Goal: Task Accomplishment & Management: Use online tool/utility

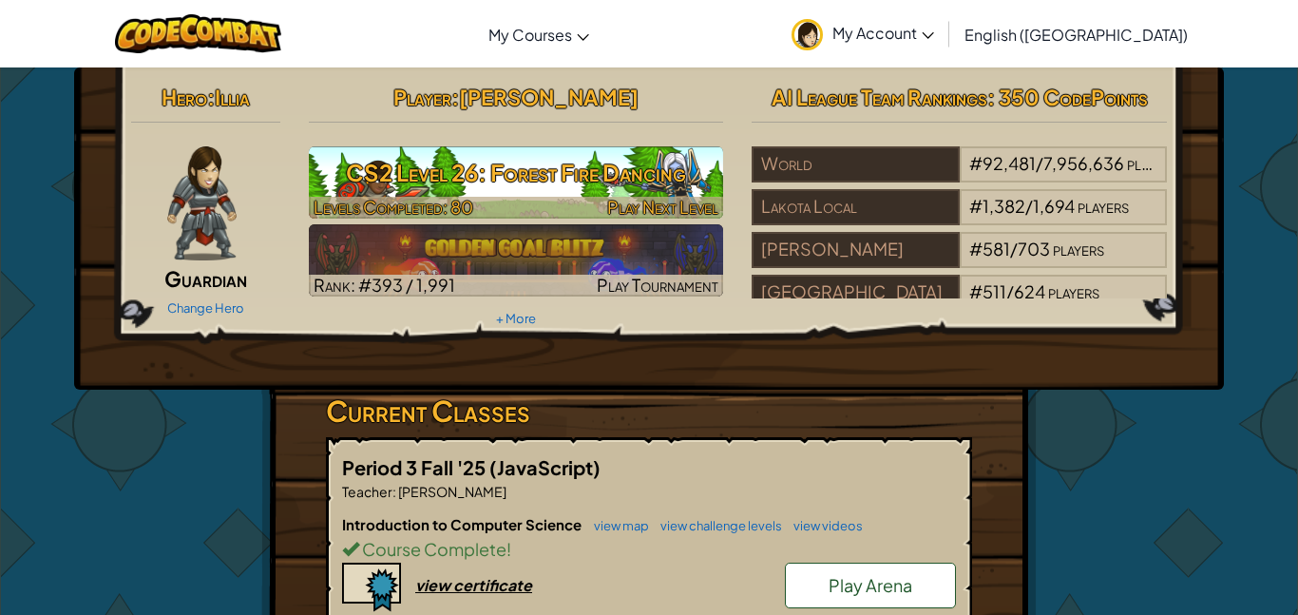
click at [644, 196] on span "Play Next Level" at bounding box center [662, 207] width 111 height 22
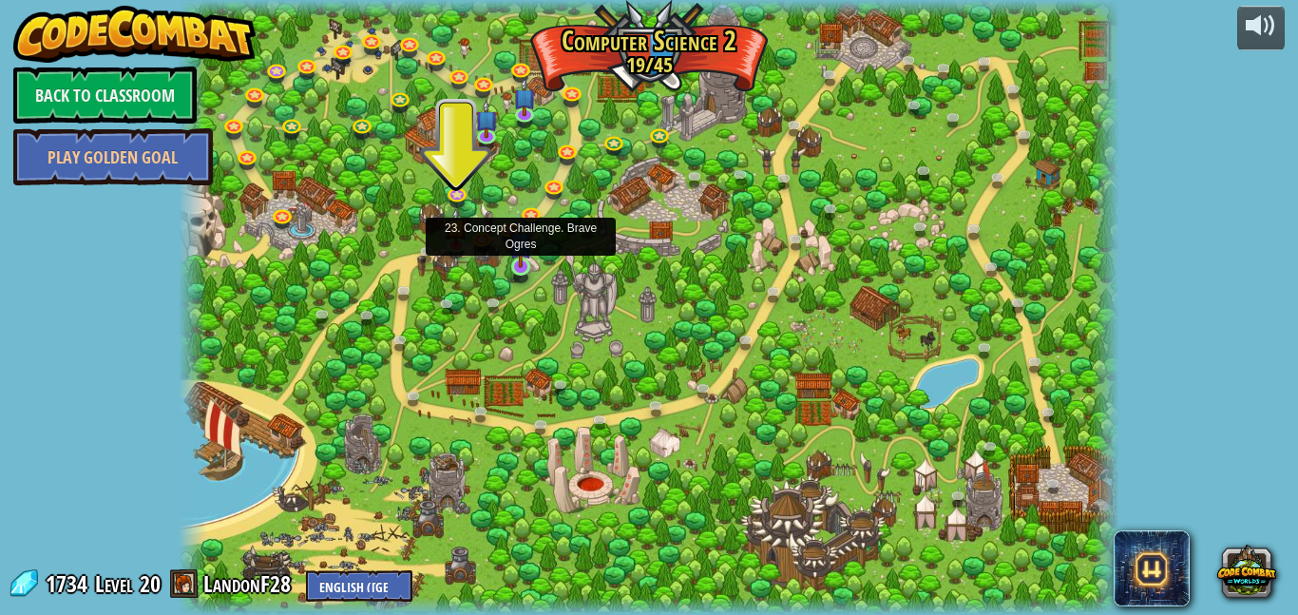
click at [522, 260] on img at bounding box center [520, 242] width 22 height 51
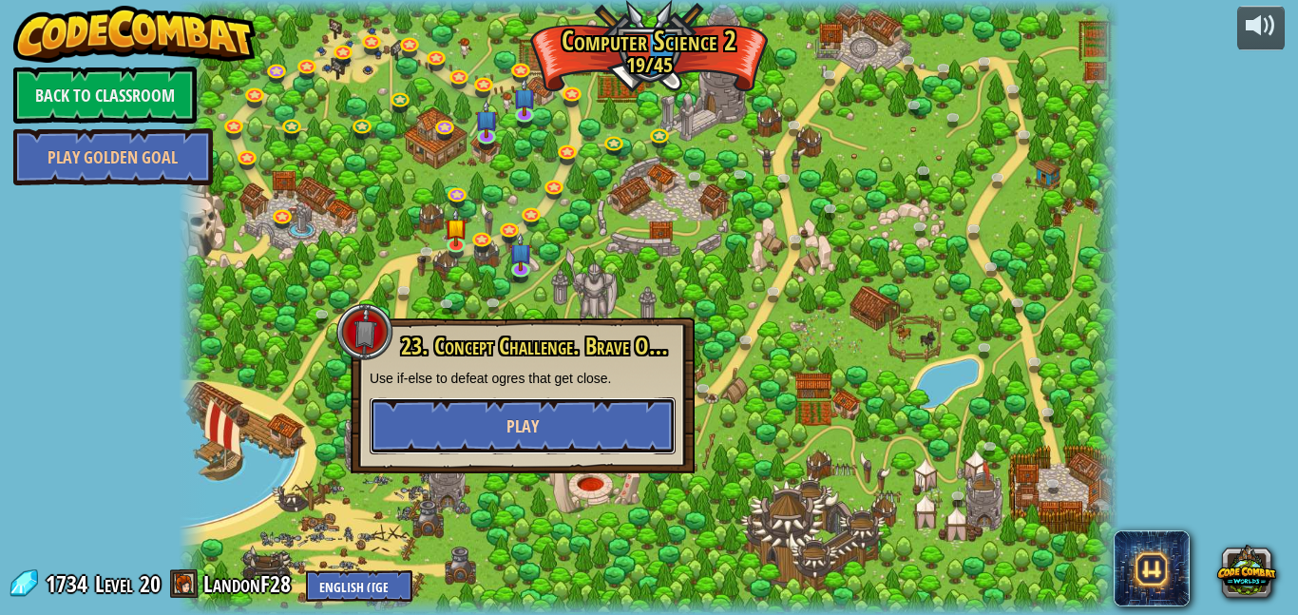
click at [577, 446] on button "Play" at bounding box center [523, 425] width 306 height 57
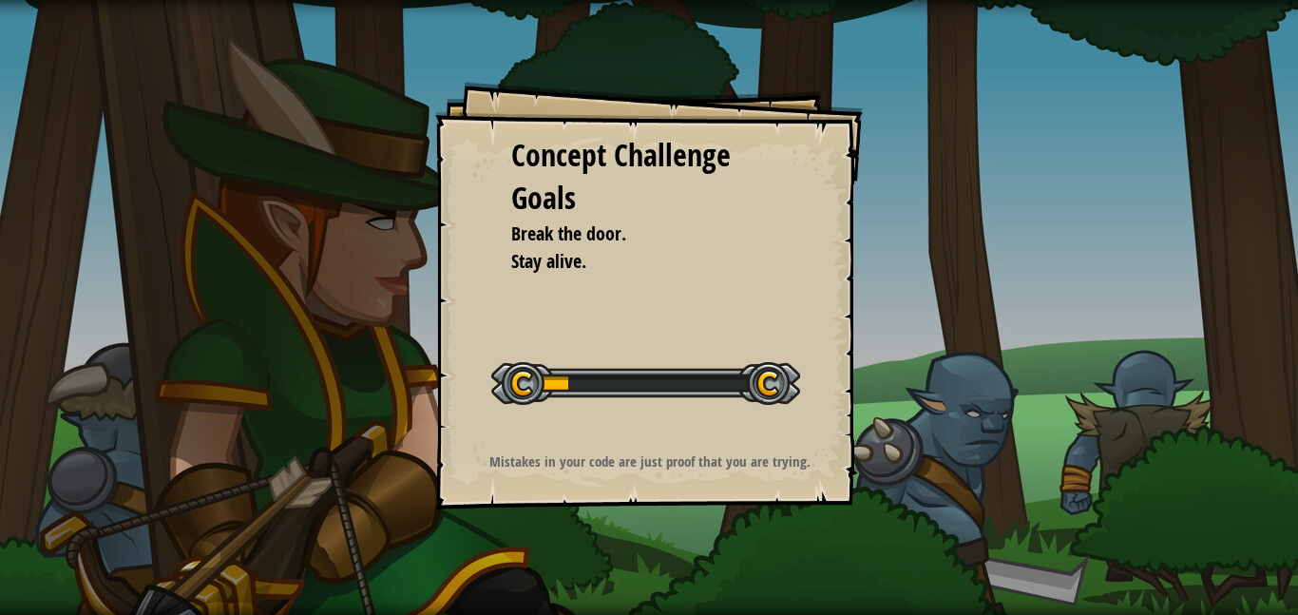
click at [570, 434] on div "Concept Challenge Goals Break the door. Stay alive. Start Concept Challenge Err…" at bounding box center [648, 295] width 427 height 427
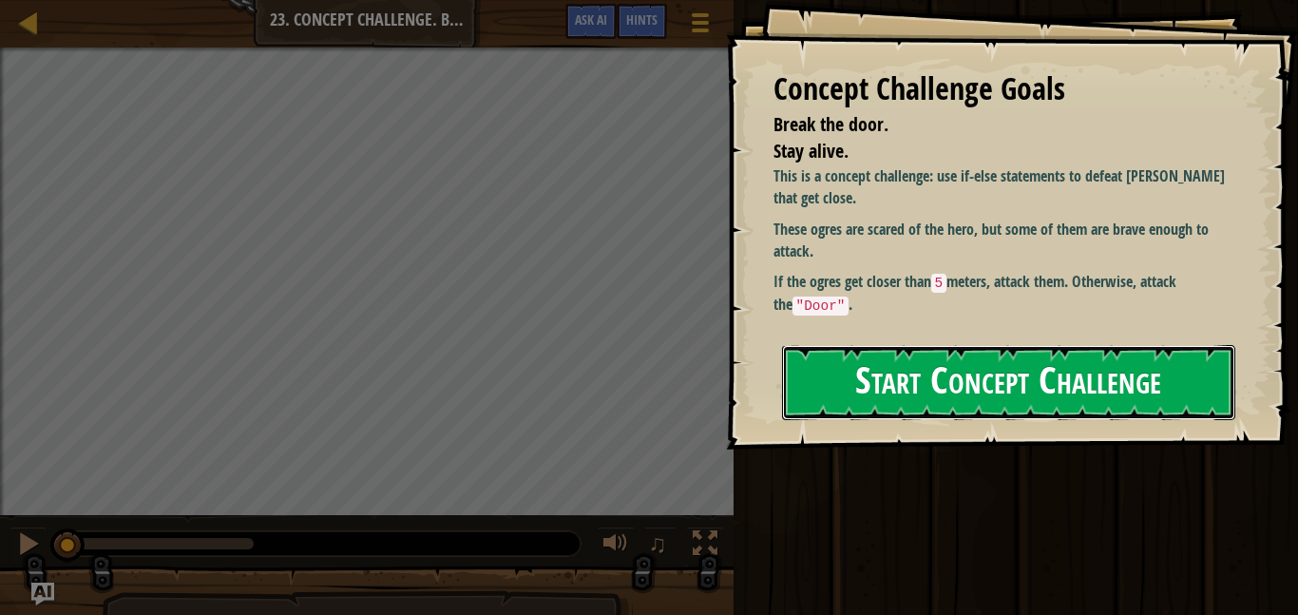
click at [794, 389] on button "Start Concept Challenge" at bounding box center [1008, 382] width 453 height 75
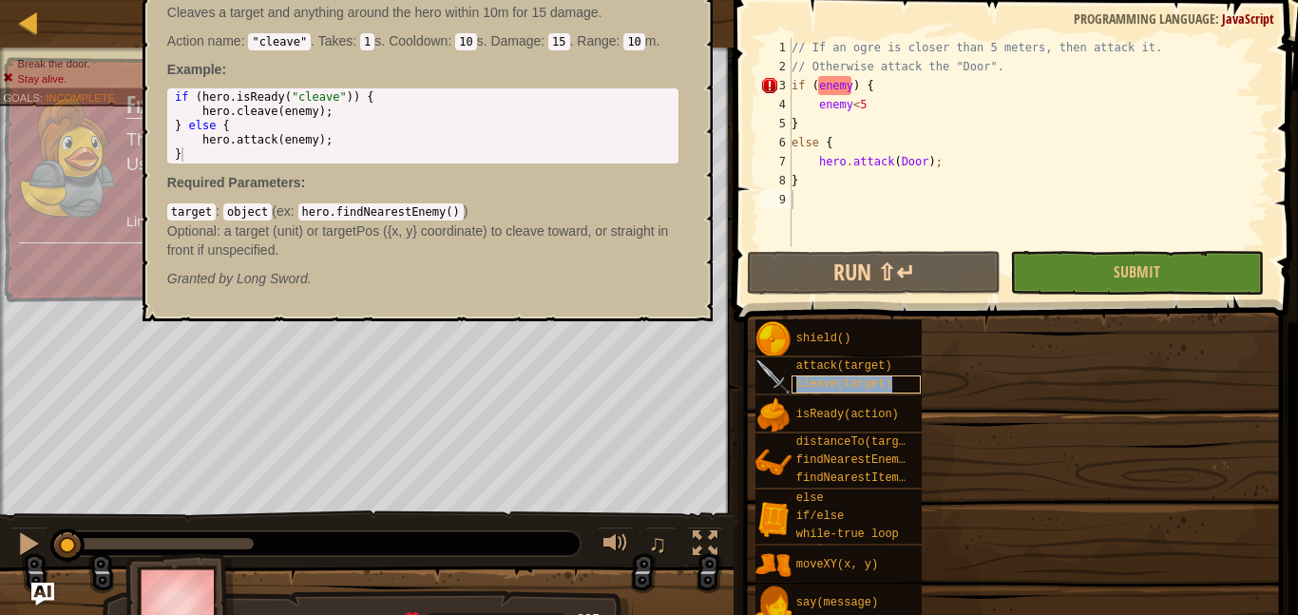
click at [802, 386] on span "cleave(target)" at bounding box center [844, 383] width 96 height 13
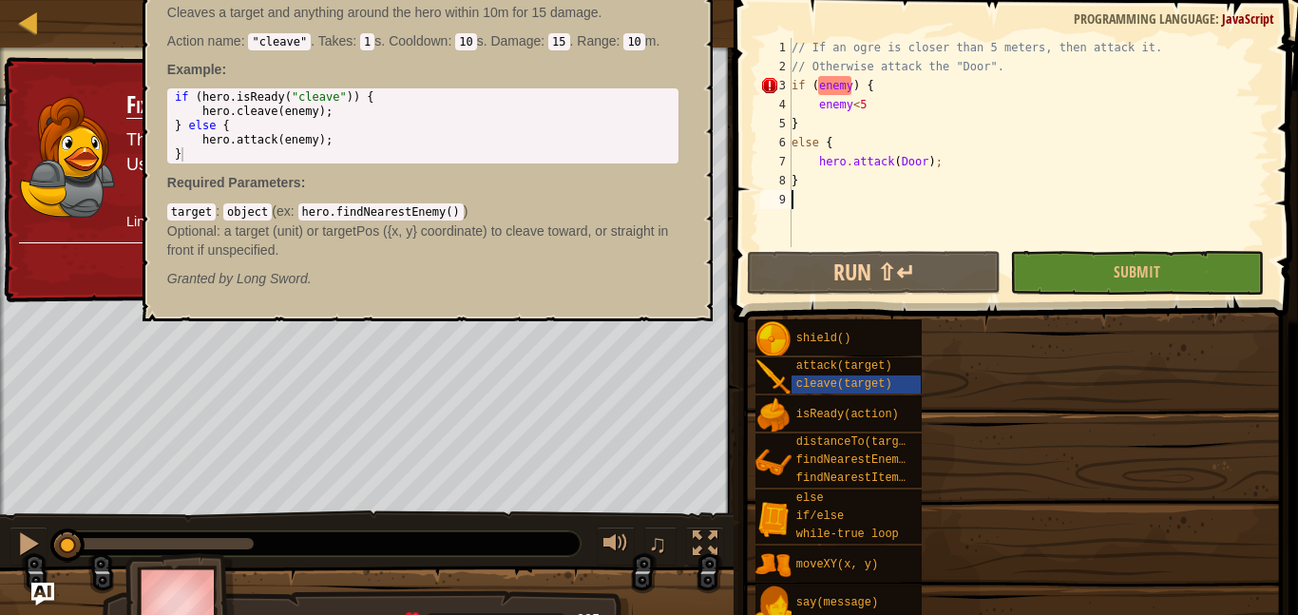
click at [902, 89] on div "// If an ogre is closer than 5 meters, then attack it. // Otherwise attack the …" at bounding box center [1028, 161] width 482 height 247
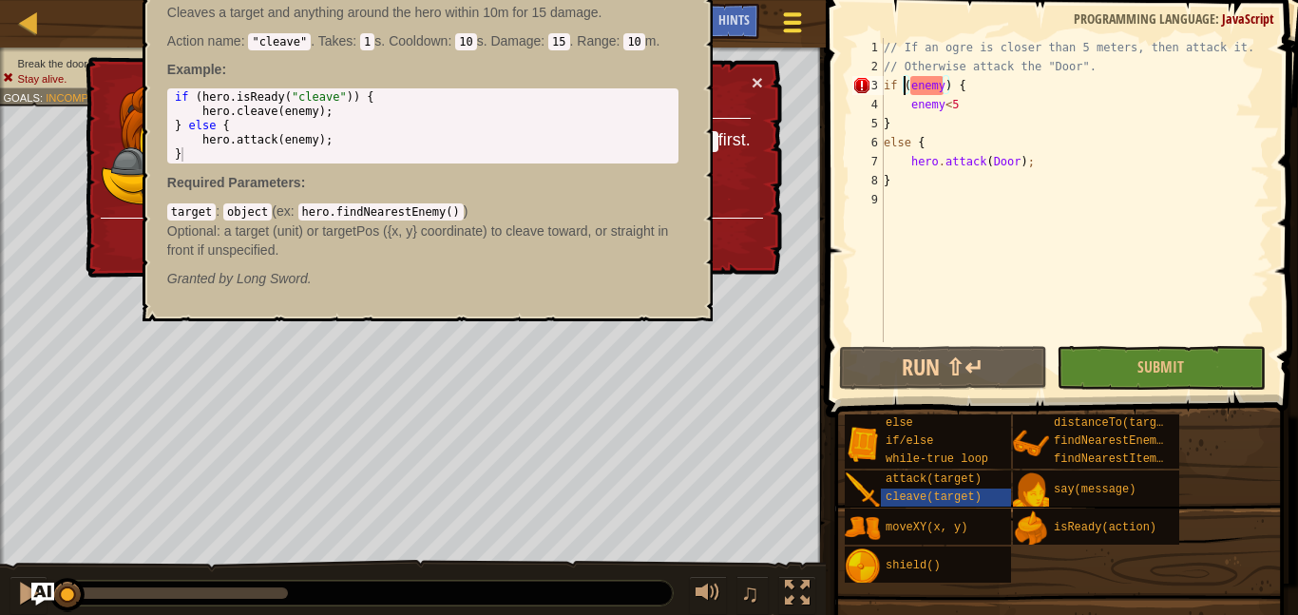
click at [802, 32] on div at bounding box center [792, 23] width 26 height 28
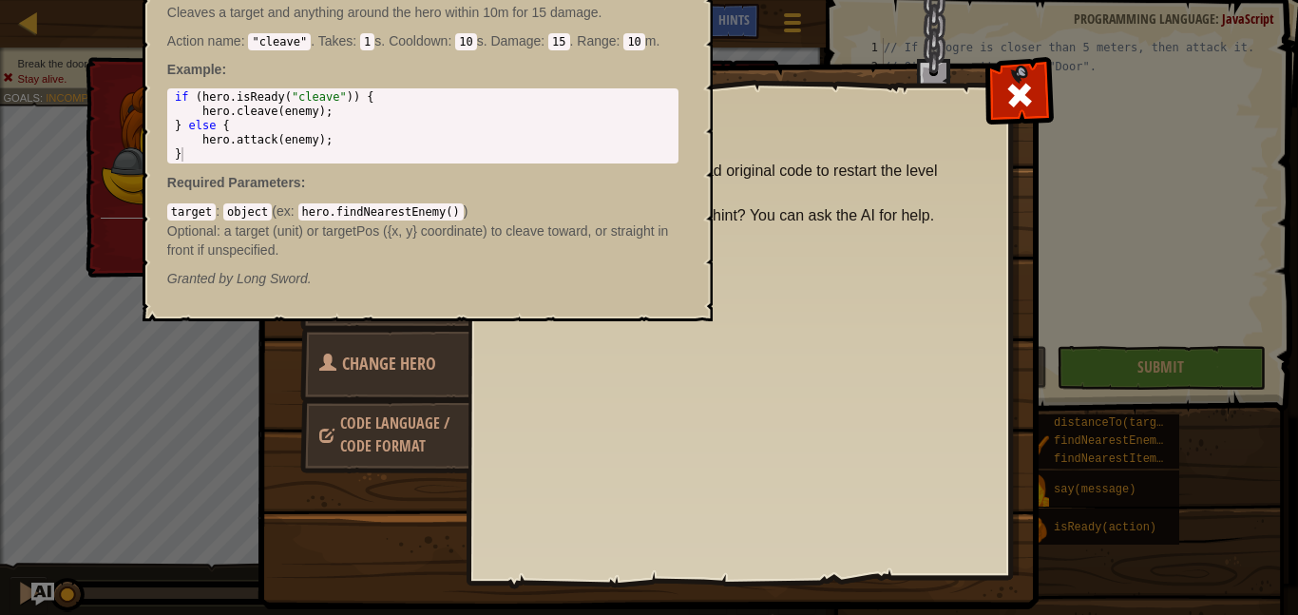
click at [679, 192] on div "hero.cleave(target); - method Cleaves a target and anything around the hero wit…" at bounding box center [423, 131] width 538 height 349
click at [1026, 117] on div at bounding box center [1019, 91] width 60 height 60
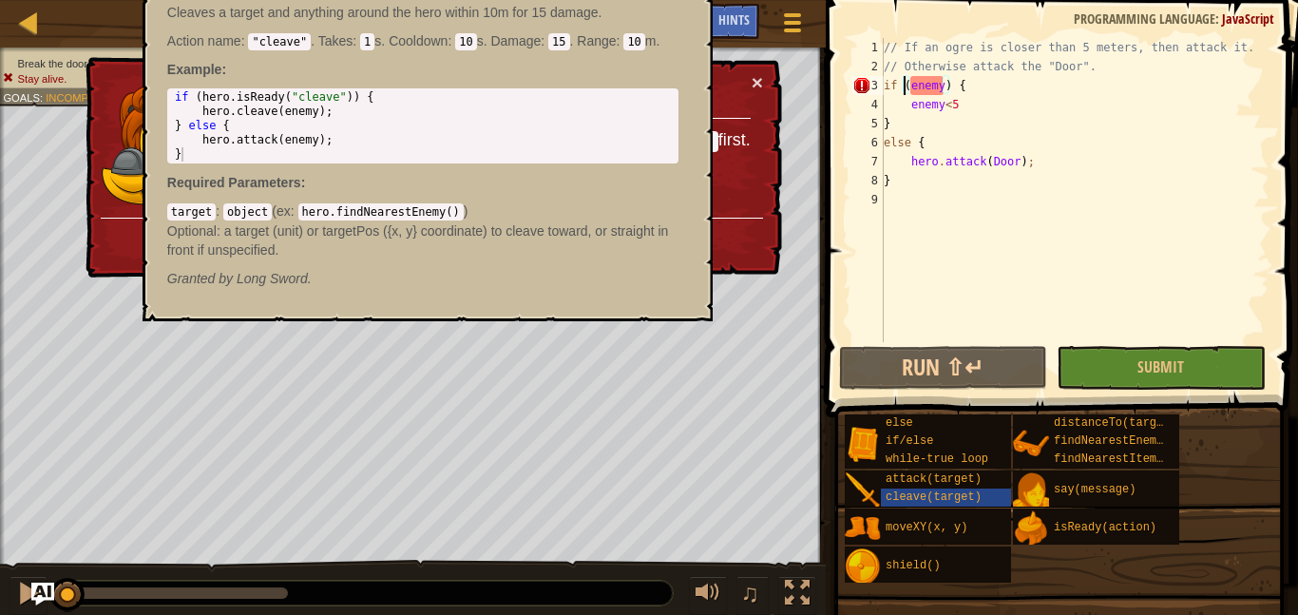
click at [680, 121] on div "hero.cleave(target); - method Cleaves a target and anything around the hero wit…" at bounding box center [423, 131] width 538 height 349
click at [937, 499] on span "cleave(target)" at bounding box center [933, 496] width 96 height 13
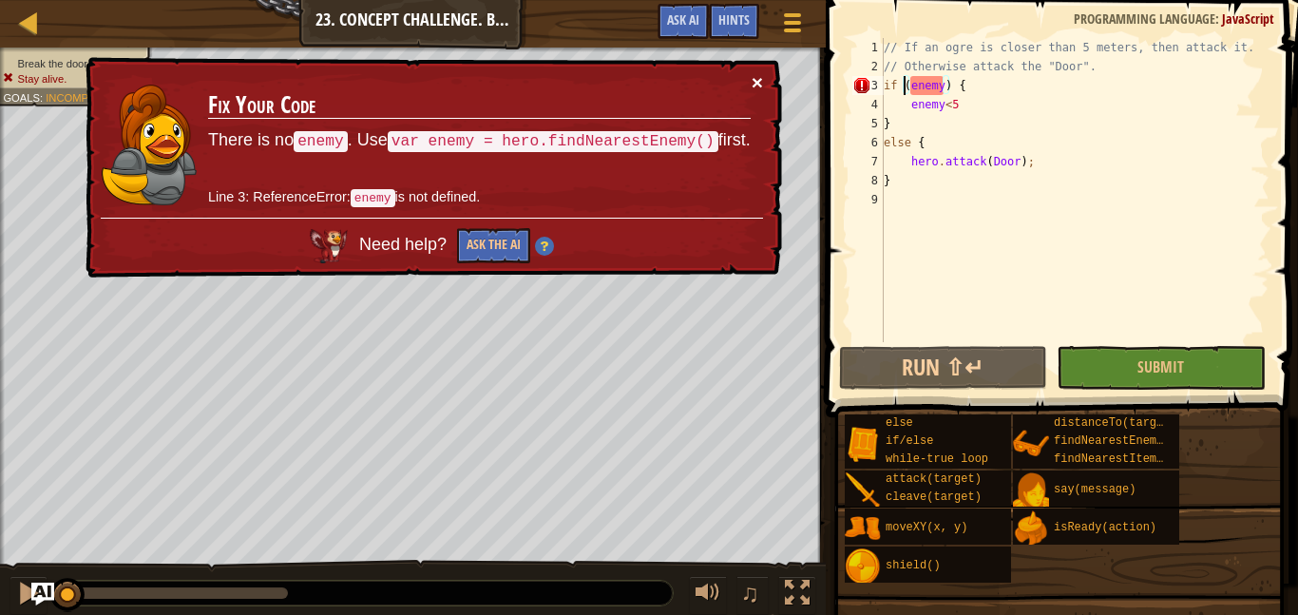
click at [757, 86] on button "×" at bounding box center [758, 87] width 12 height 20
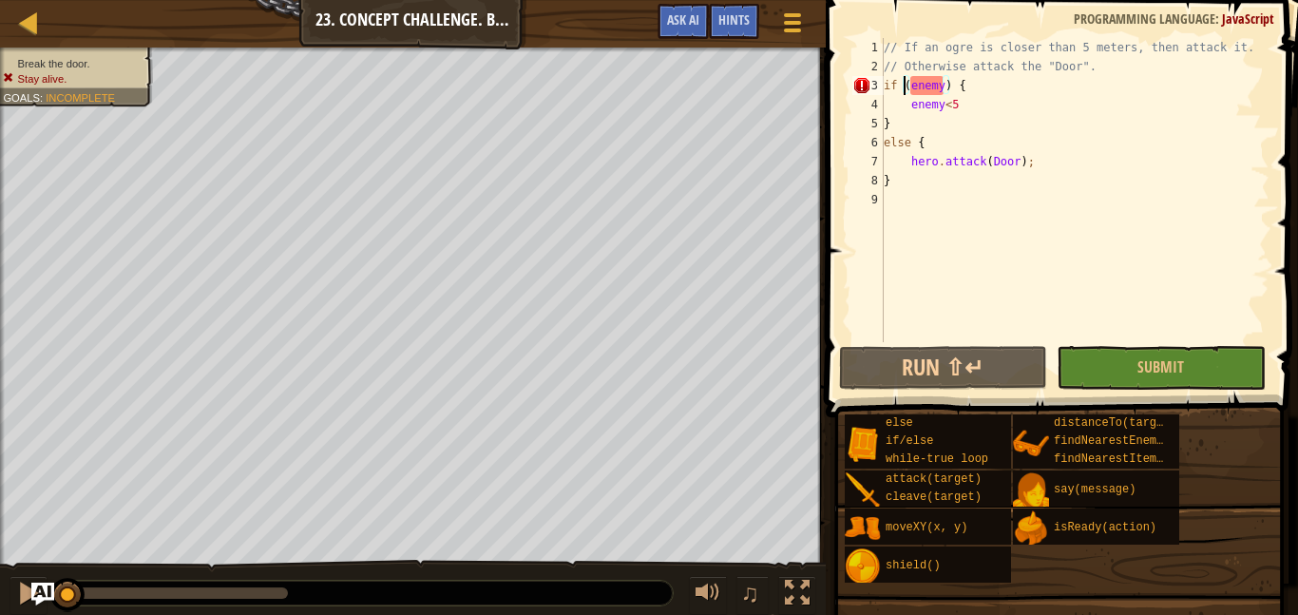
click at [942, 66] on div "// If an ogre is closer than 5 meters, then attack it. // Otherwise attack the …" at bounding box center [1074, 209] width 389 height 342
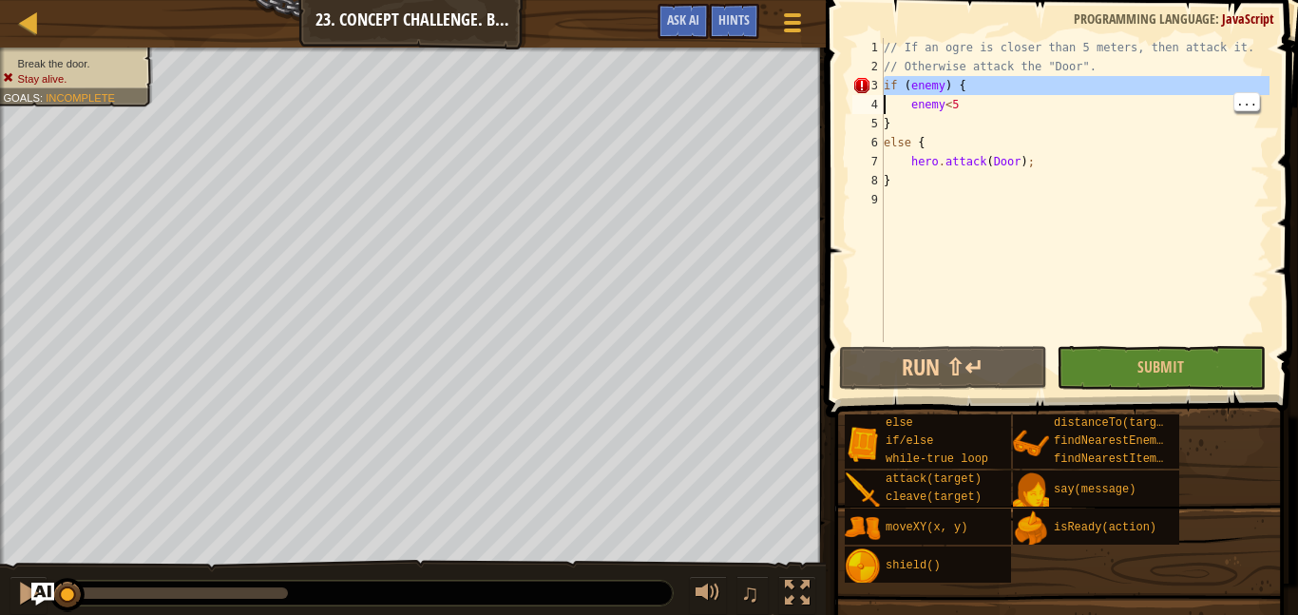
click at [939, 79] on div "// If an ogre is closer than 5 meters, then attack it. // Otherwise attack the …" at bounding box center [1074, 190] width 389 height 304
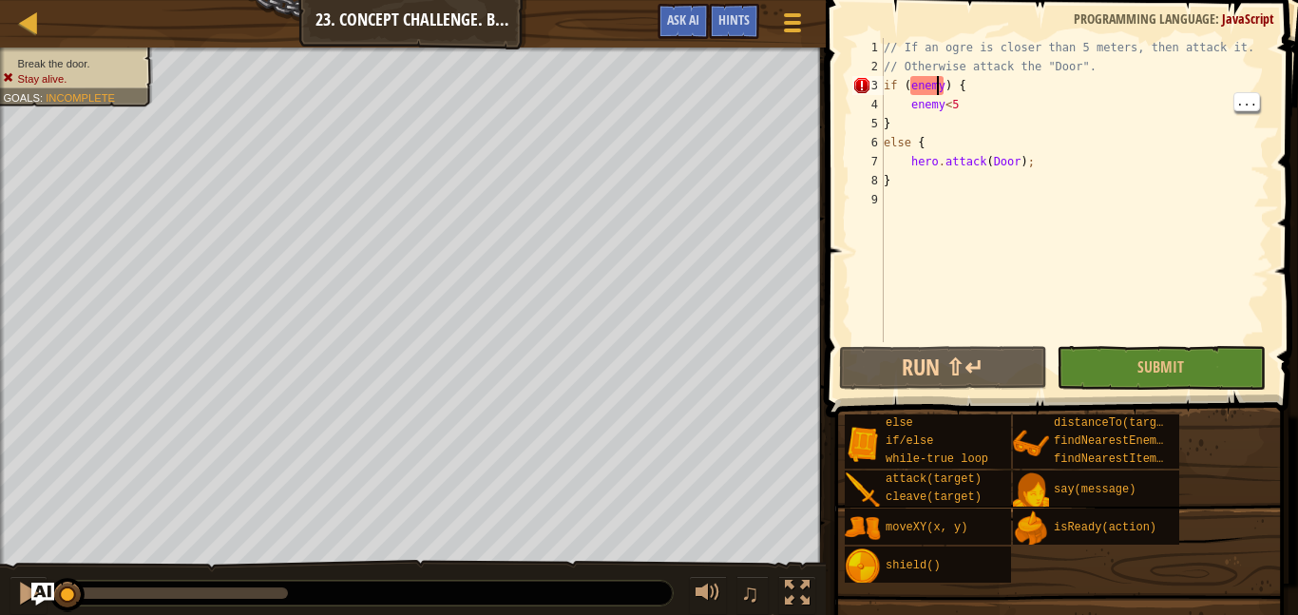
click at [939, 79] on div "// If an ogre is closer than 5 meters, then attack it. // Otherwise attack the …" at bounding box center [1074, 209] width 389 height 342
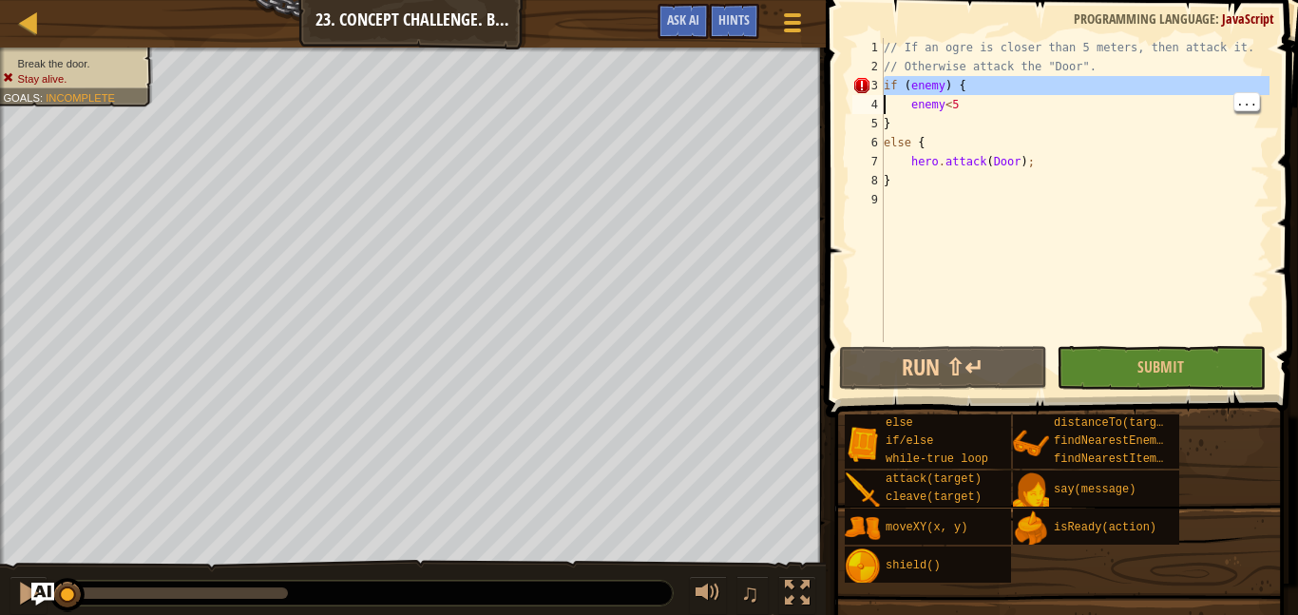
click at [939, 79] on div "// If an ogre is closer than 5 meters, then attack it. // Otherwise attack the …" at bounding box center [1074, 190] width 389 height 304
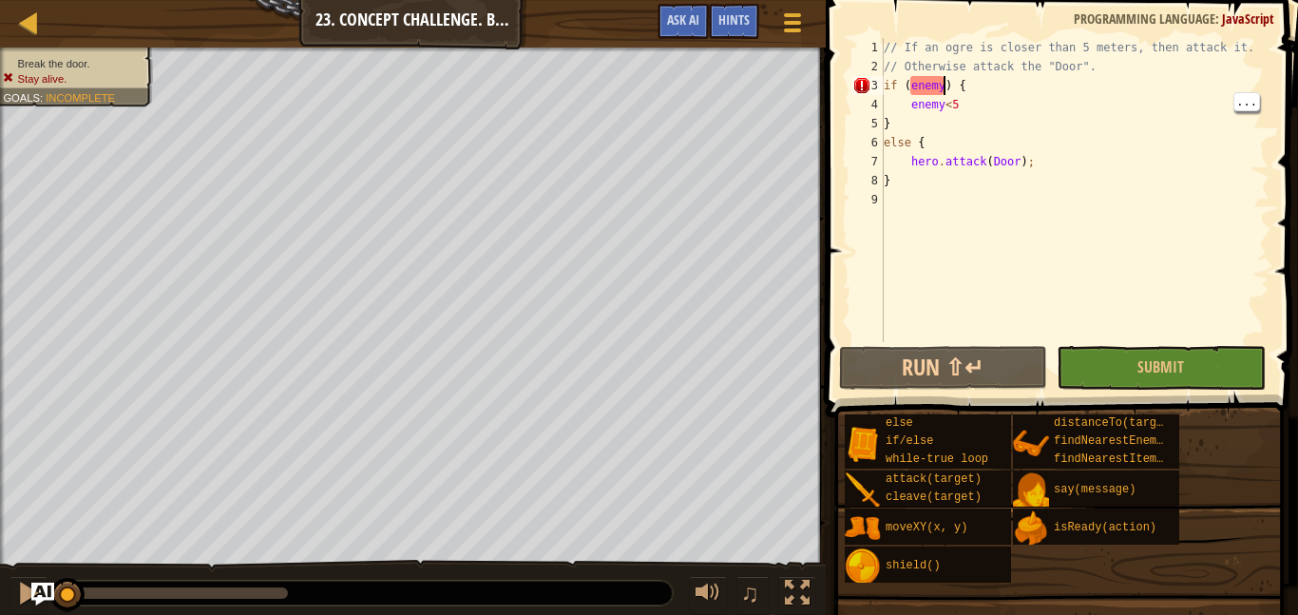
click at [946, 85] on div "// If an ogre is closer than 5 meters, then attack it. // Otherwise attack the …" at bounding box center [1074, 209] width 389 height 342
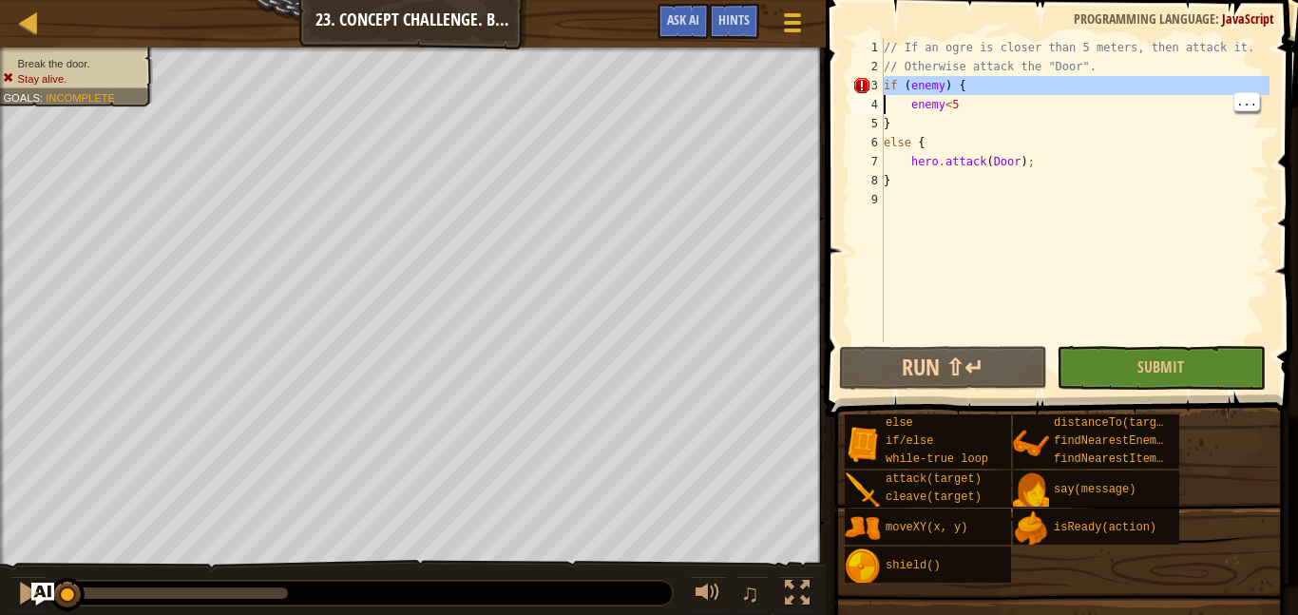
click at [946, 85] on div "// If an ogre is closer than 5 meters, then attack it. // Otherwise attack the …" at bounding box center [1074, 190] width 389 height 304
click at [946, 85] on div "// If an ogre is closer than 5 meters, then attack it. // Otherwise attack the …" at bounding box center [1074, 209] width 389 height 342
click at [946, 85] on div "// If an ogre is closer than 5 meters, then attack it. // Otherwise attack the …" at bounding box center [1074, 190] width 389 height 304
type textarea "if (enemy) {"
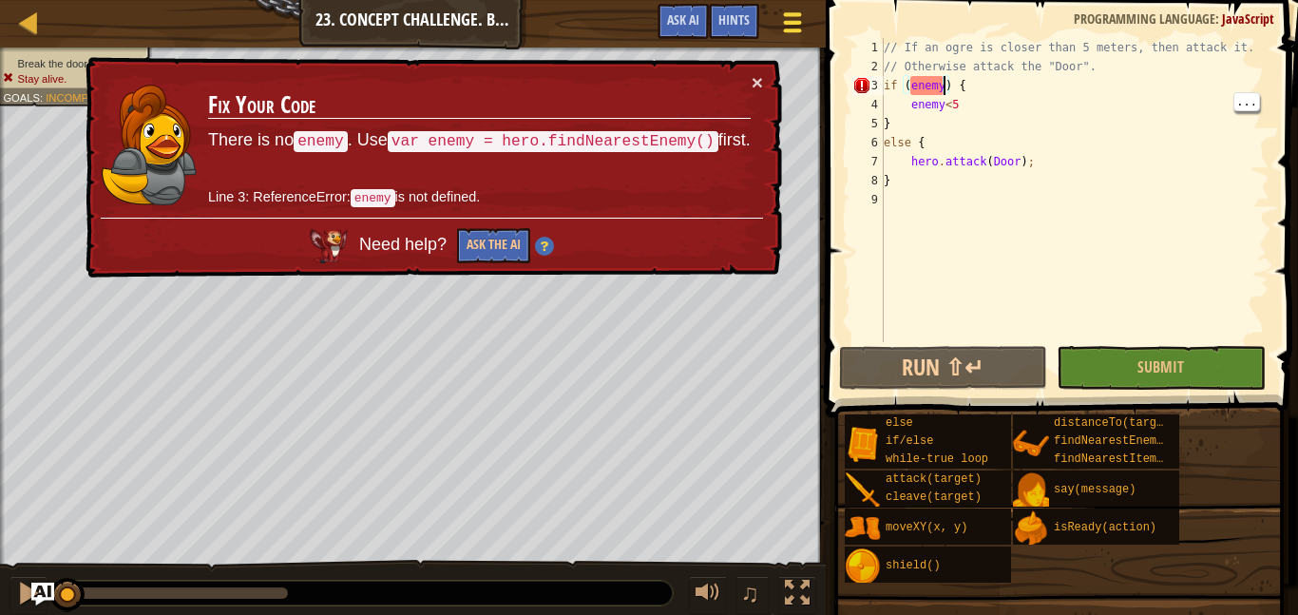
click at [781, 29] on div at bounding box center [792, 23] width 26 height 28
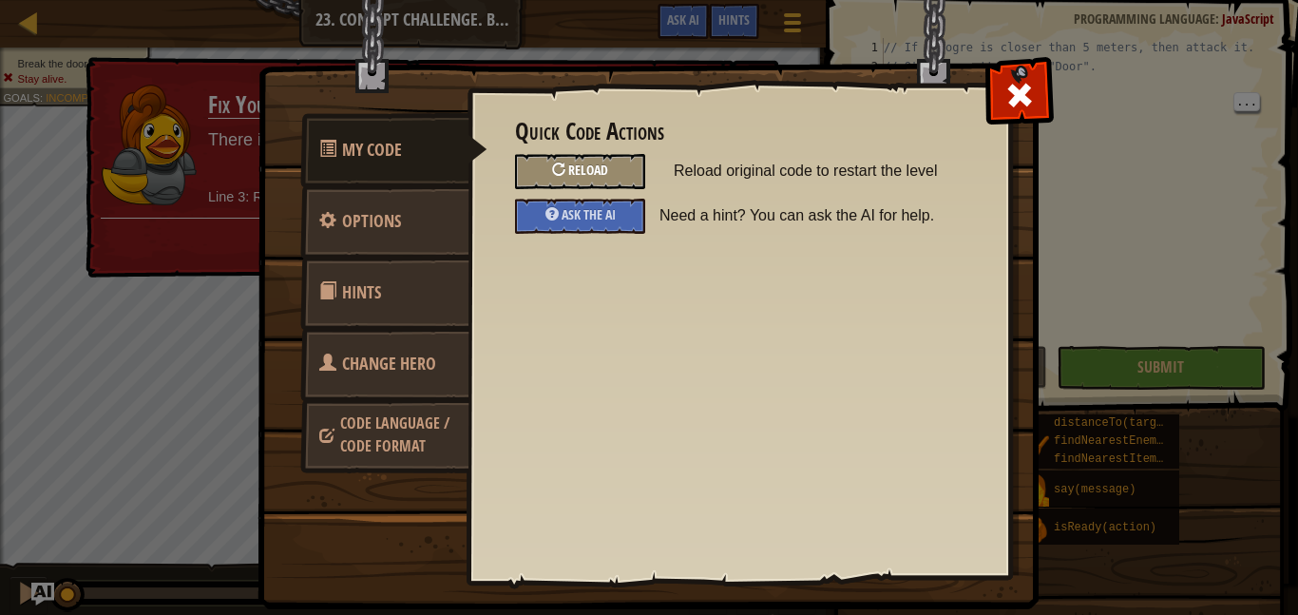
click at [625, 167] on div "Reload" at bounding box center [580, 171] width 130 height 35
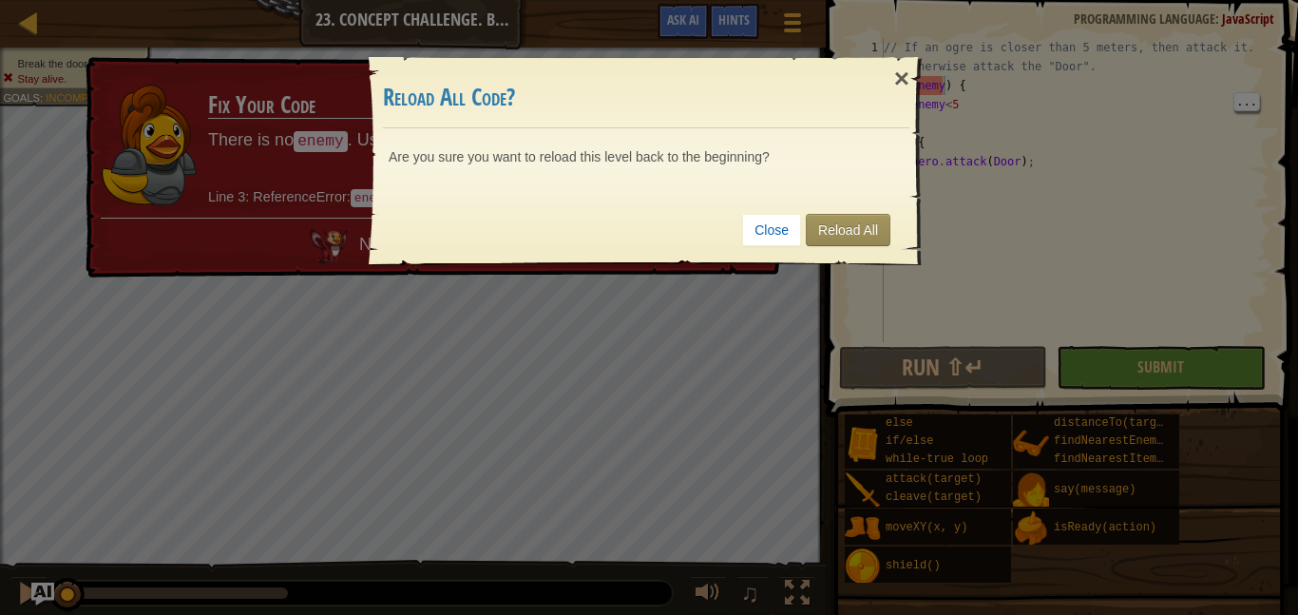
click at [887, 211] on div "Close Reload All" at bounding box center [646, 230] width 526 height 70
click at [854, 248] on div "Close Reload All" at bounding box center [646, 230] width 526 height 70
click at [849, 246] on div "Close Reload All" at bounding box center [646, 230] width 526 height 70
click at [848, 243] on link "Reload All" at bounding box center [848, 230] width 85 height 32
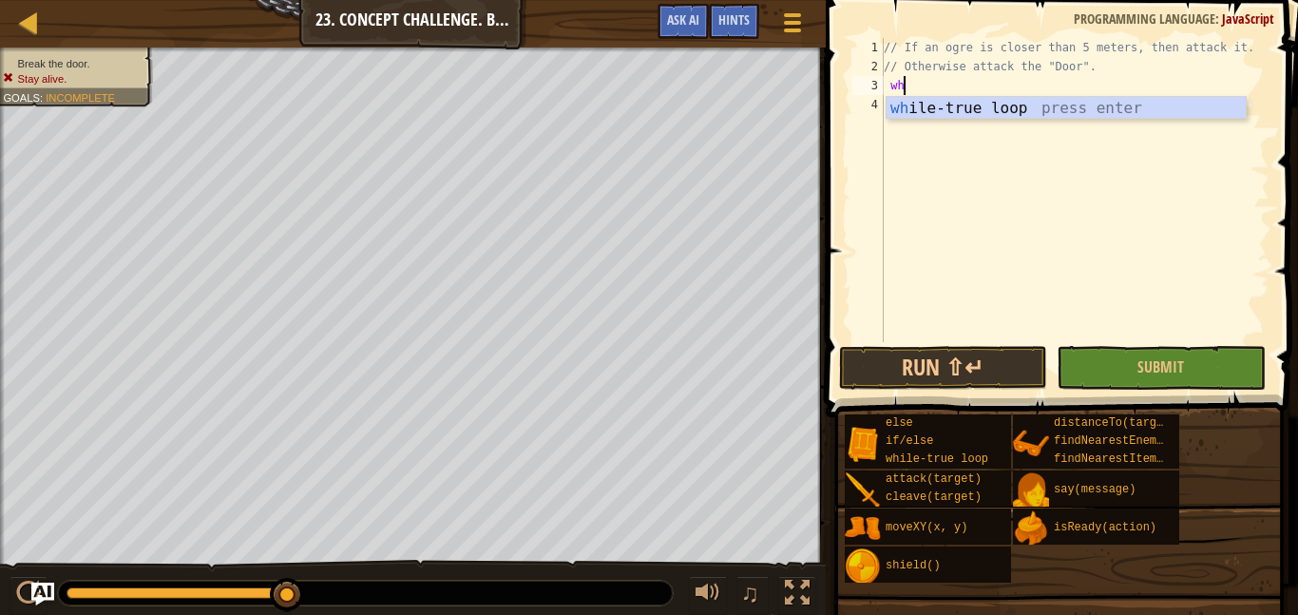
type textarea "w"
type textarea "N"
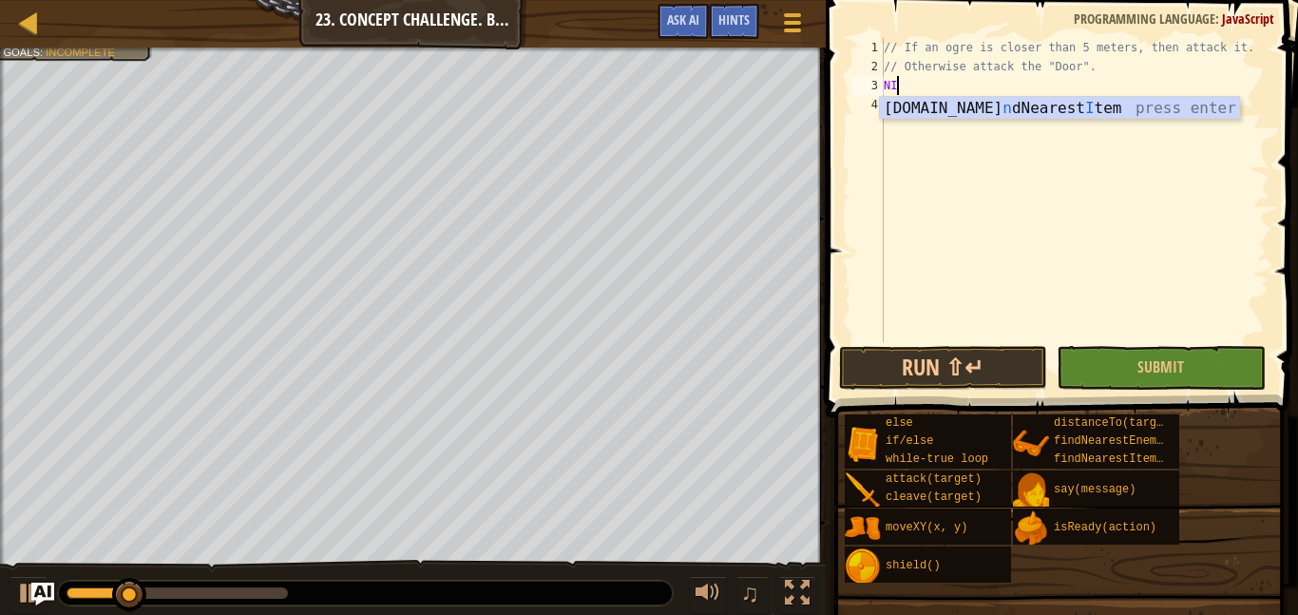
scroll to position [9, 1]
type textarea "N"
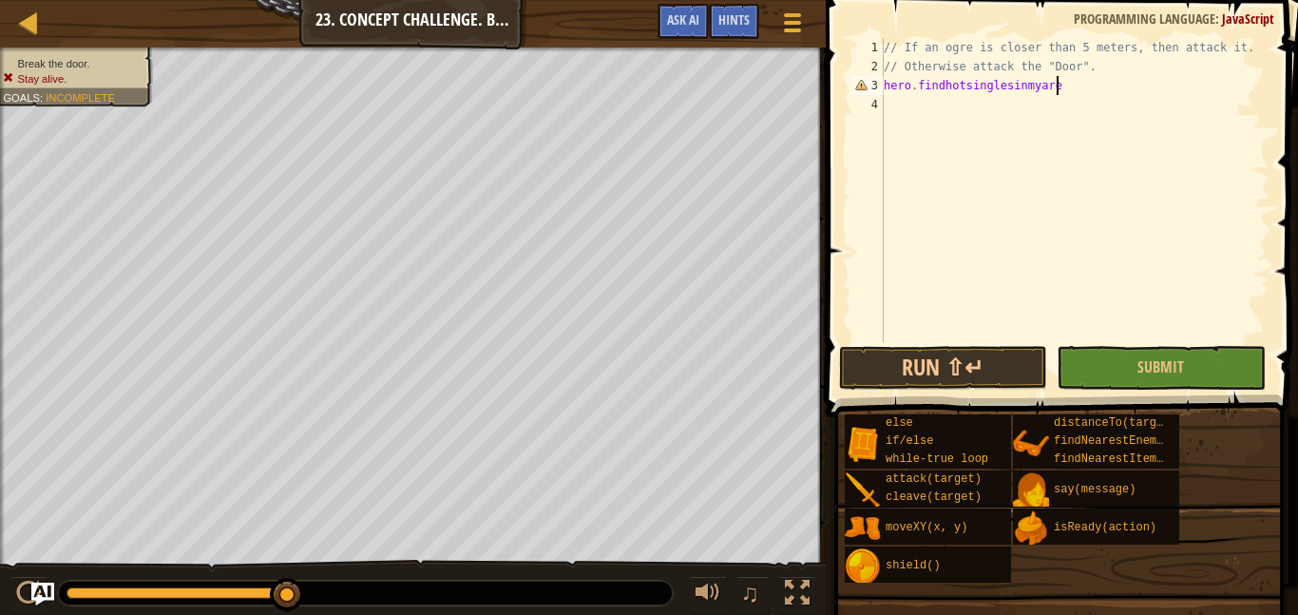
scroll to position [9, 25]
click at [921, 382] on button "Run ⇧↵" at bounding box center [943, 368] width 208 height 44
click at [976, 365] on button "Run ⇧↵" at bounding box center [943, 368] width 208 height 44
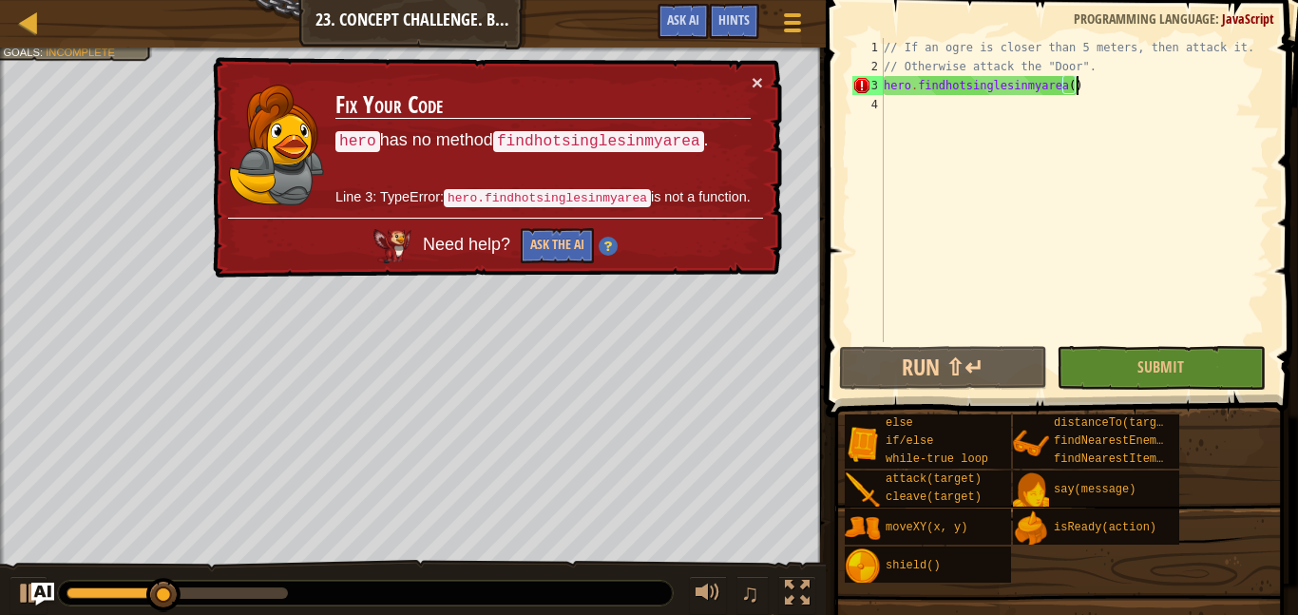
click at [1092, 79] on div "// If an ogre is closer than 5 meters, then attack it. // Otherwise attack the …" at bounding box center [1074, 209] width 389 height 342
type textarea "hero.findhotsinglesinmyarea()"
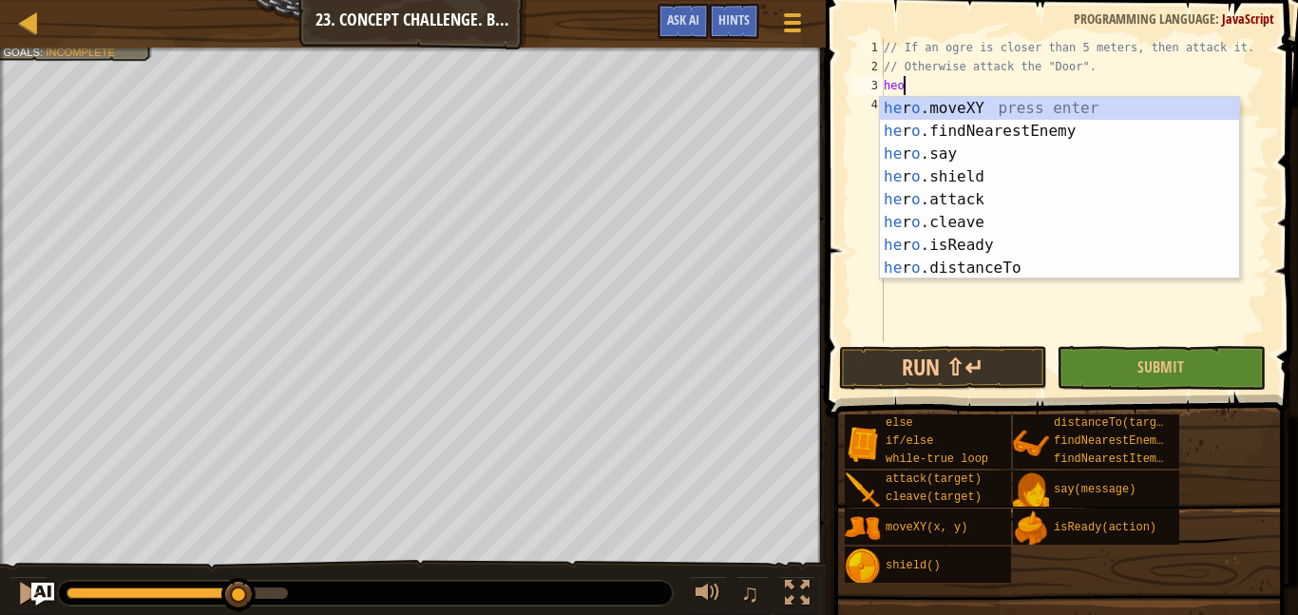
scroll to position [9, 1]
type textarea "h"
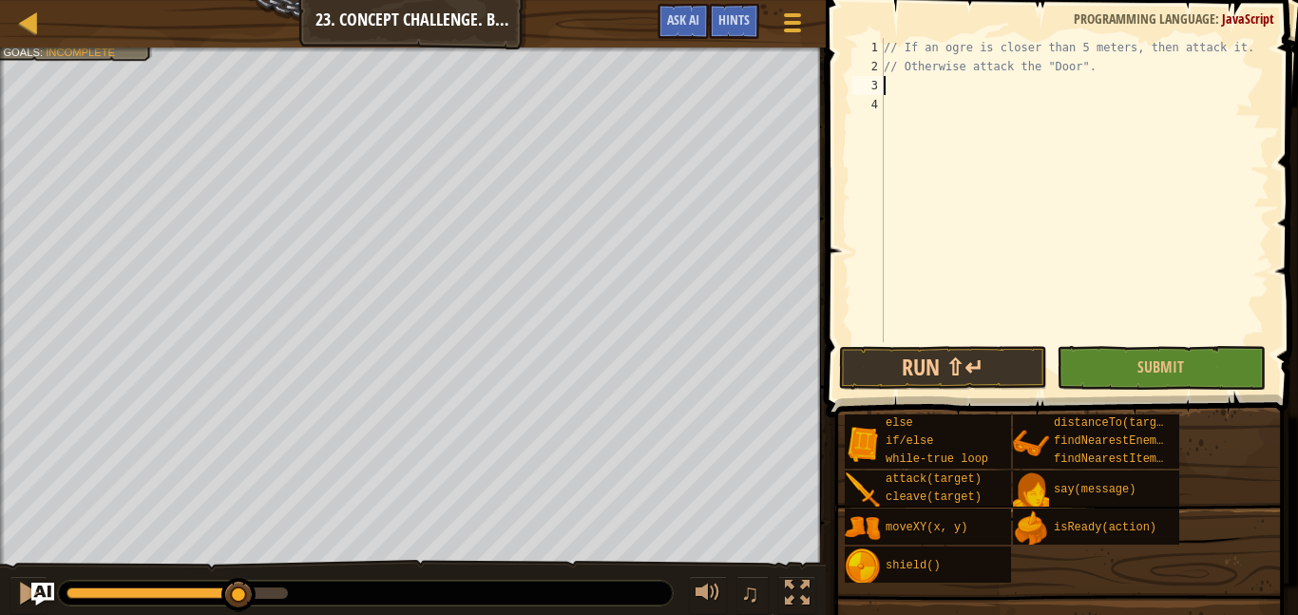
type textarea "w"
type textarea "f"
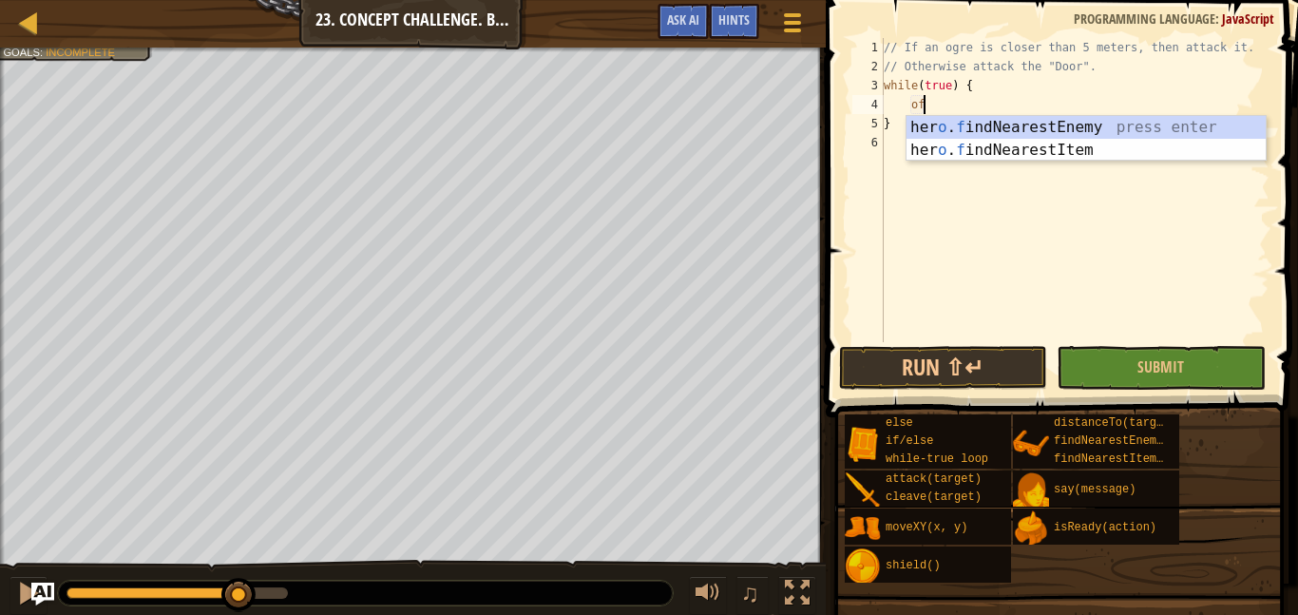
type textarea "o"
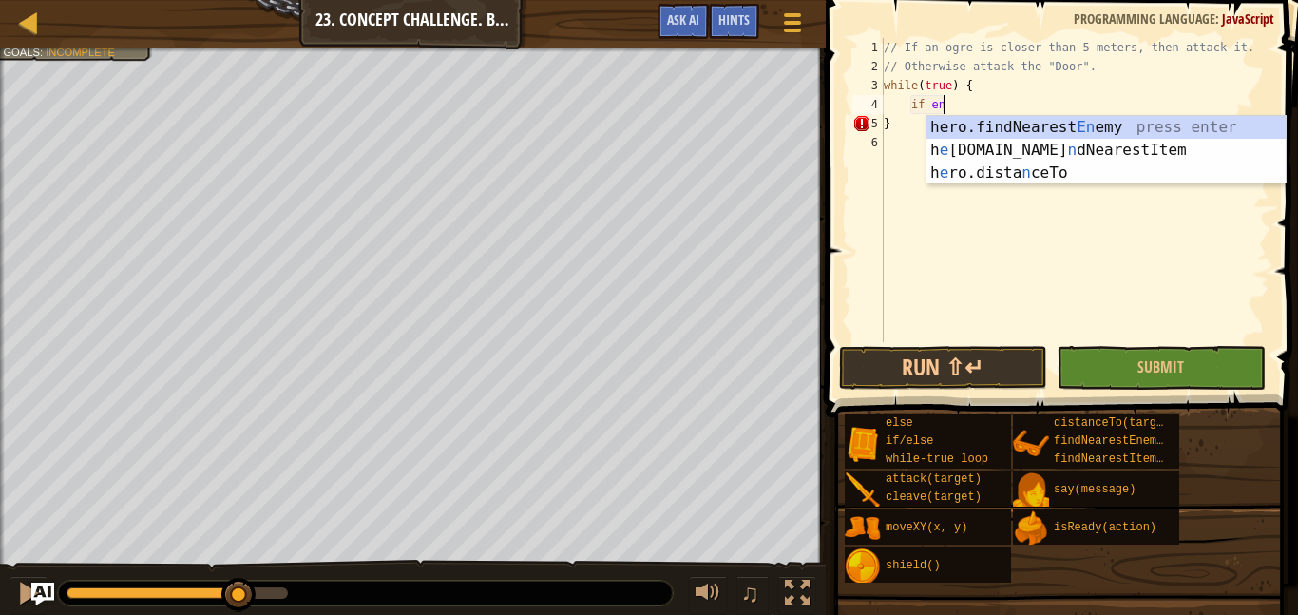
scroll to position [9, 7]
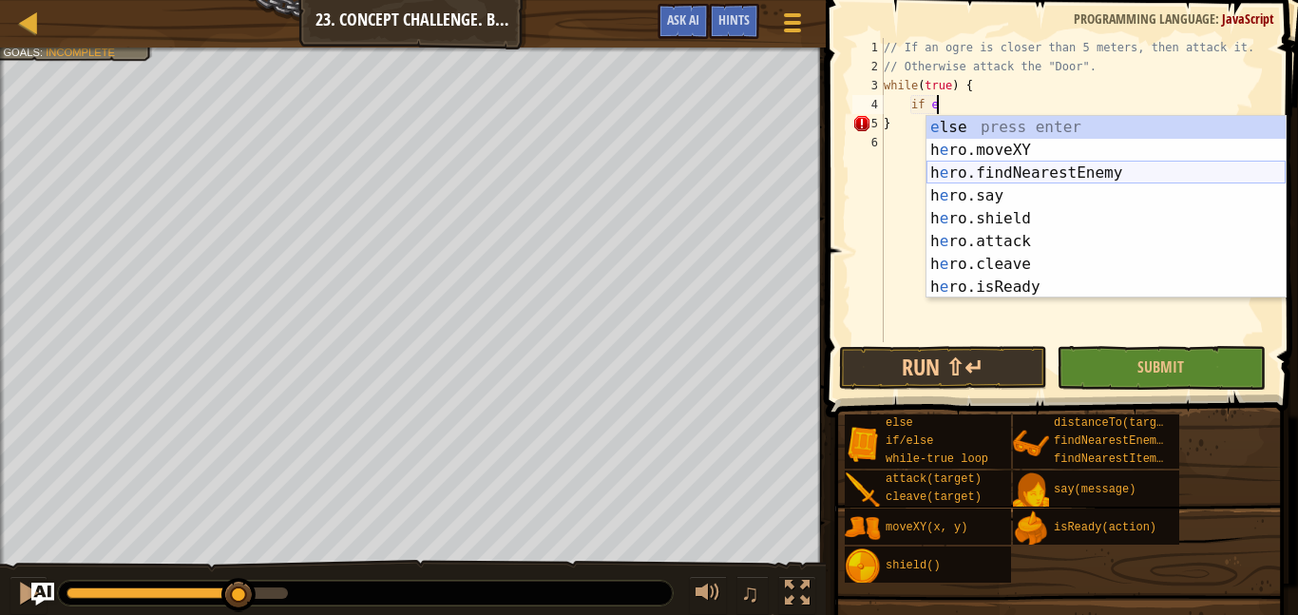
click at [1027, 169] on div "e lse press enter h e ro.moveXY press enter h e ro.findNearestEnemy press enter…" at bounding box center [1105, 230] width 359 height 228
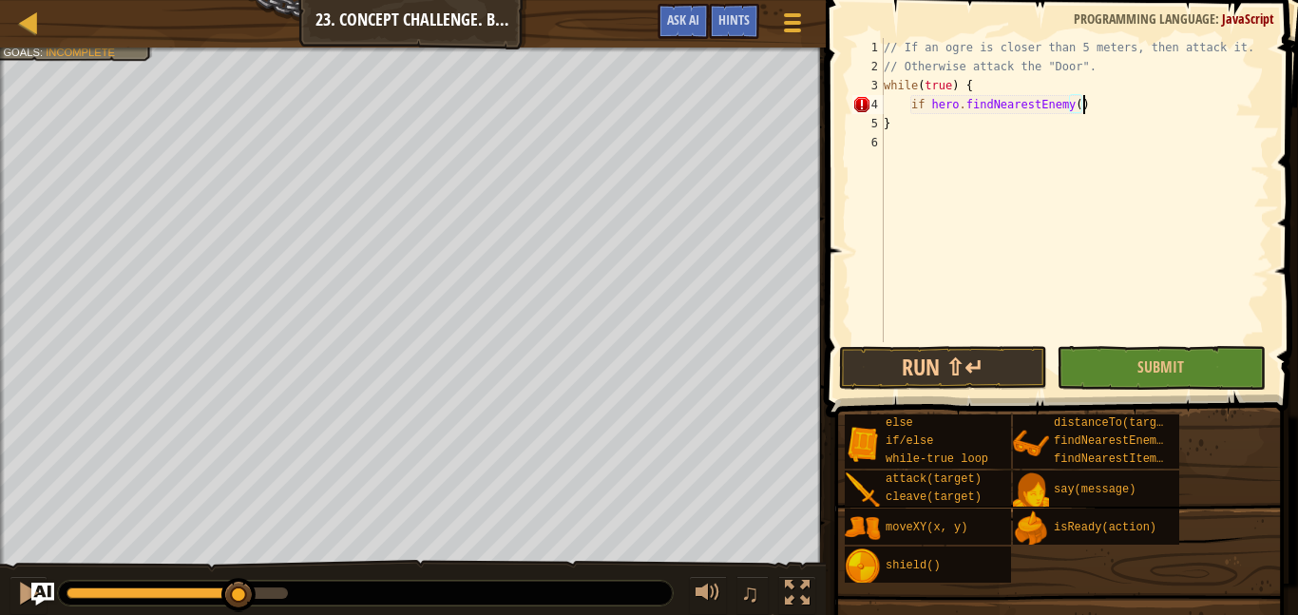
click at [1074, 113] on div "// If an ogre is closer than 5 meters, then attack it. // Otherwise attack the …" at bounding box center [1074, 209] width 389 height 342
click at [1096, 116] on div "// If an ogre is closer than 5 meters, then attack it. // Otherwise attack the …" at bounding box center [1074, 209] width 389 height 342
click at [1127, 116] on div "// If an ogre is closer than 5 meters, then attack it. // Otherwise attack the …" at bounding box center [1074, 209] width 389 height 342
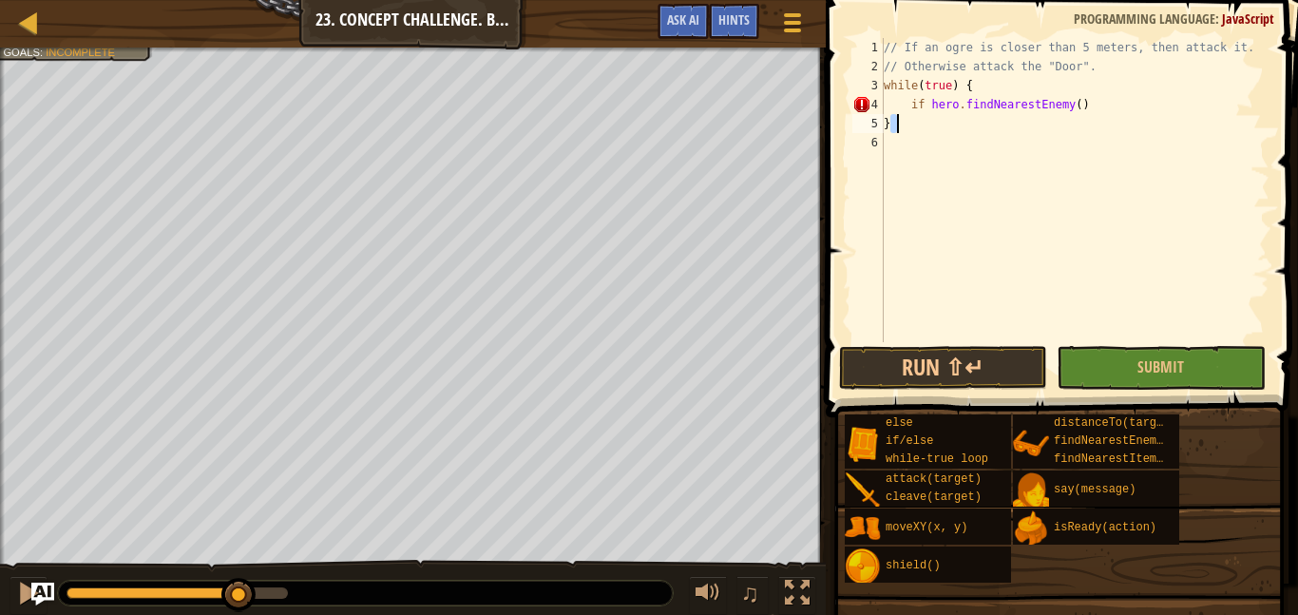
click at [1120, 112] on div "// If an ogre is closer than 5 meters, then attack it. // Otherwise attack the …" at bounding box center [1074, 209] width 389 height 342
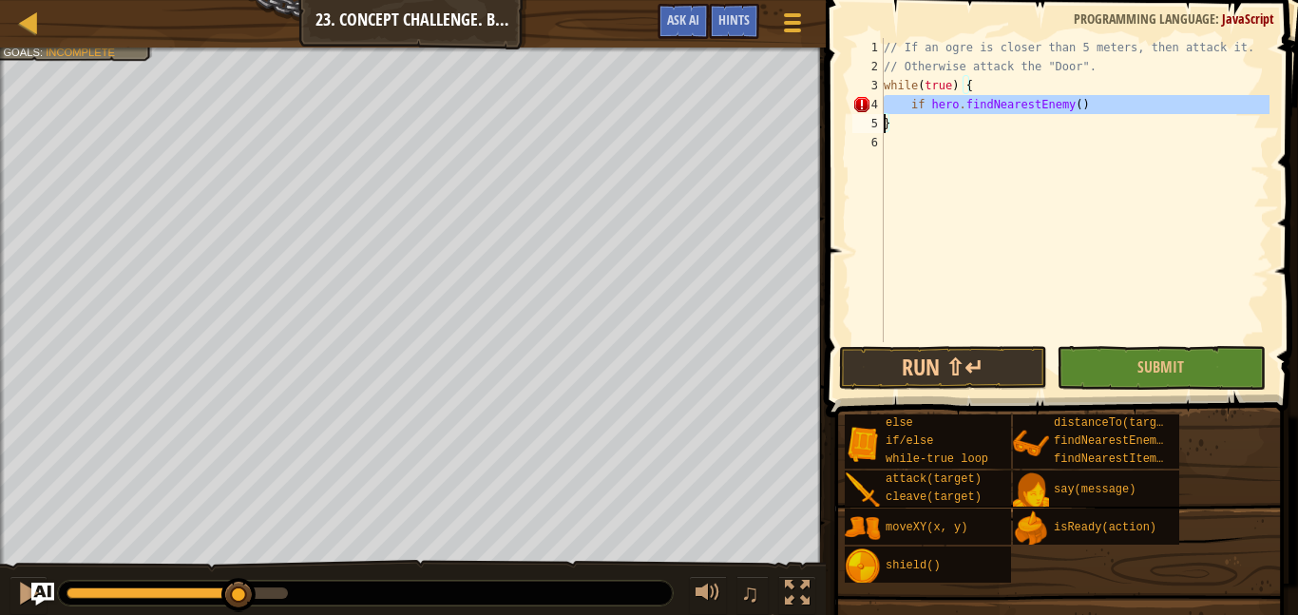
click at [926, 112] on div "// If an ogre is closer than 5 meters, then attack it. // Otherwise attack the …" at bounding box center [1074, 190] width 389 height 304
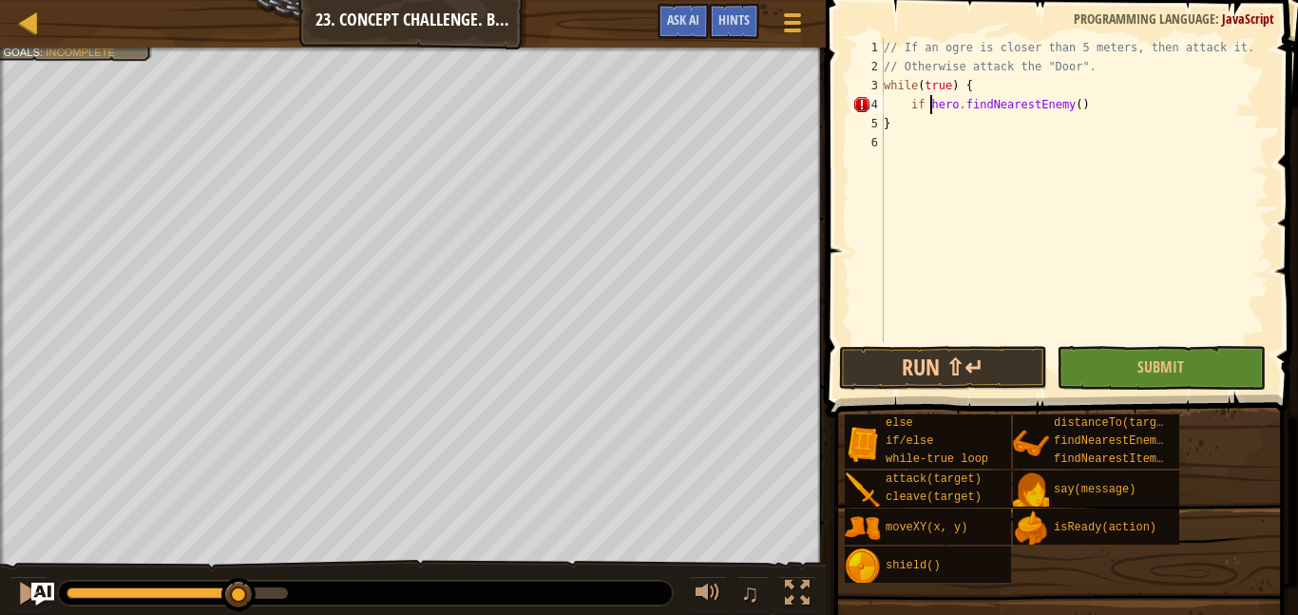
drag, startPoint x: 930, startPoint y: 107, endPoint x: 1065, endPoint y: 115, distance: 135.1
click at [1065, 115] on div "// If an ogre is closer than 5 meters, then attack it. // Otherwise attack the …" at bounding box center [1074, 209] width 389 height 342
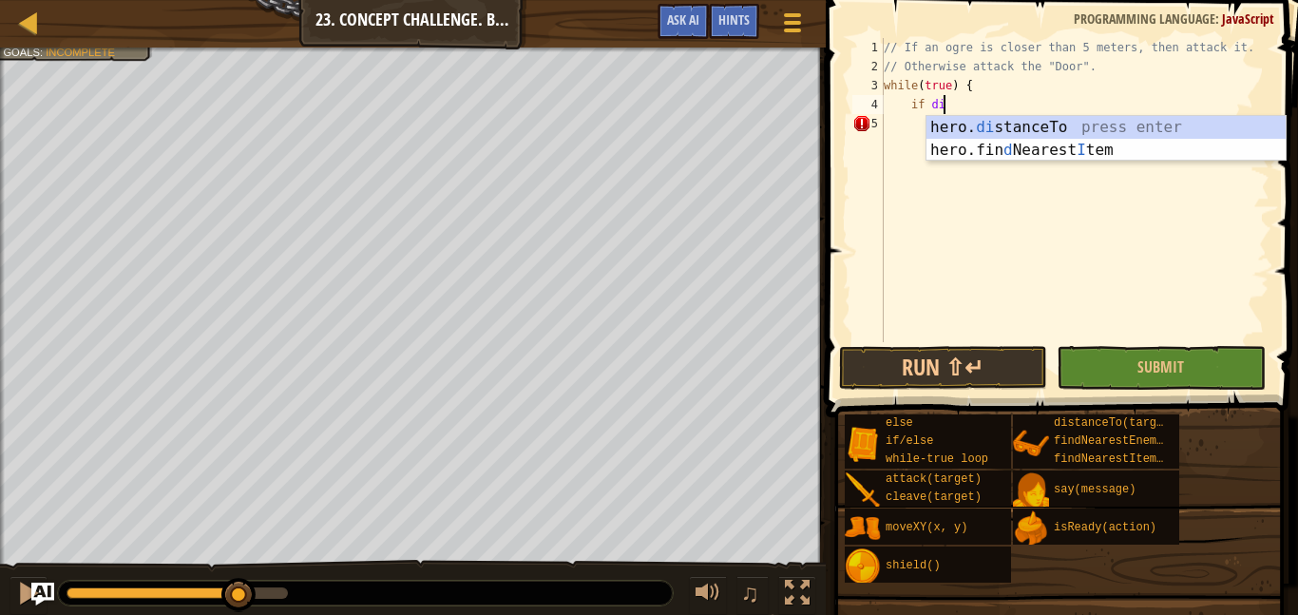
scroll to position [9, 8]
click at [1072, 122] on div "hero. di stanceTo press enter hero.fin d Nearest I tem press enter" at bounding box center [1105, 161] width 359 height 91
type textarea "if hero.distanceTo(target)"
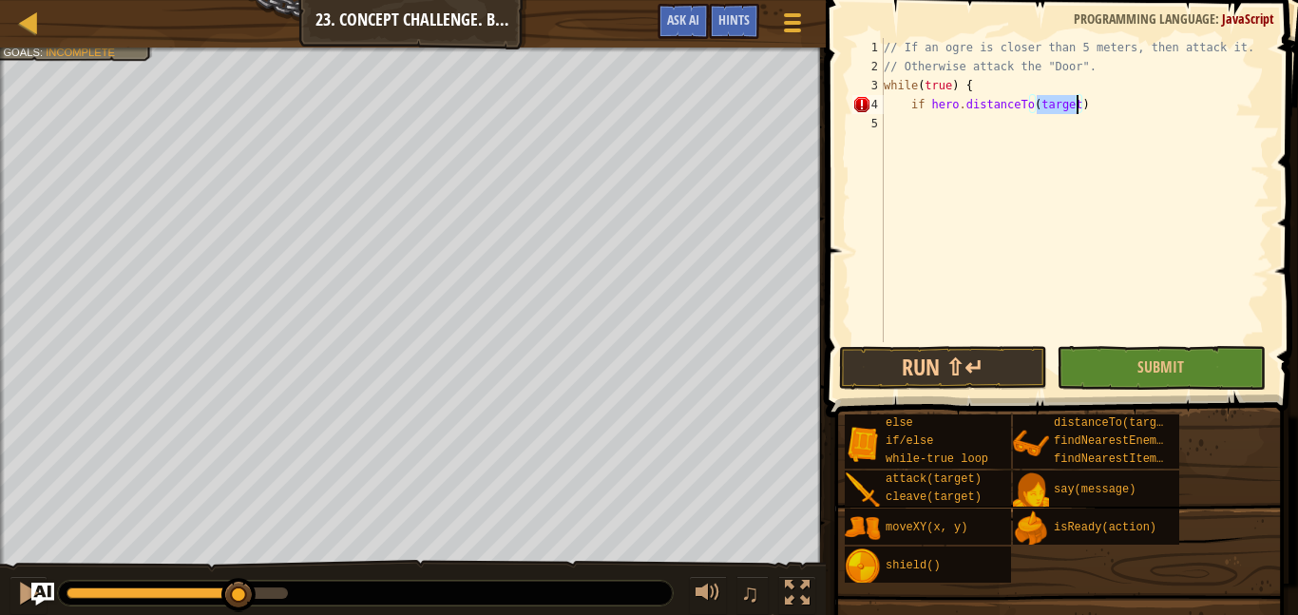
click at [1072, 129] on div "// If an ogre is closer than 5 meters, then attack it. // Otherwise attack the …" at bounding box center [1074, 209] width 389 height 342
click at [924, 53] on div "// If an ogre is closer than 5 meters, then attack it. // Otherwise attack the …" at bounding box center [1074, 209] width 389 height 342
type textarea "// If an ogre is closer than 5 meters, then attack it."
click at [799, 36] on div at bounding box center [792, 23] width 26 height 28
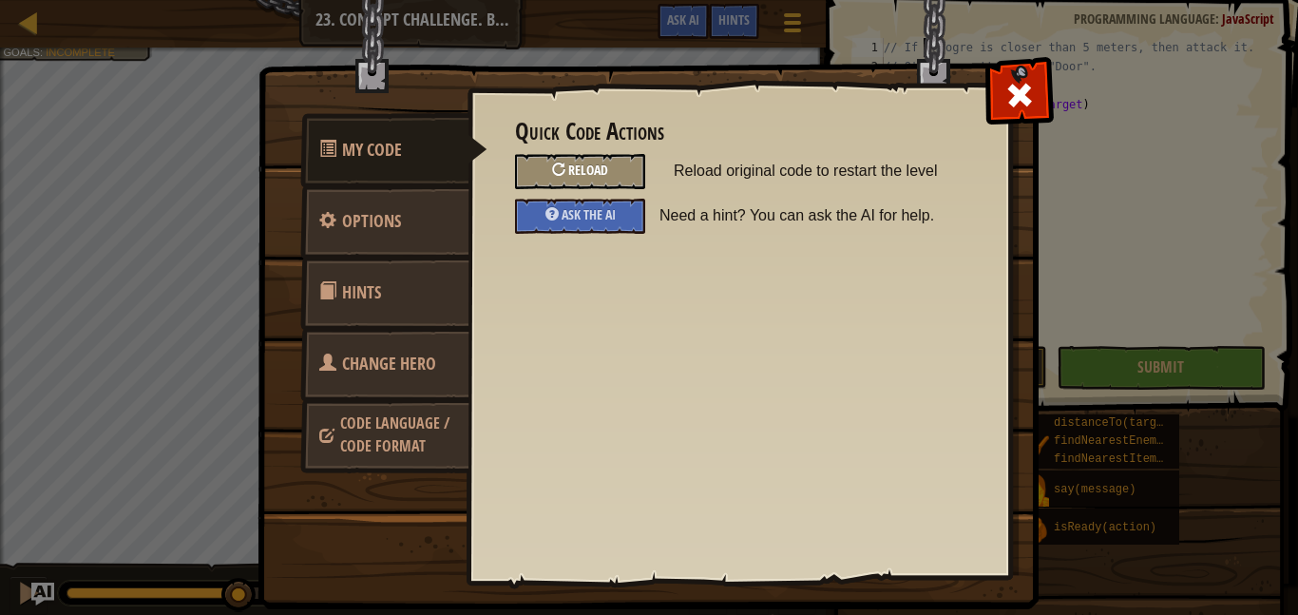
click at [631, 180] on div "Reload" at bounding box center [580, 171] width 130 height 35
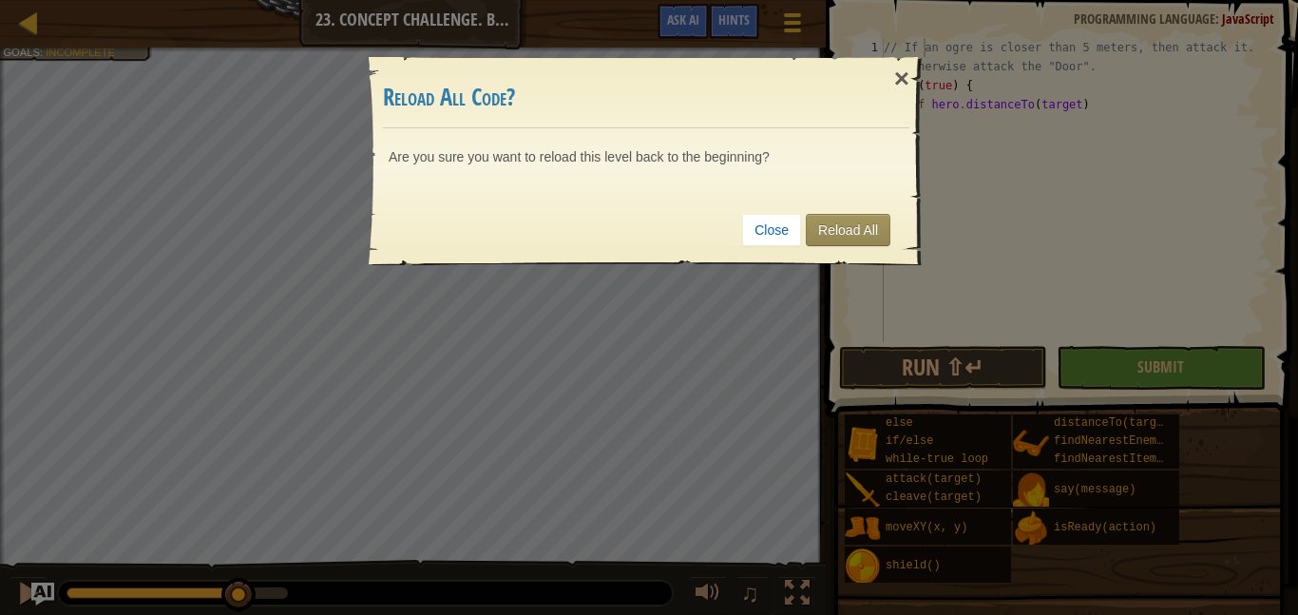
click at [964, 196] on div "× Reload All Code? Are you sure you want to reload this level back to the begin…" at bounding box center [649, 307] width 1298 height 615
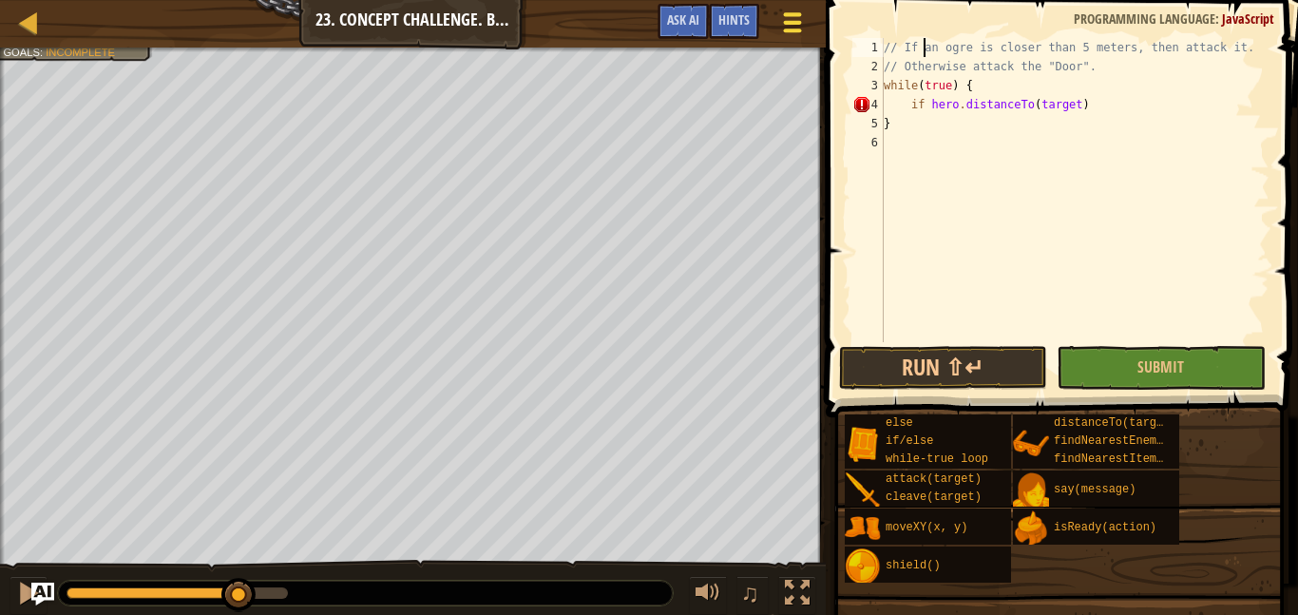
click at [799, 30] on span at bounding box center [792, 30] width 18 height 4
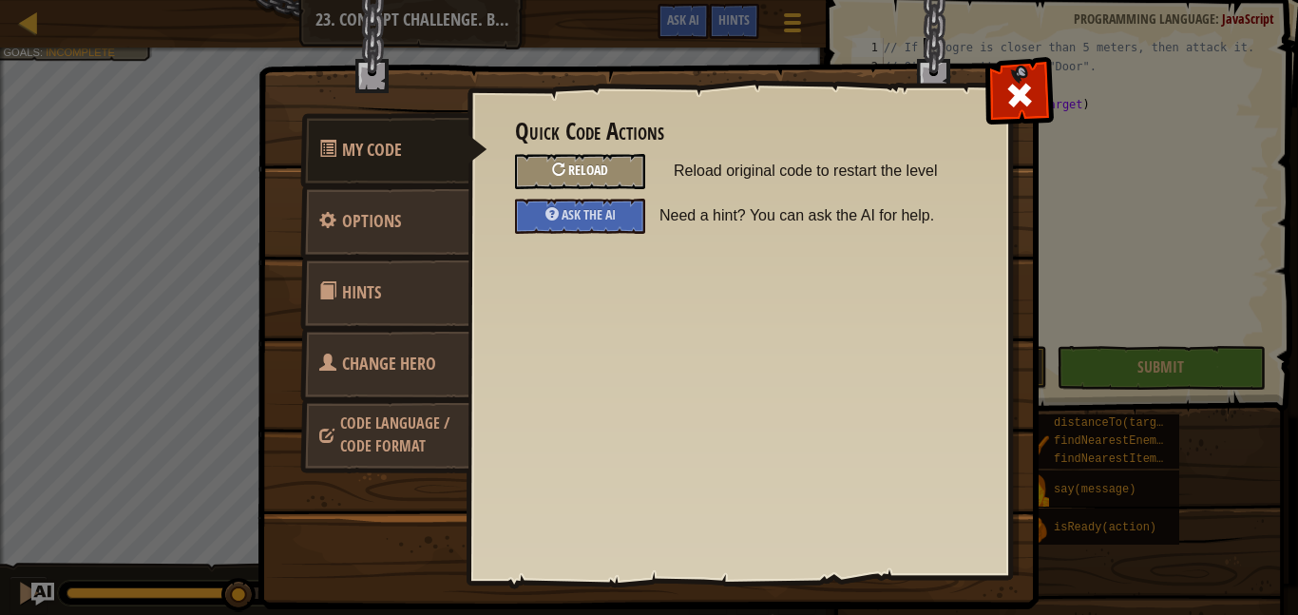
click at [630, 174] on div "Reload" at bounding box center [580, 171] width 130 height 35
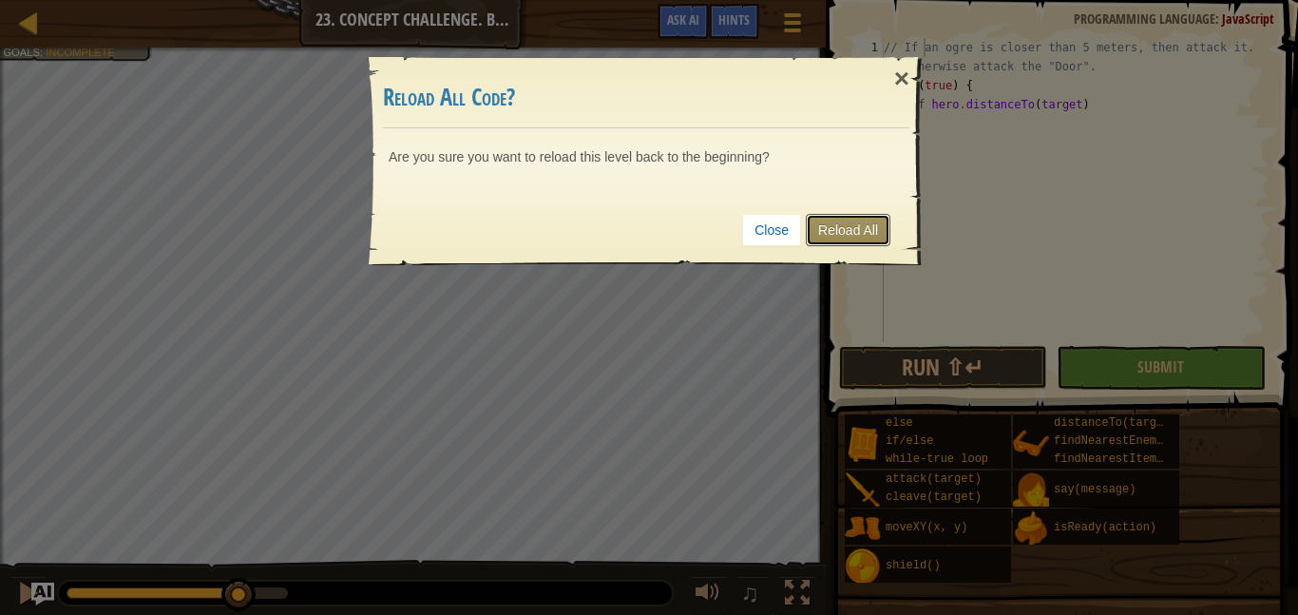
click at [856, 233] on link "Reload All" at bounding box center [848, 230] width 85 height 32
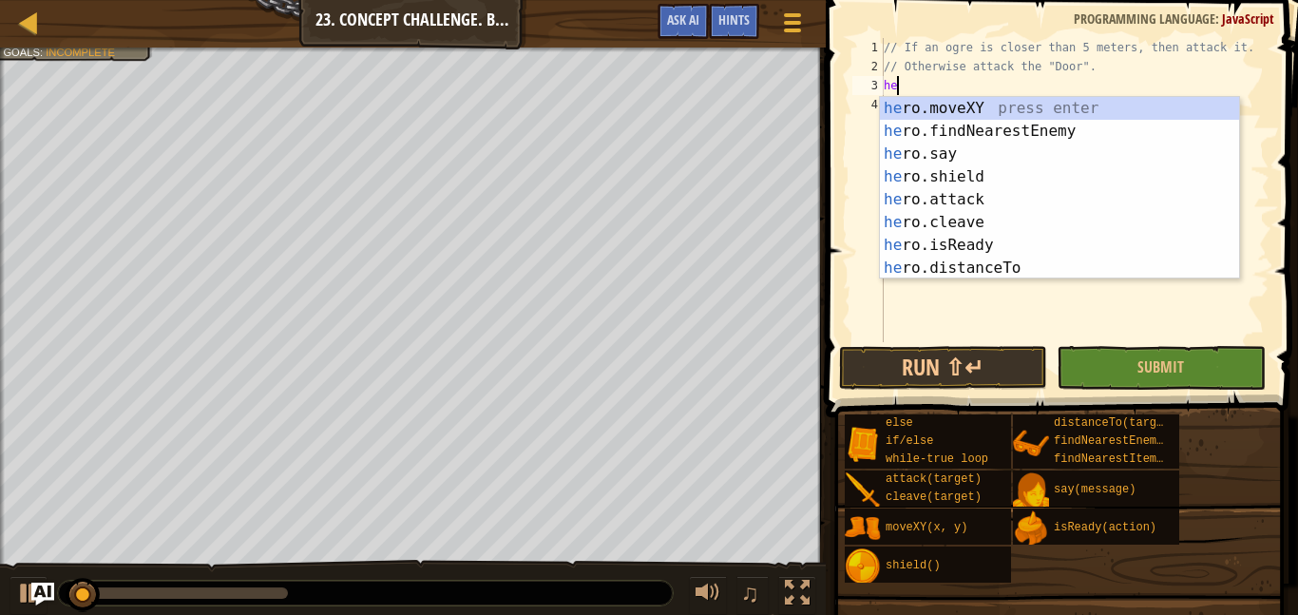
scroll to position [9, 3]
type textarea "hero"
click at [959, 136] on div "hero .moveXY press enter hero .findNearestEnemy press enter hero .say press ent…" at bounding box center [1059, 211] width 359 height 228
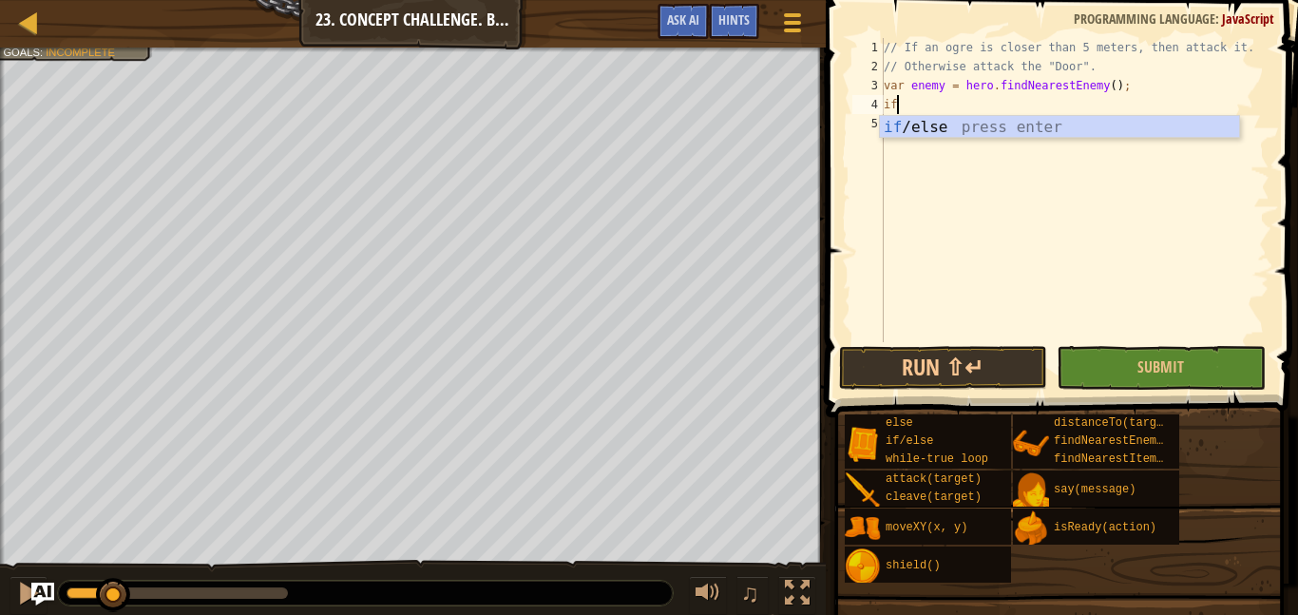
scroll to position [9, 1]
click at [1018, 124] on div "if /else press enter" at bounding box center [1059, 150] width 359 height 68
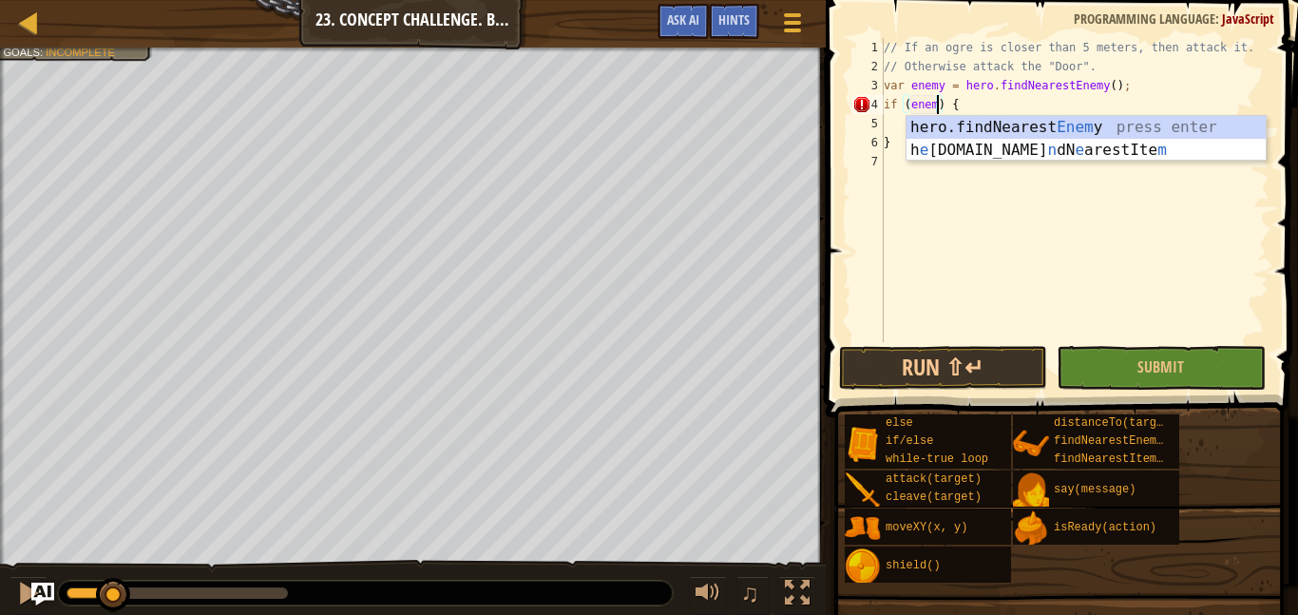
type textarea "if (enemy) {"
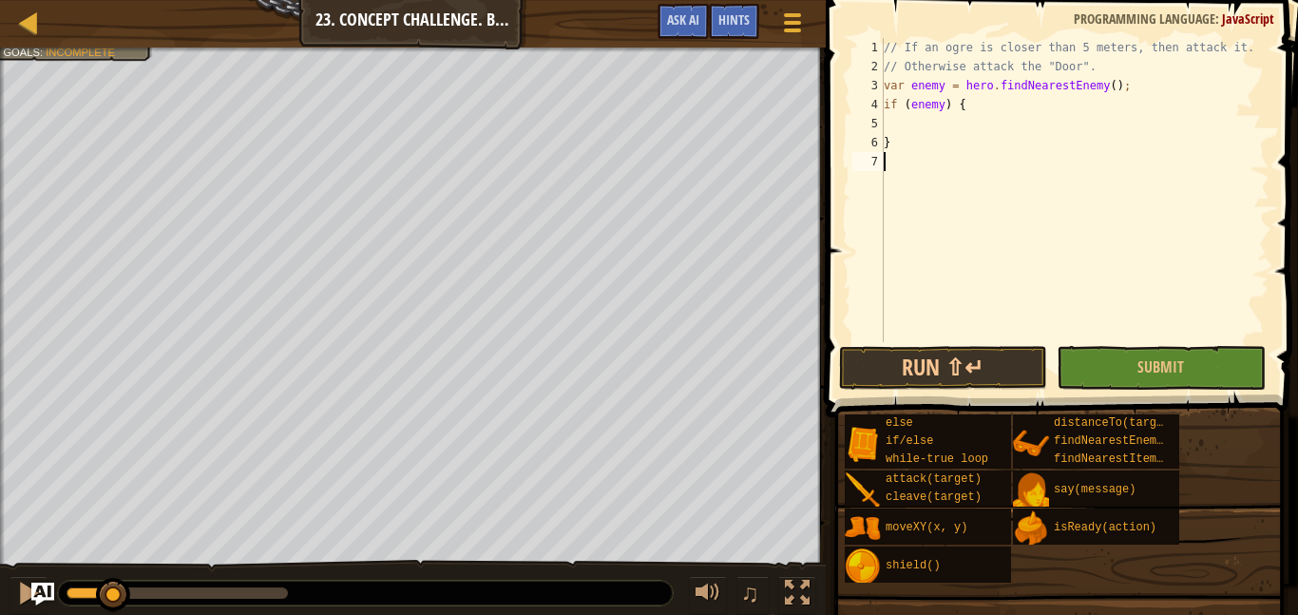
click at [1070, 187] on div "// If an ogre is closer than 5 meters, then attack it. // Otherwise attack the …" at bounding box center [1074, 209] width 389 height 342
click at [1003, 114] on div "// If an ogre is closer than 5 meters, then attack it. // Otherwise attack the …" at bounding box center [1074, 209] width 389 height 342
click at [984, 106] on div "// If an ogre is closer than 5 meters, then attack it. // Otherwise attack the …" at bounding box center [1074, 209] width 389 height 342
click at [955, 105] on div "// If an ogre is closer than 5 meters, then attack it. // Otherwise attack the …" at bounding box center [1074, 209] width 389 height 342
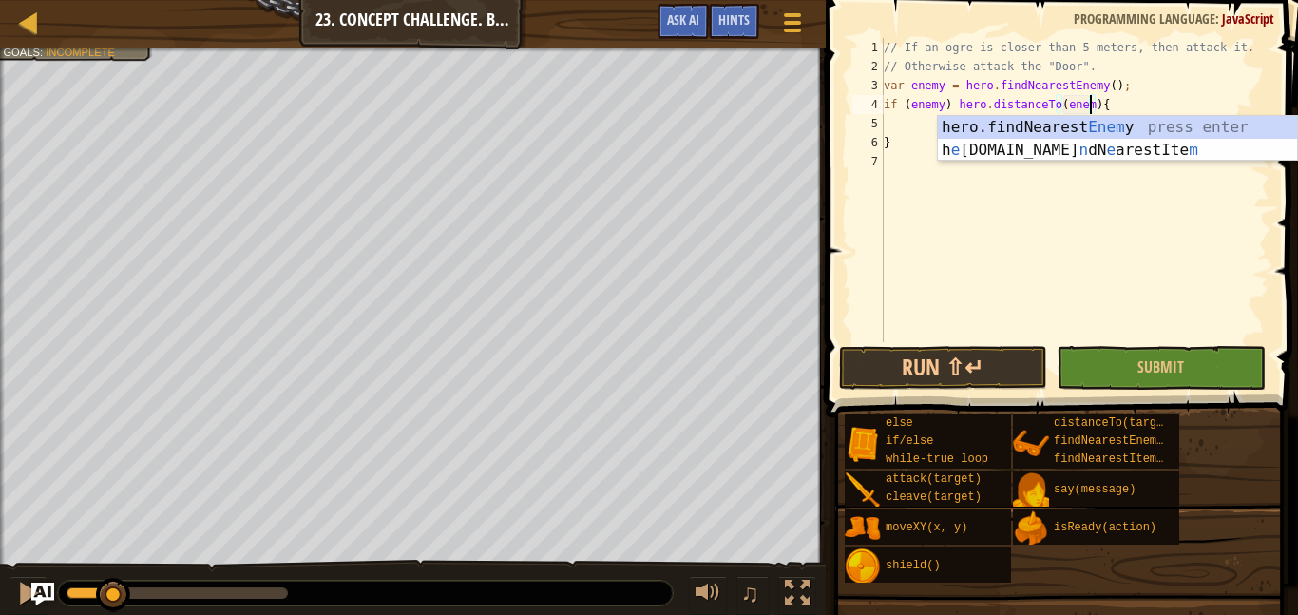
scroll to position [9, 30]
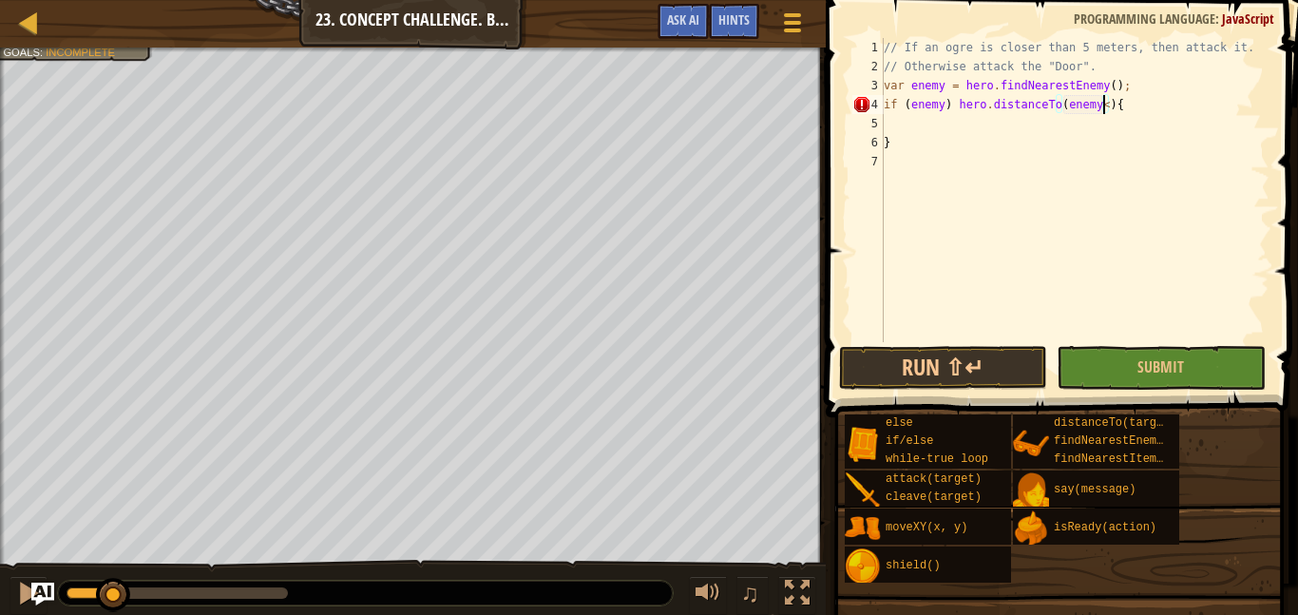
type textarea "if (enemy) hero.distanceTo(enemy<5){"
click at [1132, 115] on div "// If an ogre is closer than 5 meters, then attack it. // Otherwise attack the …" at bounding box center [1074, 209] width 389 height 342
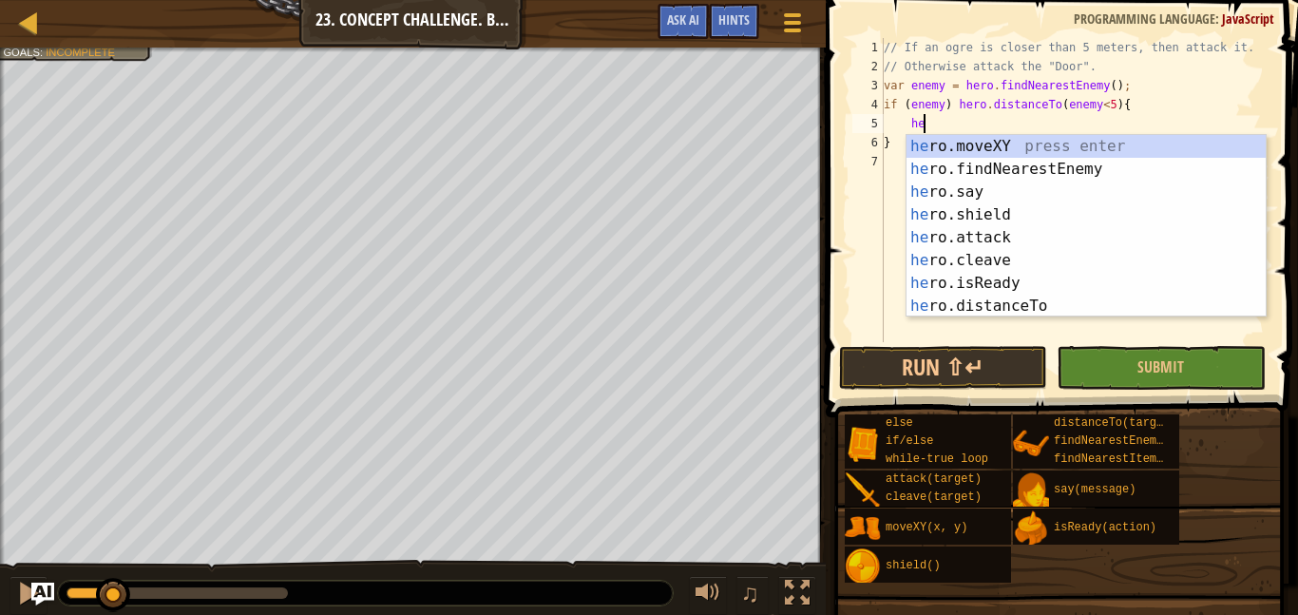
scroll to position [9, 7]
click at [1104, 238] on div "hero .moveXY press enter hero .findNearestEnemy press enter hero .say press ent…" at bounding box center [1085, 249] width 359 height 228
type textarea "hero.attack(enemy);"
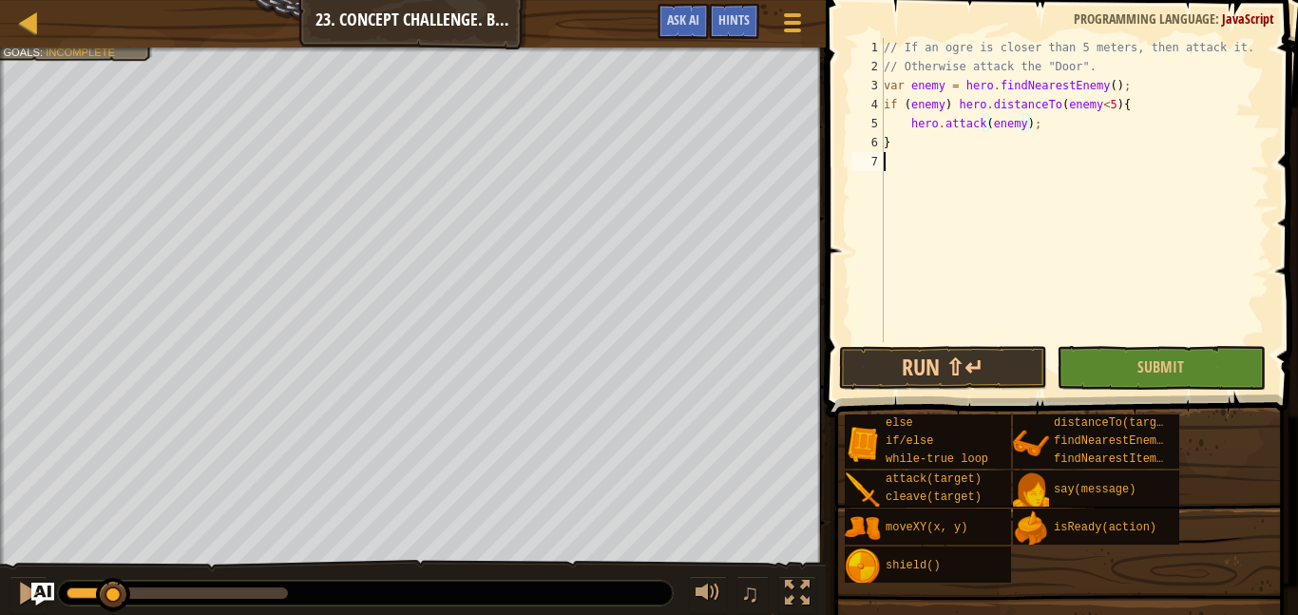
click at [1066, 213] on div "// If an ogre is closer than 5 meters, then attack it. // Otherwise attack the …" at bounding box center [1074, 209] width 389 height 342
type textarea "e"
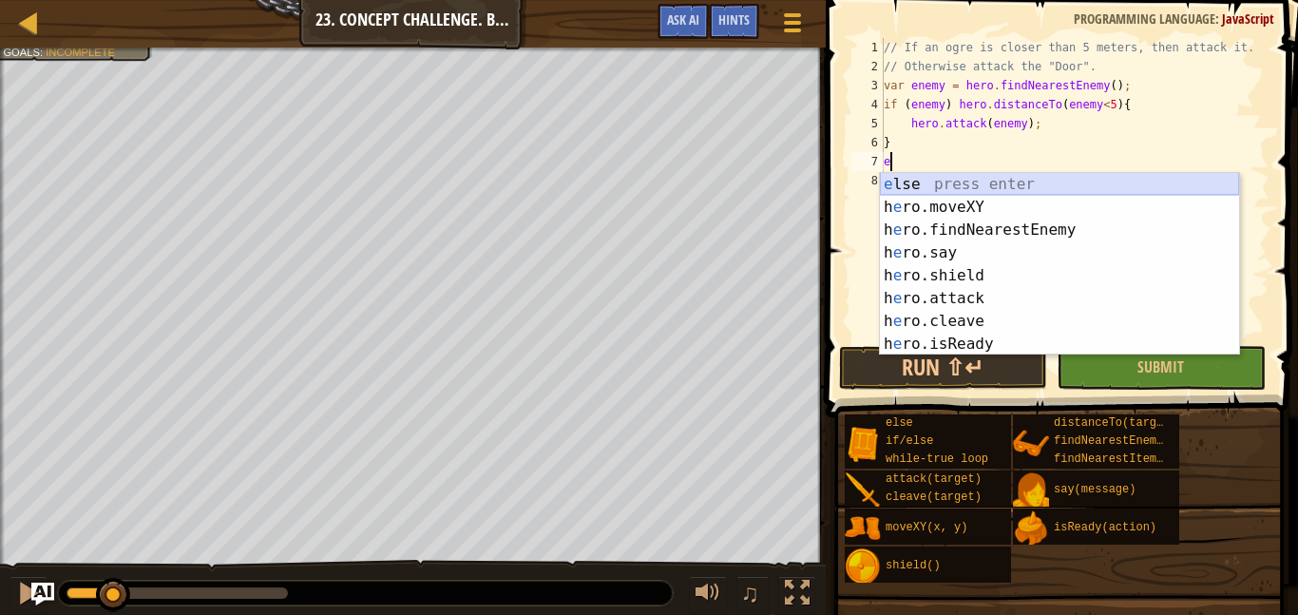
click at [1034, 188] on div "e lse press enter h e ro.moveXY press enter h e ro.findNearestEnemy press enter…" at bounding box center [1059, 287] width 359 height 228
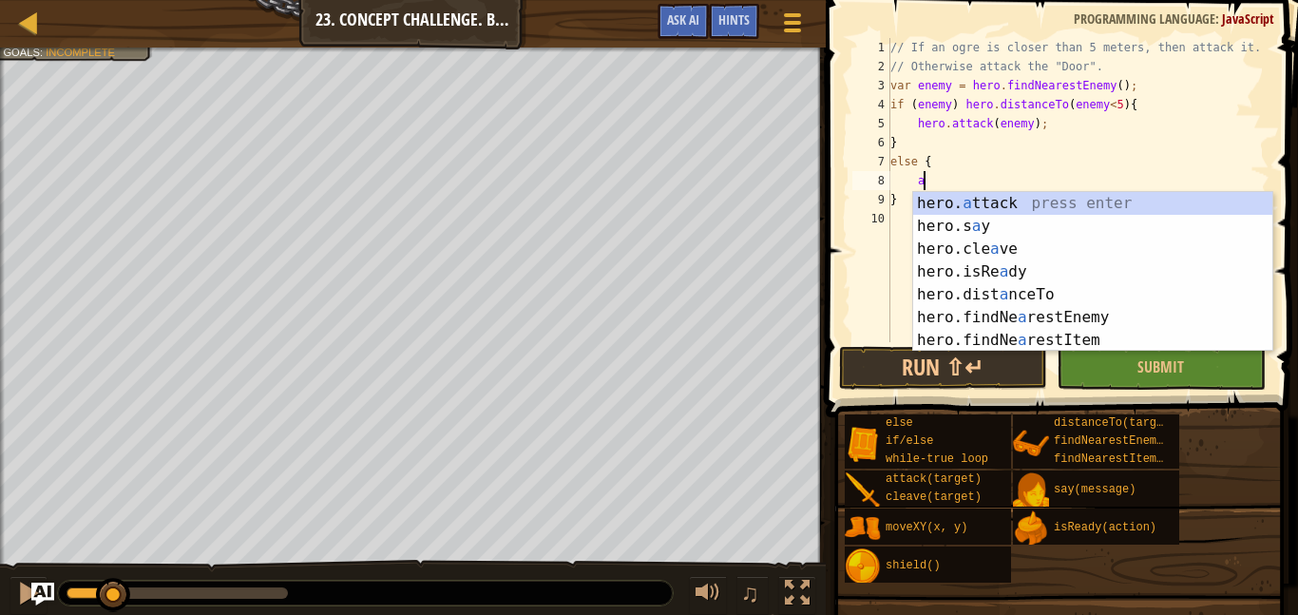
scroll to position [9, 4]
click at [1035, 192] on div "hero. a ttack press enter hero.s a y press enter hero.cle a ve press enter hero…" at bounding box center [1092, 294] width 359 height 205
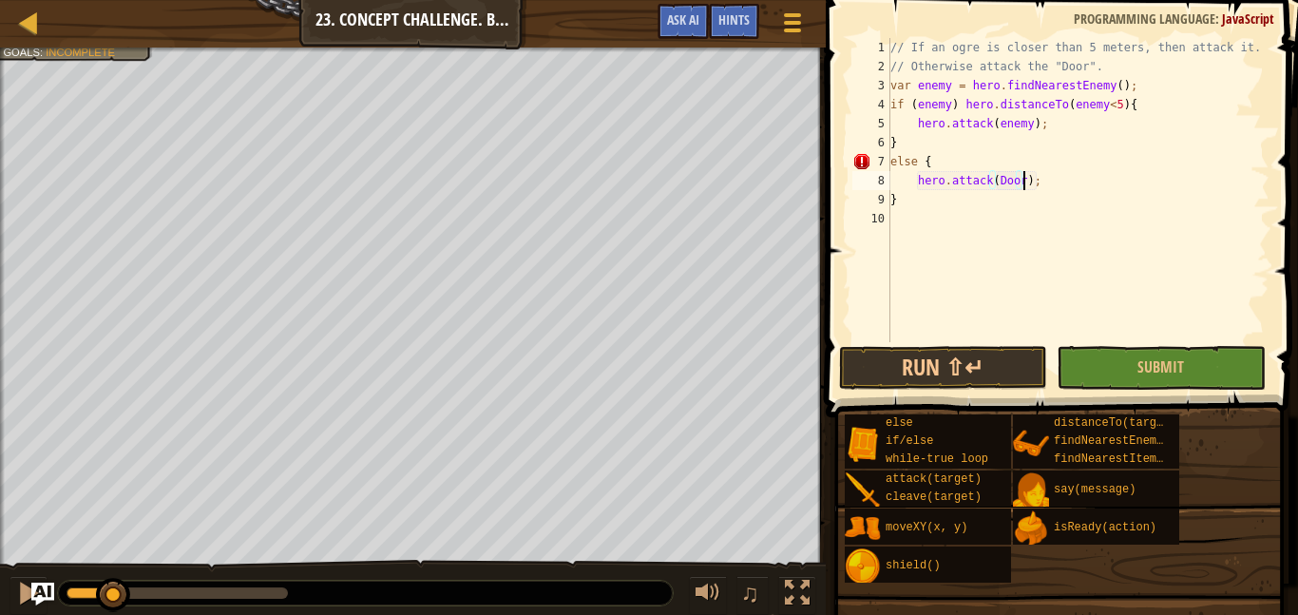
scroll to position [9, 19]
click at [997, 178] on div "// If an ogre is closer than 5 meters, then attack it. // Otherwise attack the …" at bounding box center [1077, 209] width 383 height 342
click at [932, 182] on div "// If an ogre is closer than 5 meters, then attack it. // Otherwise attack the …" at bounding box center [1077, 209] width 383 height 342
click at [939, 207] on div "// If an ogre is closer than 5 meters, then attack it. // Otherwise attack the …" at bounding box center [1077, 209] width 383 height 342
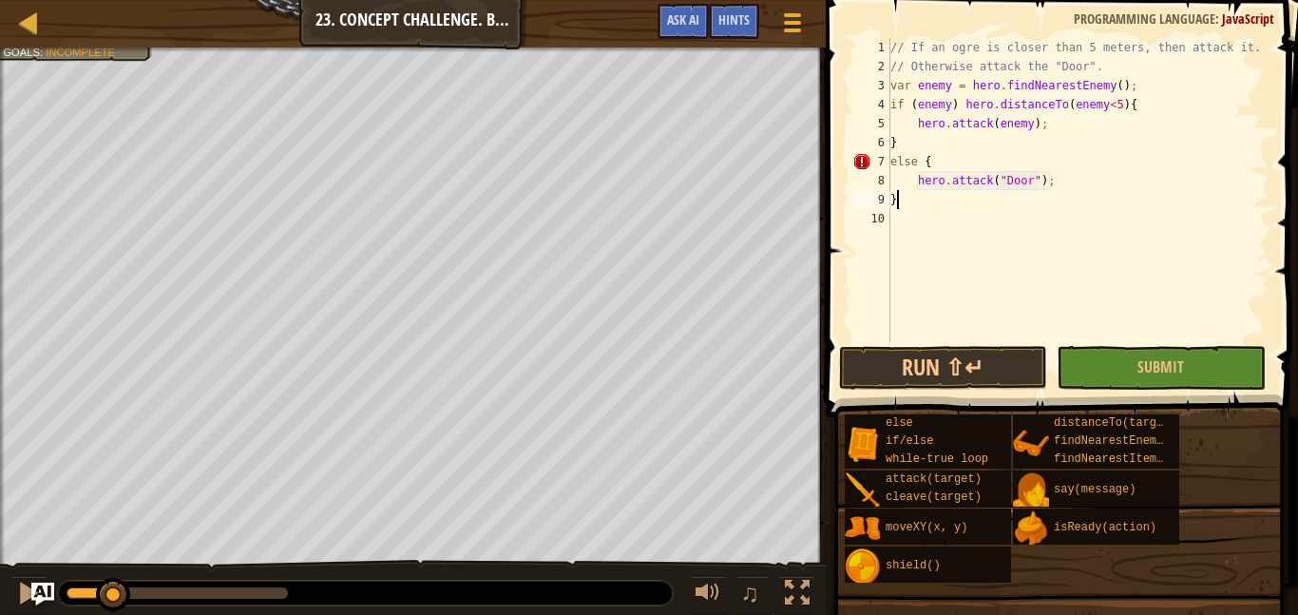
scroll to position [9, 0]
click at [1051, 198] on div "// If an ogre is closer than 5 meters, then attack it. // Otherwise attack the …" at bounding box center [1077, 209] width 383 height 342
type textarea "}"
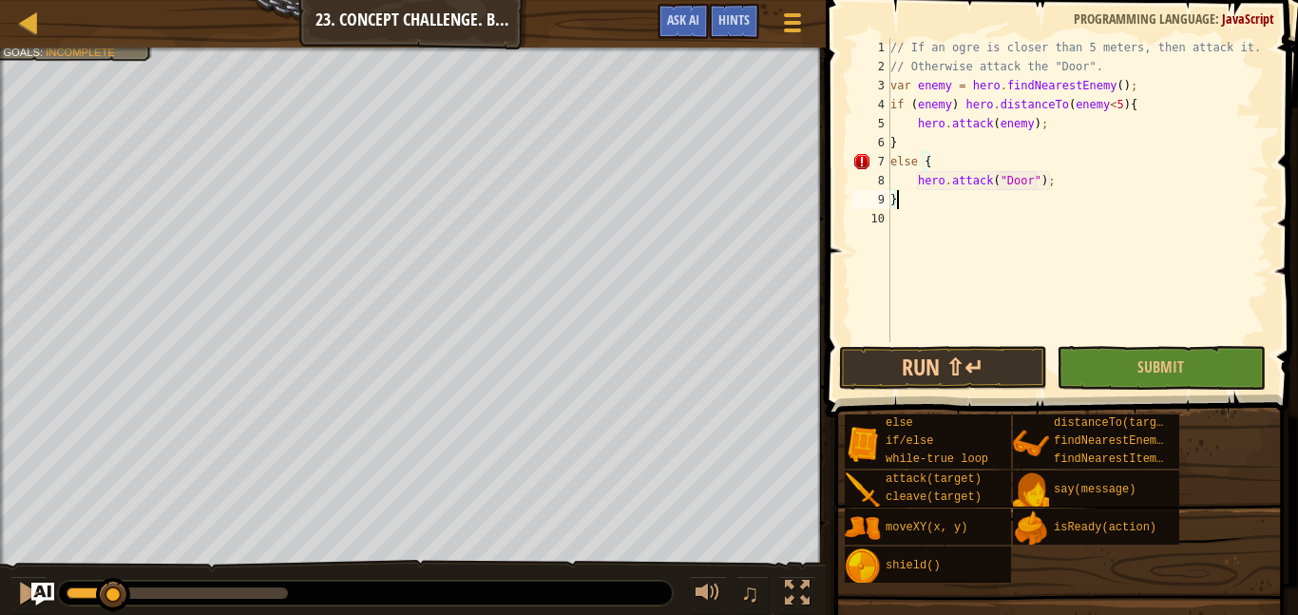
click at [1035, 224] on div "// If an ogre is closer than 5 meters, then attack it. // Otherwise attack the …" at bounding box center [1077, 209] width 383 height 342
type textarea "}"
click at [962, 159] on div "// If an ogre is closer than 5 meters, then attack it. // Otherwise attack the …" at bounding box center [1077, 209] width 383 height 342
click at [957, 149] on div "// If an ogre is closer than 5 meters, then attack it. // Otherwise attack the …" at bounding box center [1077, 209] width 383 height 342
type textarea "}"
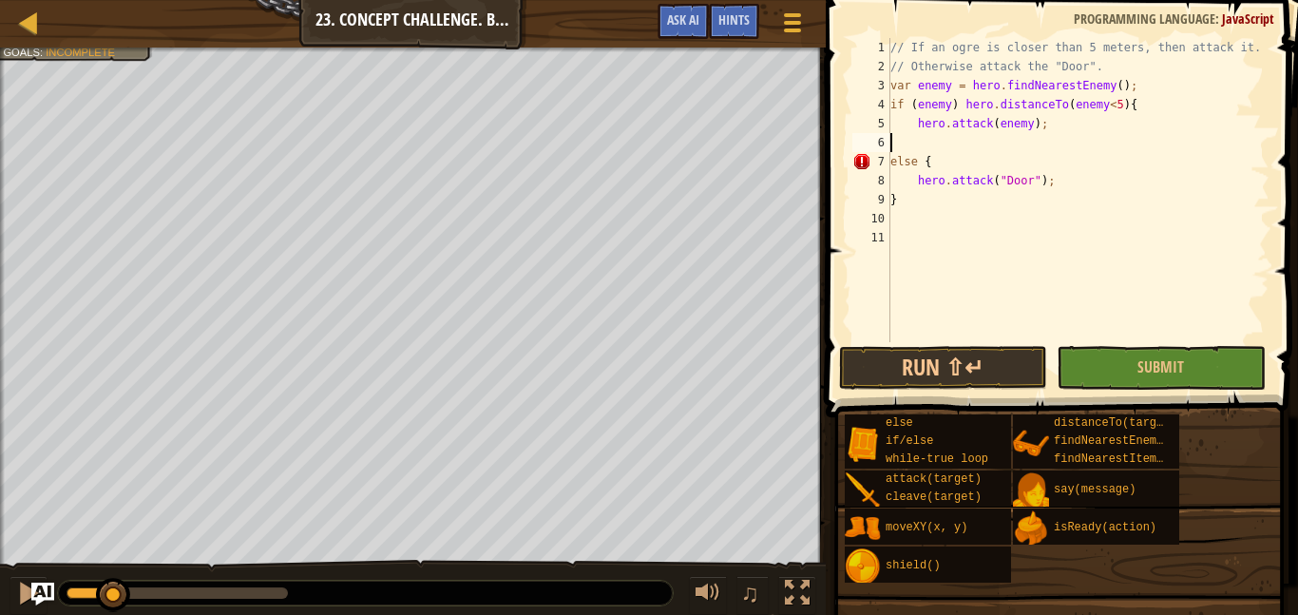
click at [952, 136] on div "// If an ogre is closer than 5 meters, then attack it. // Otherwise attack the …" at bounding box center [1077, 209] width 383 height 342
type textarea "{"
click at [976, 157] on div "// If an ogre is closer than 5 meters, then attack it. // Otherwise attack the …" at bounding box center [1077, 209] width 383 height 342
click at [905, 104] on div "// If an ogre is closer than 5 meters, then attack it. // Otherwise attack the …" at bounding box center [1077, 209] width 383 height 342
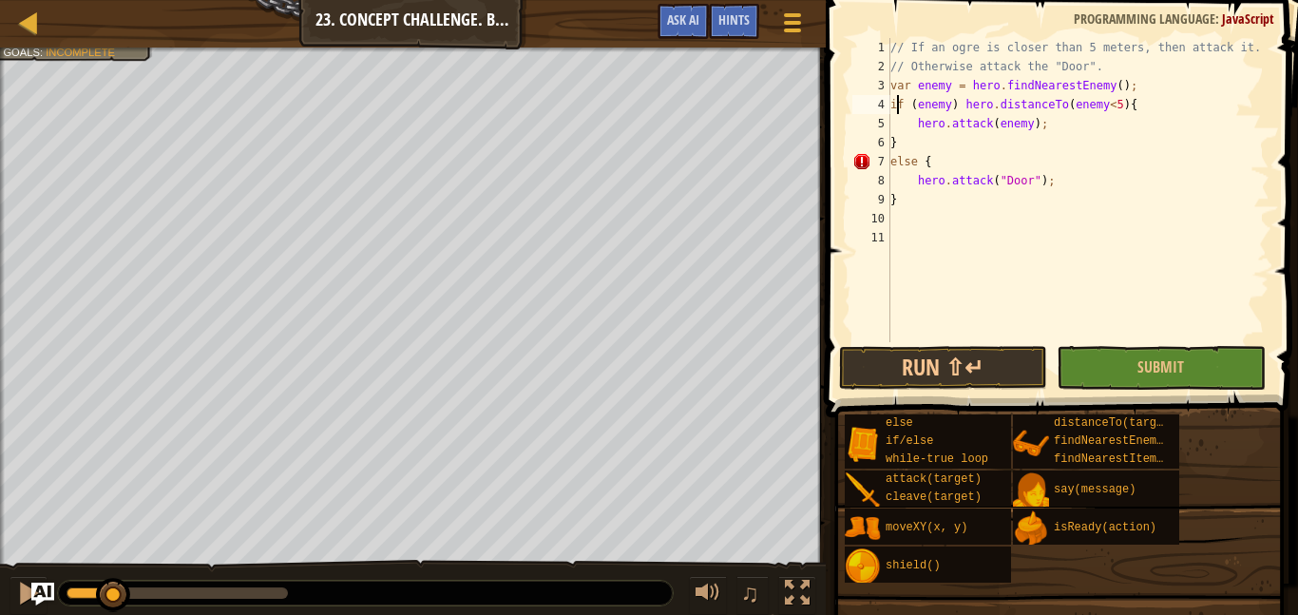
click at [896, 112] on div "// If an ogre is closer than 5 meters, then attack it. // Otherwise attack the …" at bounding box center [1077, 209] width 383 height 342
click at [890, 109] on div "// If an ogre is closer than 5 meters, then attack it. // Otherwise attack the …" at bounding box center [1077, 209] width 383 height 342
click at [893, 165] on div "// If an ogre is closer than 5 meters, then attack it. // Otherwise attack the …" at bounding box center [1077, 209] width 383 height 342
click at [1083, 175] on div "// If an ogre is closer than 5 meters, then attack it. // Otherwise attack the …" at bounding box center [1077, 209] width 383 height 342
click at [951, 193] on div "// If an ogre is closer than 5 meters, then attack it. // Otherwise attack the …" at bounding box center [1077, 209] width 383 height 342
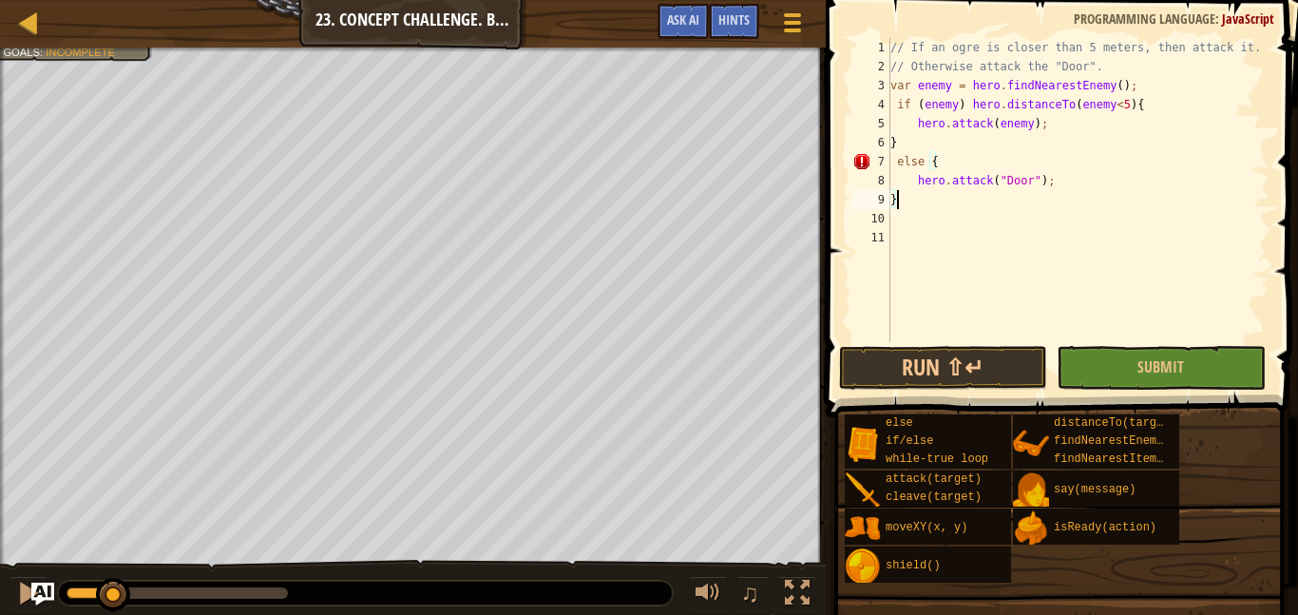
click at [954, 160] on div "// If an ogre is closer than 5 meters, then attack it. // Otherwise attack the …" at bounding box center [1077, 209] width 383 height 342
click at [943, 186] on div "// If an ogre is closer than 5 meters, then attack it. // Otherwise attack the …" at bounding box center [1077, 209] width 383 height 342
type textarea "hero.attack("Door");"
click at [976, 210] on div "// If an ogre is closer than 5 meters, then attack it. // Otherwise attack the …" at bounding box center [1077, 209] width 383 height 342
type textarea "s"
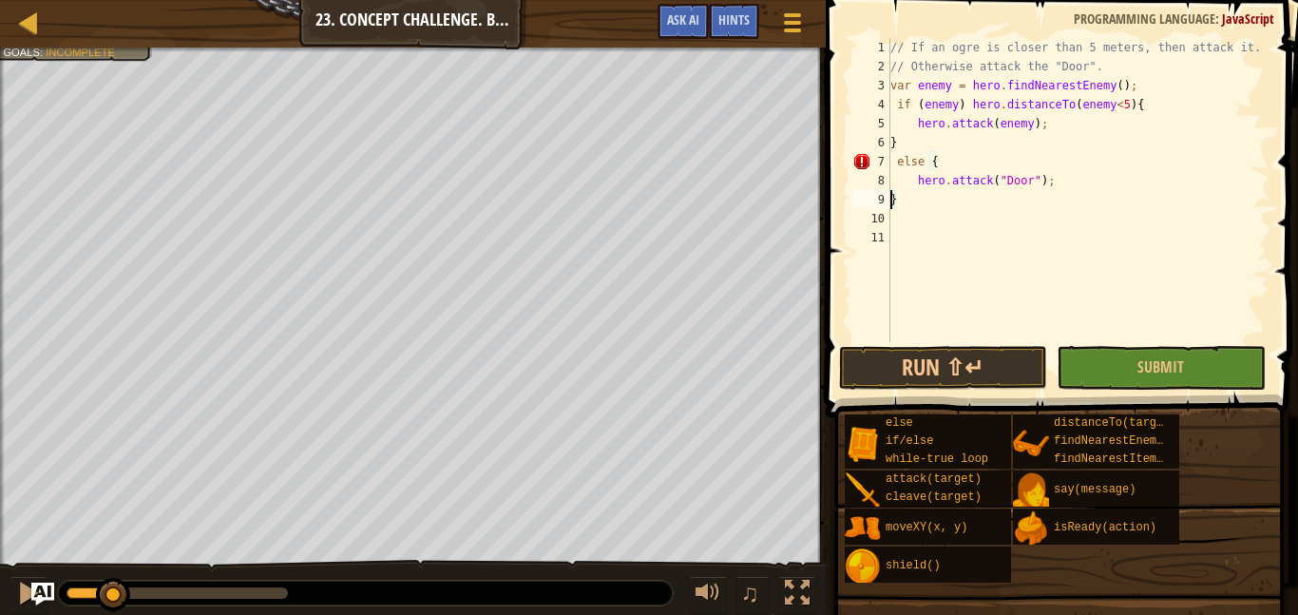
type textarea "hero.attack("Door");}"
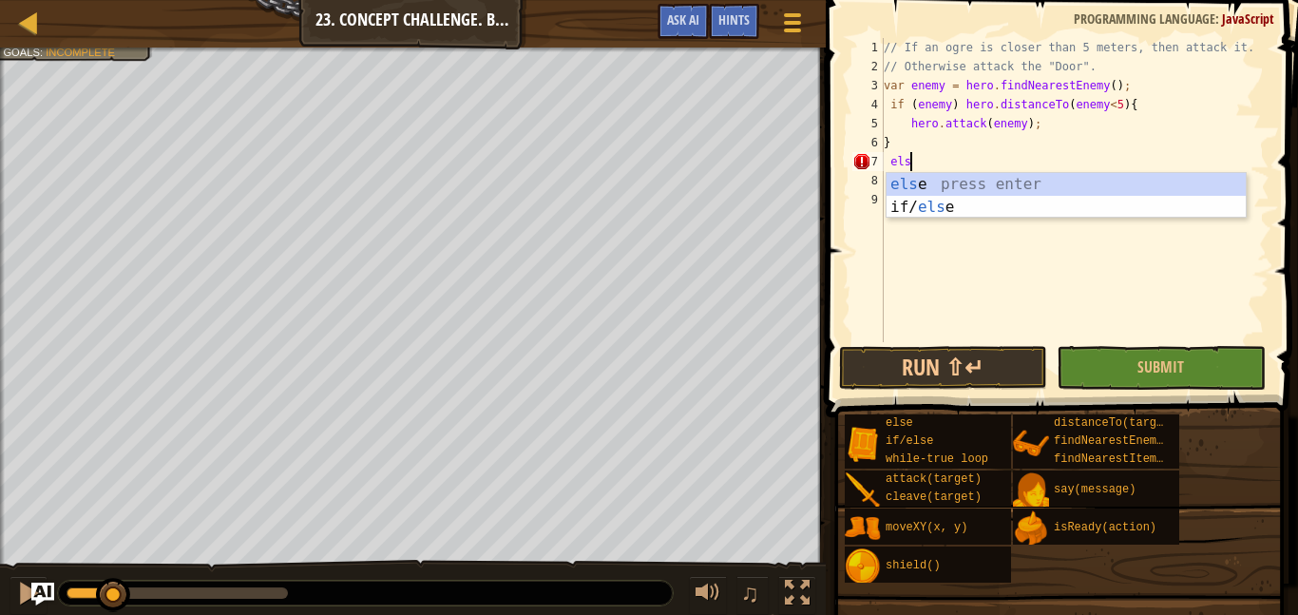
scroll to position [9, 2]
type textarea "e"
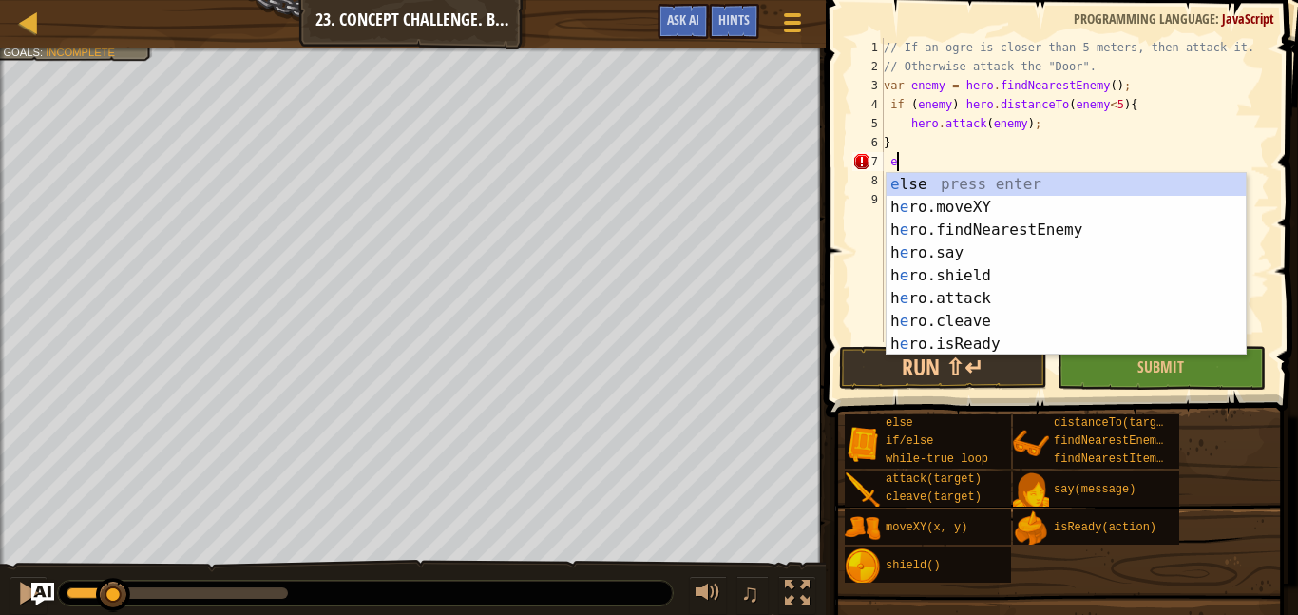
scroll to position [9, 0]
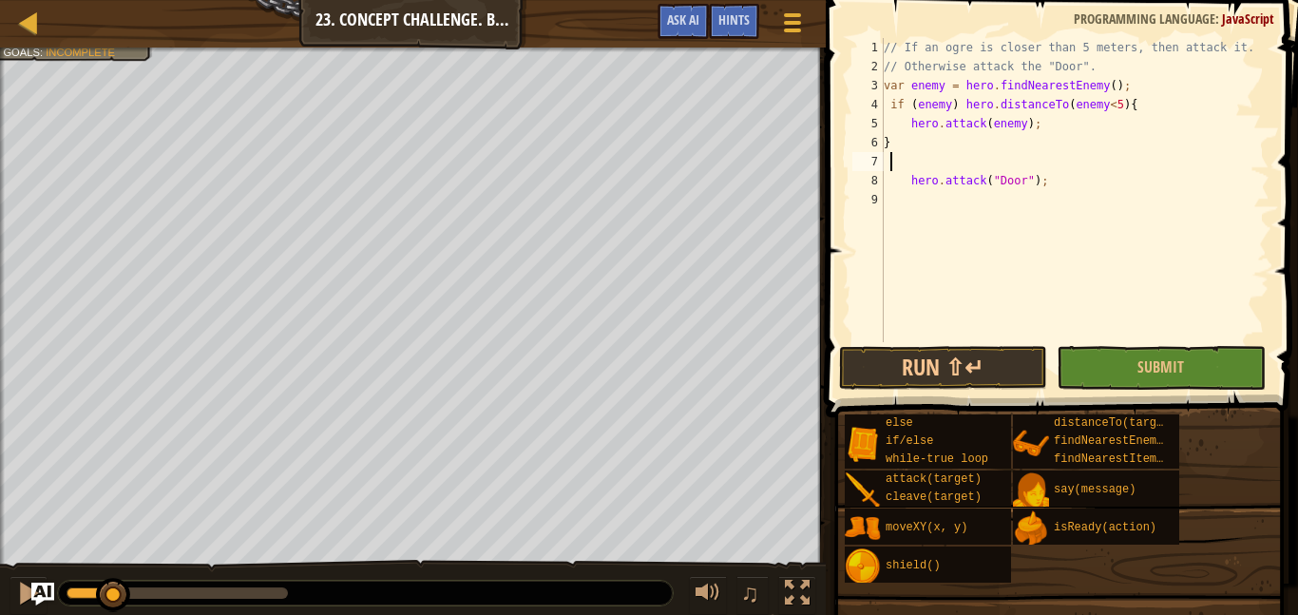
type textarea "e"
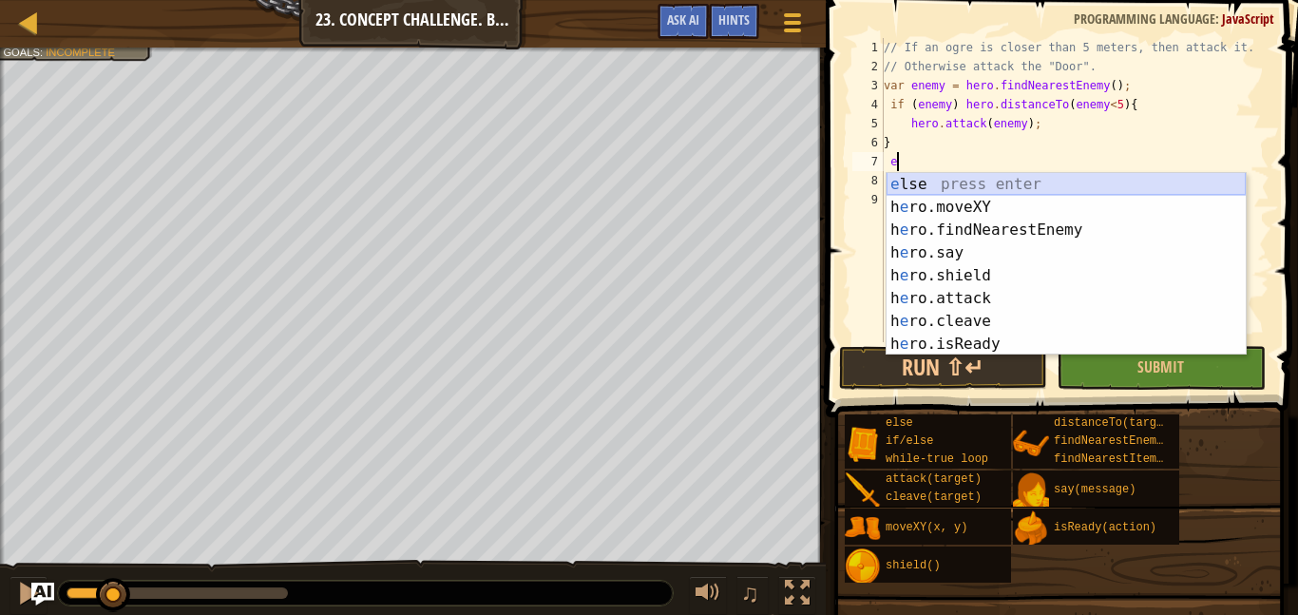
click at [1197, 181] on div "e lse press enter h e ro.moveXY press enter h e ro.findNearestEnemy press enter…" at bounding box center [1065, 287] width 359 height 228
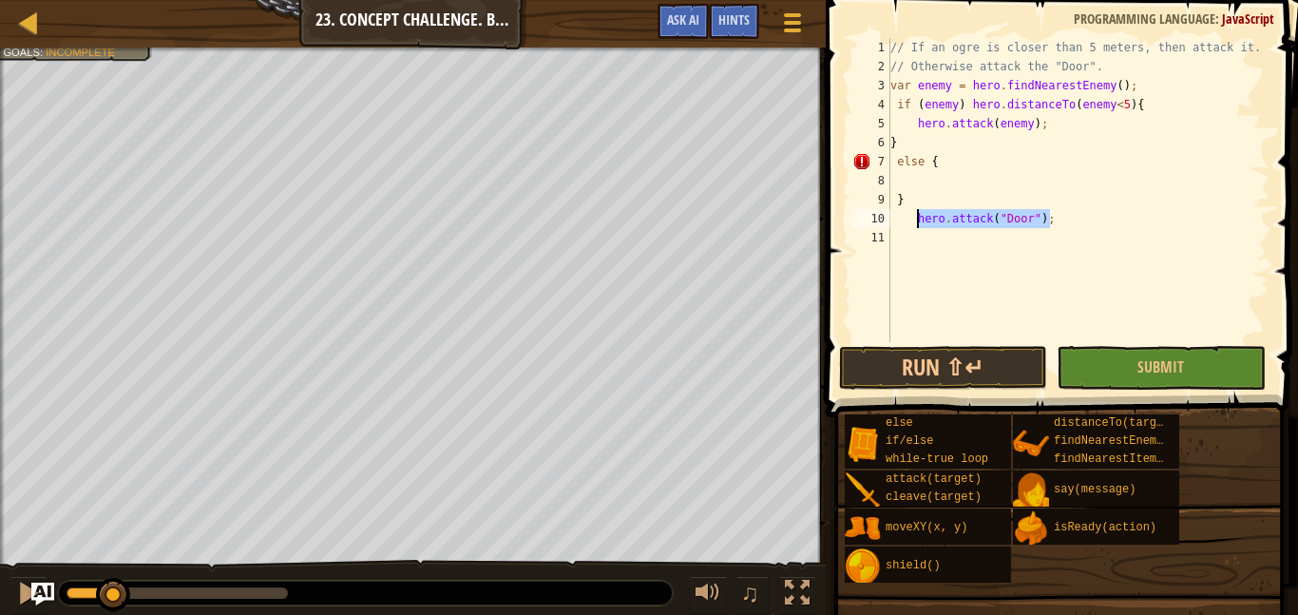
drag, startPoint x: 1071, startPoint y: 217, endPoint x: 920, endPoint y: 224, distance: 150.3
click at [920, 224] on div "// If an ogre is closer than 5 meters, then attack it. // Otherwise attack the …" at bounding box center [1077, 209] width 383 height 342
type textarea "}"
click at [920, 184] on div "// If an ogre is closer than 5 meters, then attack it. // Otherwise attack the …" at bounding box center [1077, 190] width 383 height 304
type textarea "hero.attack("Door");"
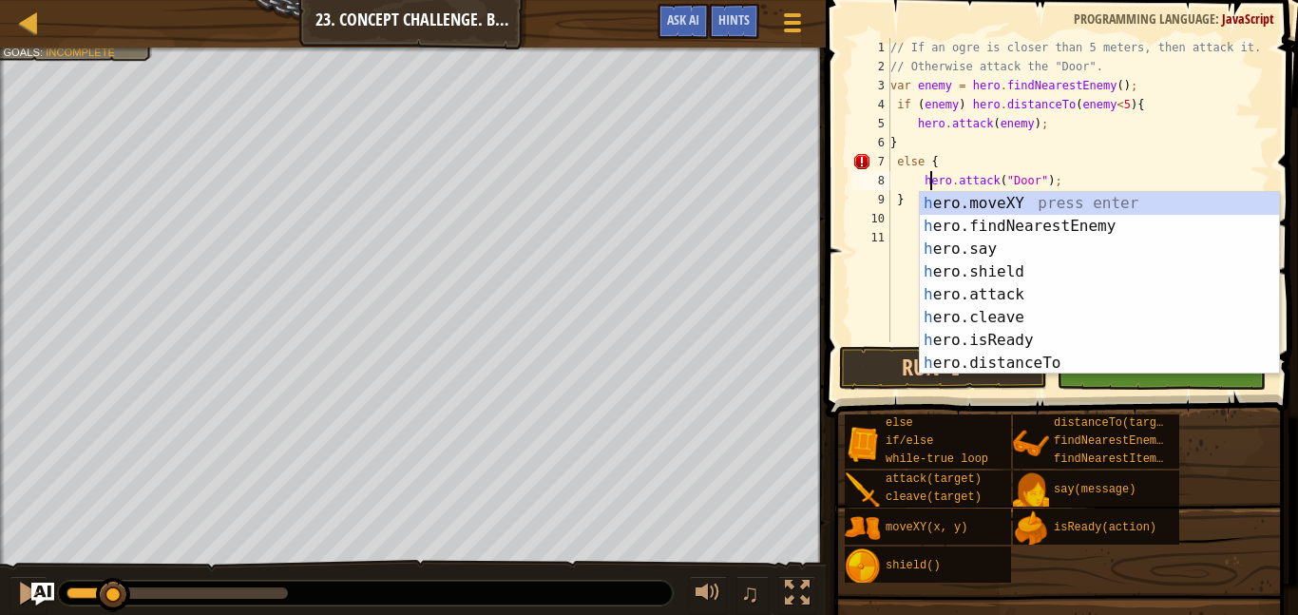
scroll to position [9, 6]
click at [896, 264] on div "// If an ogre is closer than 5 meters, then attack it. // Otherwise attack the …" at bounding box center [1077, 209] width 383 height 342
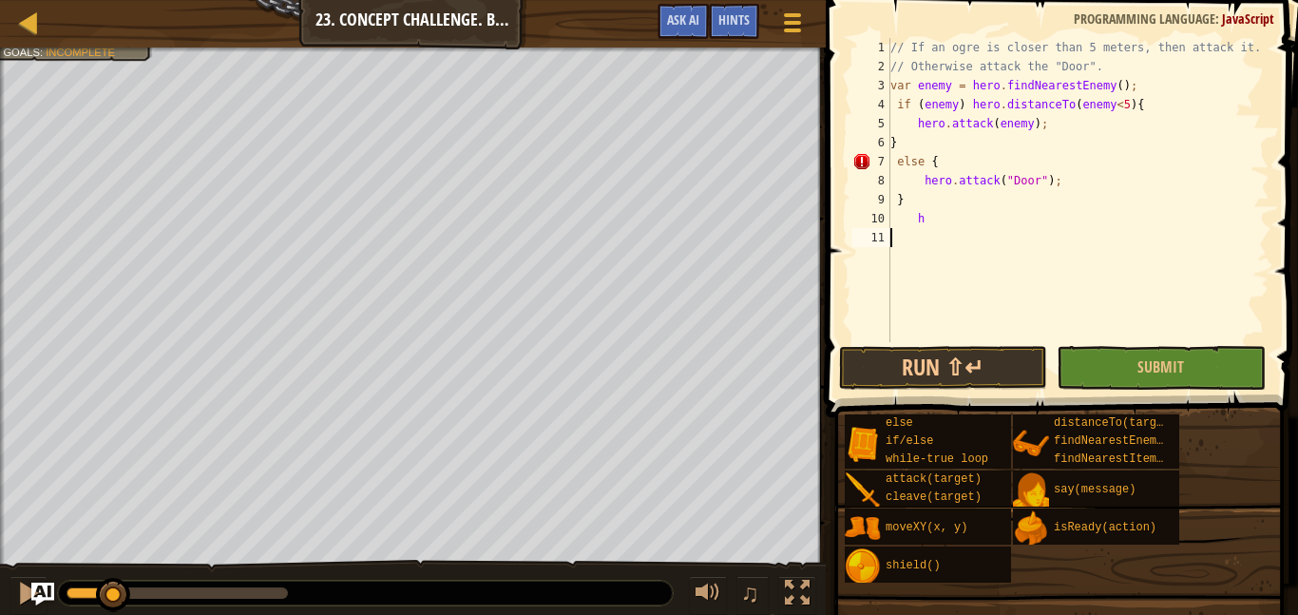
scroll to position [9, 0]
click at [942, 220] on div "// If an ogre is closer than 5 meters, then attack it. // Otherwise attack the …" at bounding box center [1077, 209] width 383 height 342
type textarea "h"
click at [944, 176] on div "// If an ogre is closer than 5 meters, then attack it. // Otherwise attack the …" at bounding box center [1077, 209] width 383 height 342
click at [1056, 193] on div "// If an ogre is closer than 5 meters, then attack it. // Otherwise attack the …" at bounding box center [1077, 209] width 383 height 342
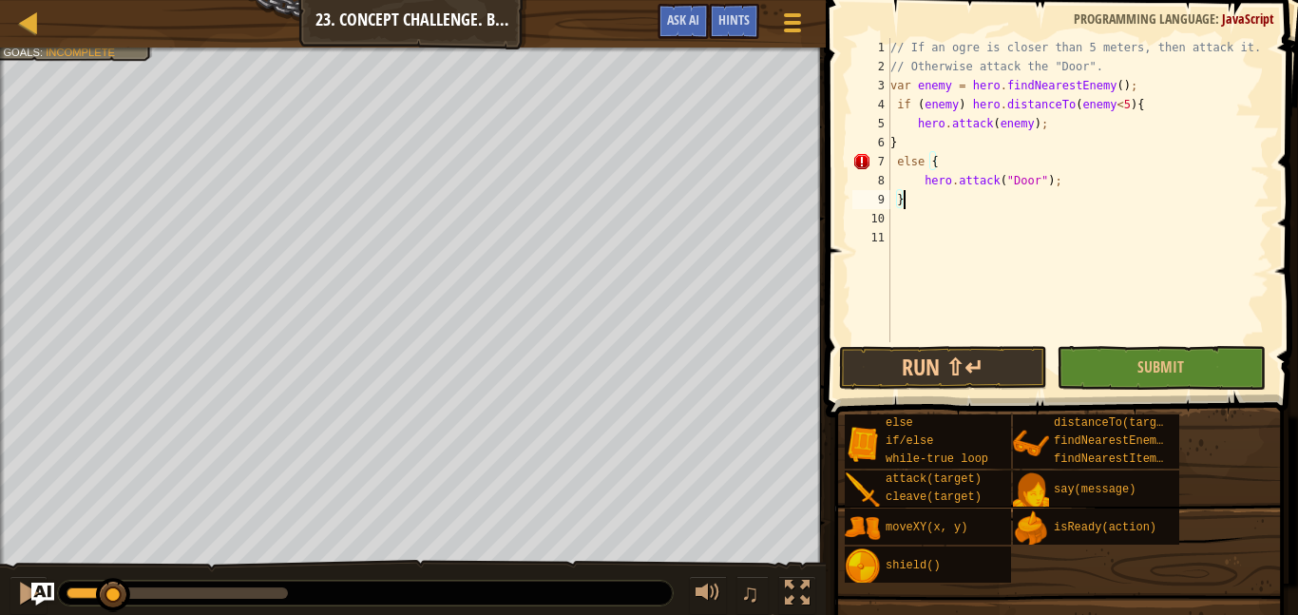
click at [1068, 193] on div "// If an ogre is closer than 5 meters, then attack it. // Otherwise attack the …" at bounding box center [1077, 209] width 383 height 342
click at [1063, 178] on div "// If an ogre is closer than 5 meters, then attack it. // Otherwise attack the …" at bounding box center [1077, 209] width 383 height 342
click at [977, 161] on div "// If an ogre is closer than 5 meters, then attack it. // Otherwise attack the …" at bounding box center [1077, 209] width 383 height 342
type textarea "else {"
type textarea "o"
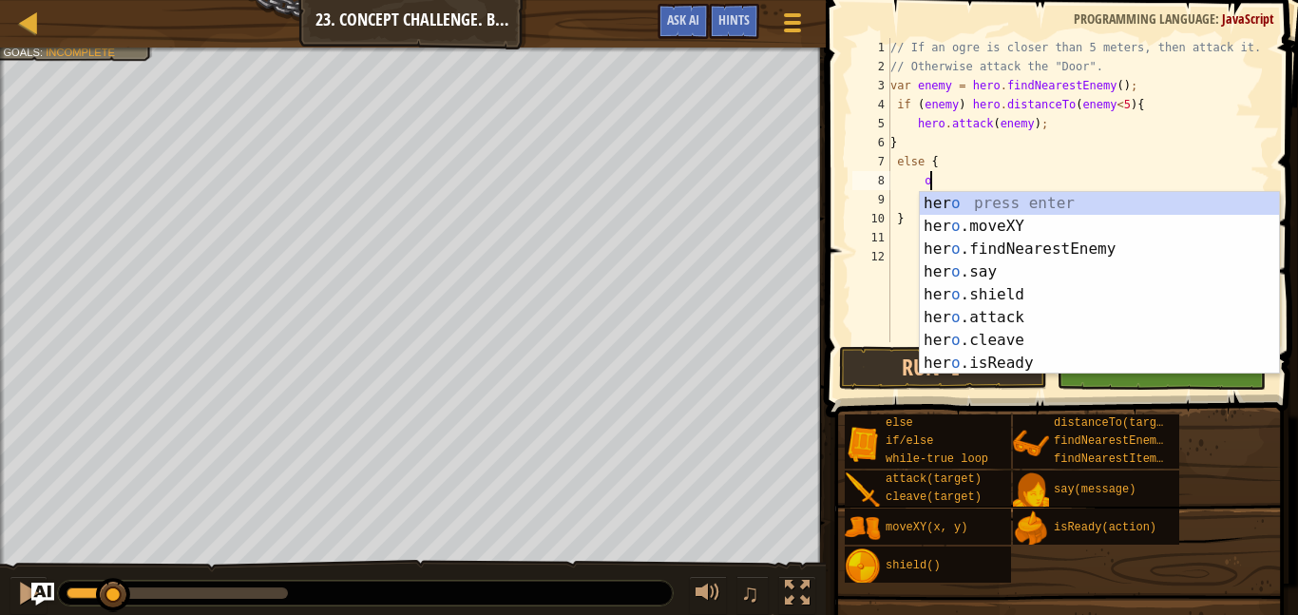
type textarea "o"
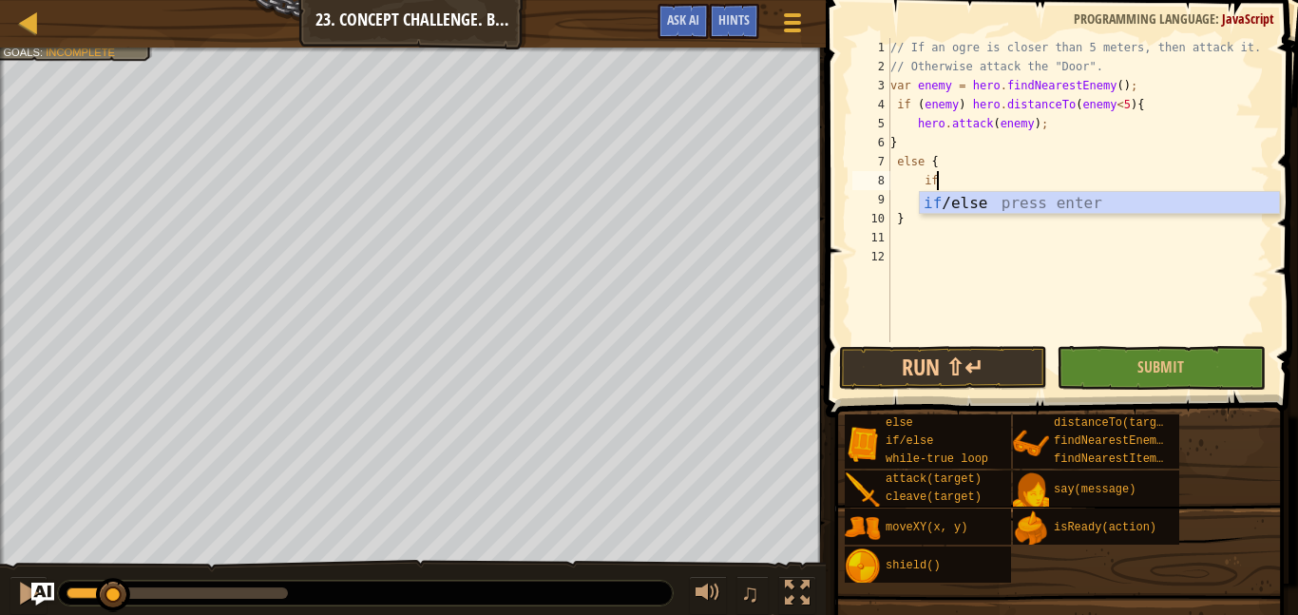
scroll to position [9, 6]
type textarea "i"
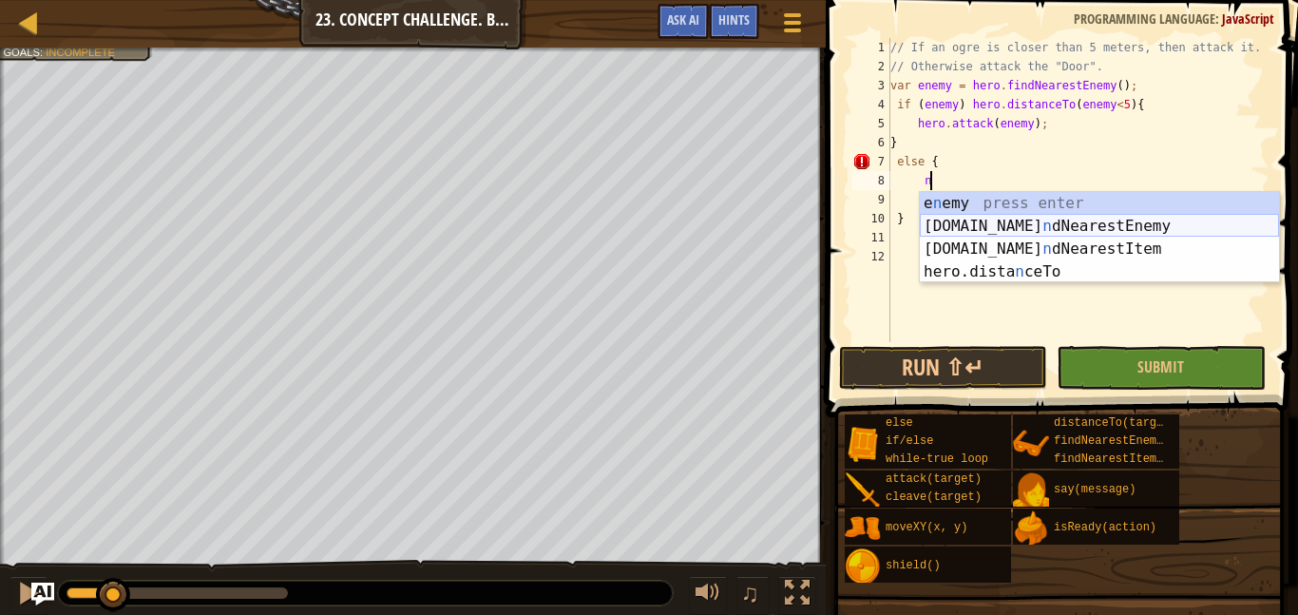
type textarea "ne"
click at [1053, 230] on div "e ne my press enter hero.find Ne arestEnemy press enter hero.find Ne arestItem …" at bounding box center [1099, 260] width 359 height 137
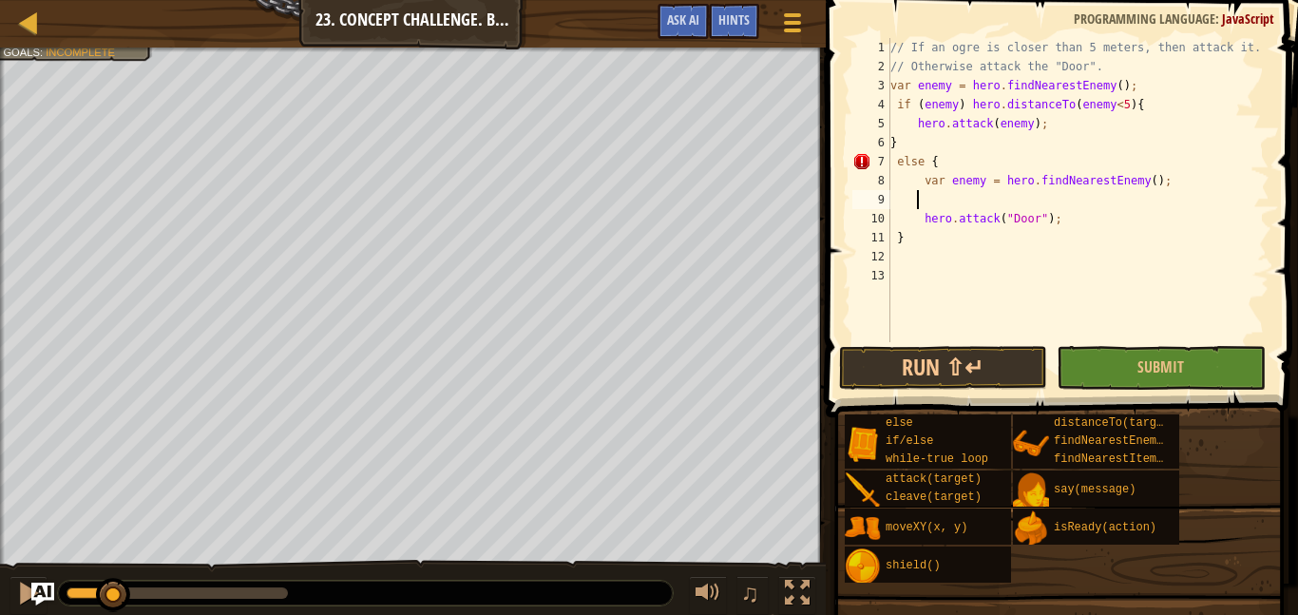
scroll to position [9, 0]
click at [1153, 190] on div "// If an ogre is closer than 5 meters, then attack it. // Otherwise attack the …" at bounding box center [1077, 209] width 383 height 342
click at [1153, 189] on div "// If an ogre is closer than 5 meters, then attack it. // Otherwise attack the …" at bounding box center [1077, 209] width 383 height 342
click at [1152, 188] on div "// If an ogre is closer than 5 meters, then attack it. // Otherwise attack the …" at bounding box center [1077, 190] width 383 height 304
click at [1143, 176] on div "// If an ogre is closer than 5 meters, then attack it. // Otherwise attack the …" at bounding box center [1077, 209] width 383 height 342
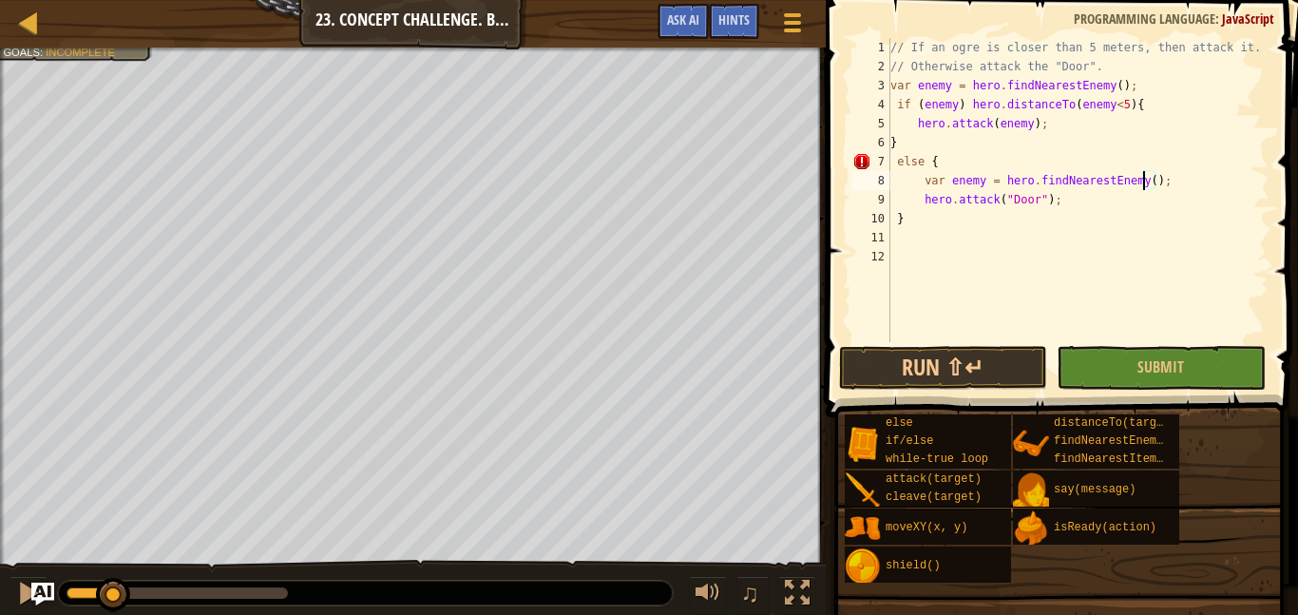
click at [1148, 182] on div "// If an ogre is closer than 5 meters, then attack it. // Otherwise attack the …" at bounding box center [1077, 209] width 383 height 342
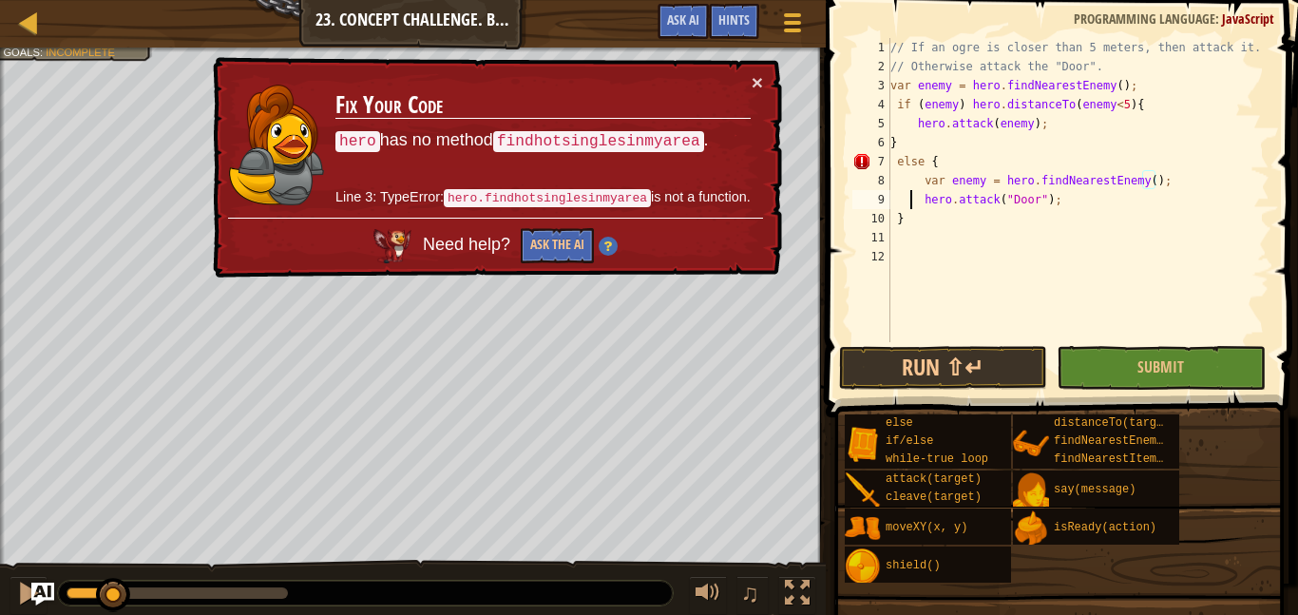
click at [907, 194] on div "// If an ogre is closer than 5 meters, then attack it. // Otherwise attack the …" at bounding box center [1077, 209] width 383 height 342
type textarea "hero.attack("Door");"
click at [754, 82] on button "×" at bounding box center [758, 86] width 12 height 20
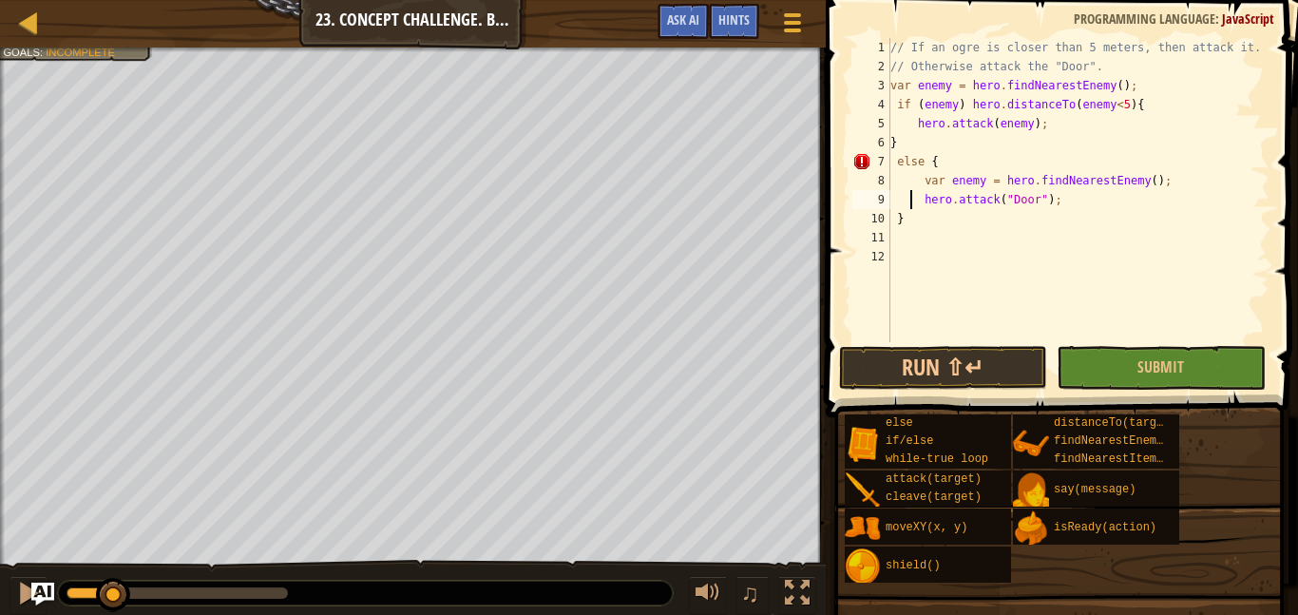
click at [983, 231] on div "// If an ogre is closer than 5 meters, then attack it. // Otherwise attack the …" at bounding box center [1077, 209] width 383 height 342
click at [1122, 108] on div "// If an ogre is closer than 5 meters, then attack it. // Otherwise attack the …" at bounding box center [1077, 209] width 383 height 342
click at [1088, 118] on div "// If an ogre is closer than 5 meters, then attack it. // Otherwise attack the …" at bounding box center [1077, 209] width 383 height 342
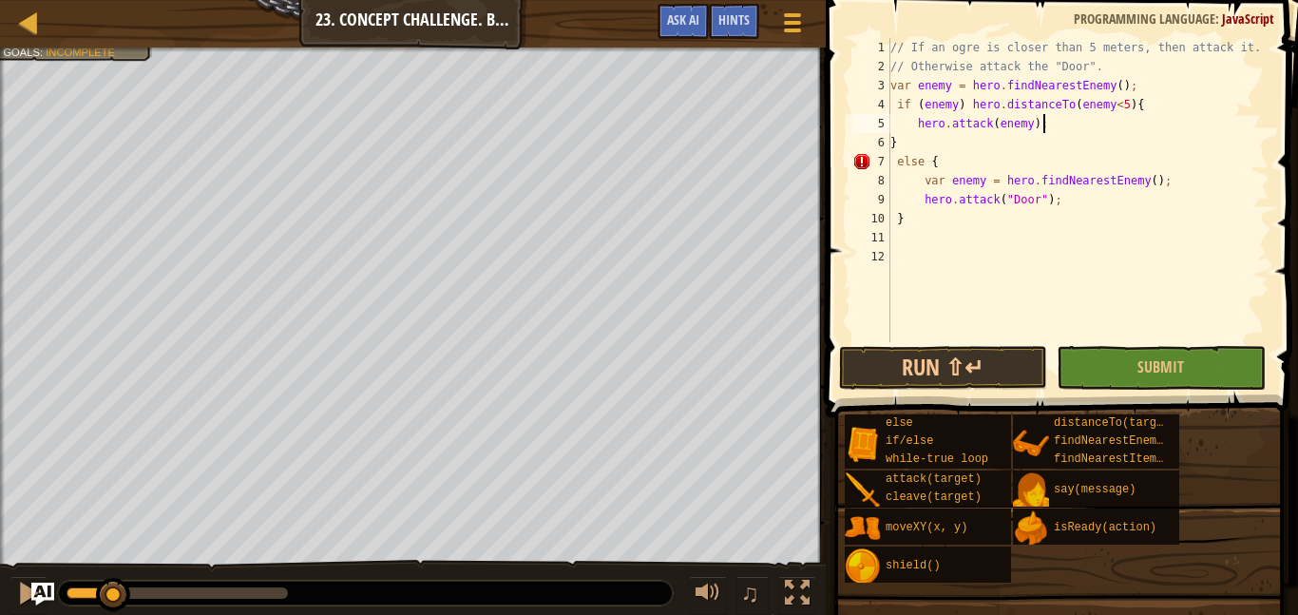
scroll to position [9, 21]
click at [1037, 181] on div "// If an ogre is closer than 5 meters, then attack it. // Otherwise attack the …" at bounding box center [1077, 209] width 383 height 342
click at [1056, 207] on div "// If an ogre is closer than 5 meters, then attack it. // Otherwise attack the …" at bounding box center [1077, 209] width 383 height 342
click at [1061, 181] on div "// If an ogre is closer than 5 meters, then attack it. // Otherwise attack the …" at bounding box center [1077, 209] width 383 height 342
type textarea "var enemy = hero.findNearestEnemy();"
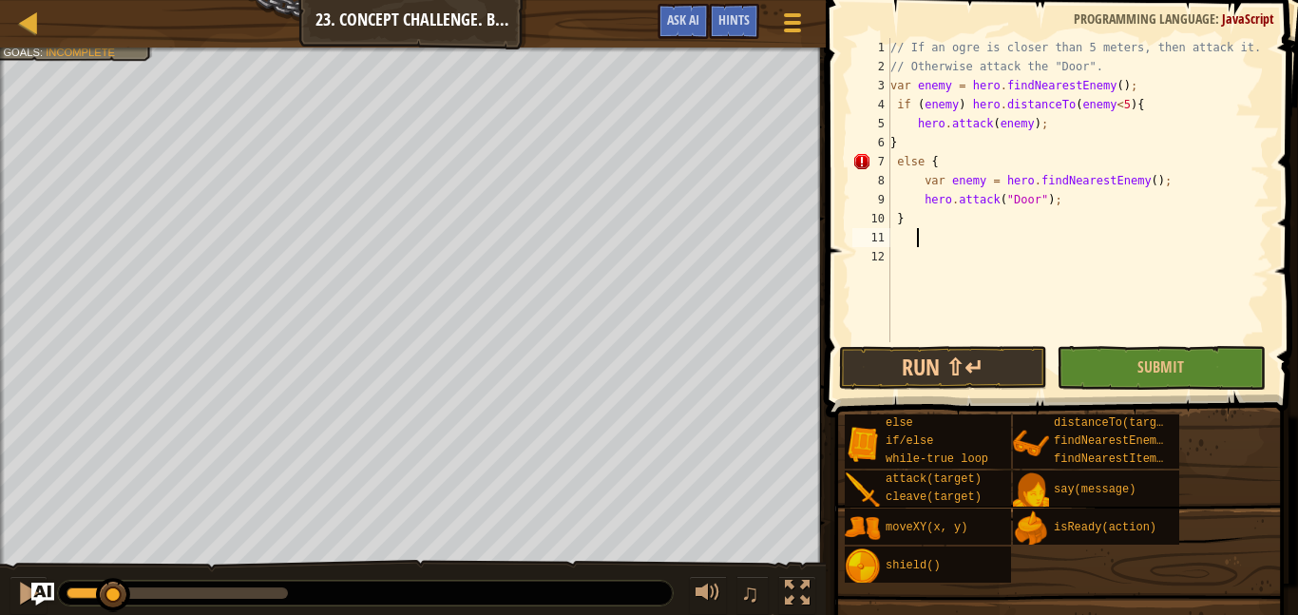
click at [969, 237] on div "// If an ogre is closer than 5 meters, then attack it. // Otherwise attack the …" at bounding box center [1077, 209] width 383 height 342
click at [964, 222] on div "// If an ogre is closer than 5 meters, then attack it. // Otherwise attack the …" at bounding box center [1077, 209] width 383 height 342
type textarea "}"
click at [973, 262] on div "// If an ogre is closer than 5 meters, then attack it. // Otherwise attack the …" at bounding box center [1077, 209] width 383 height 342
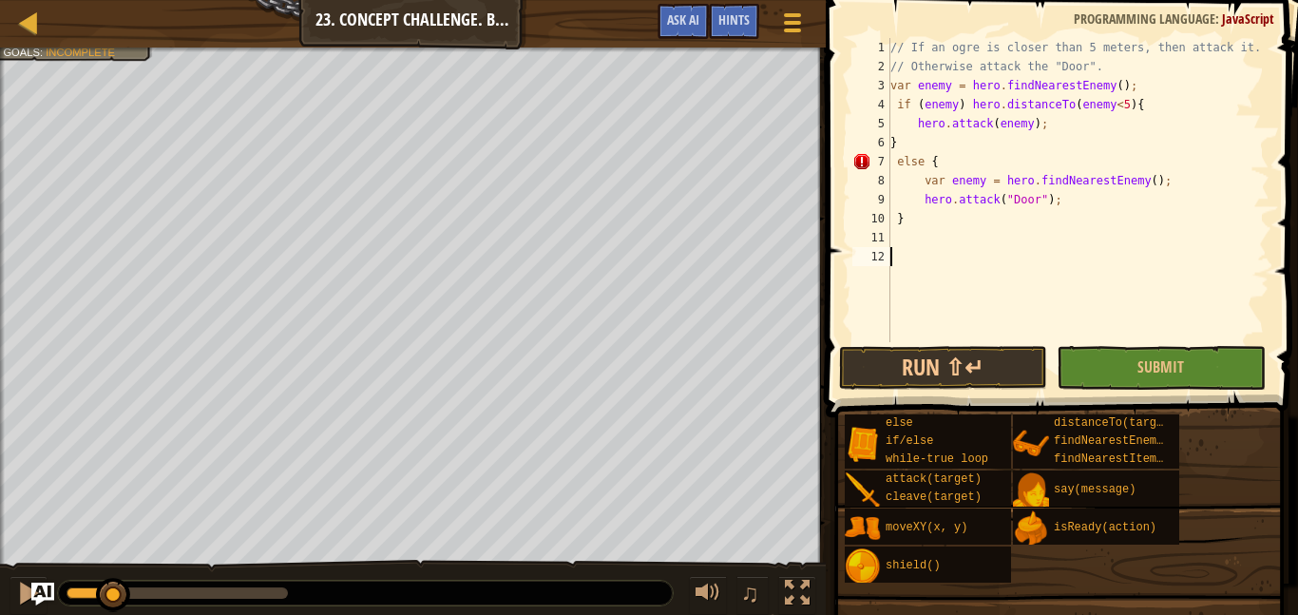
scroll to position [9, 0]
click at [893, 80] on div "// If an ogre is closer than 5 meters, then attack it. // Otherwise attack the …" at bounding box center [1077, 209] width 383 height 342
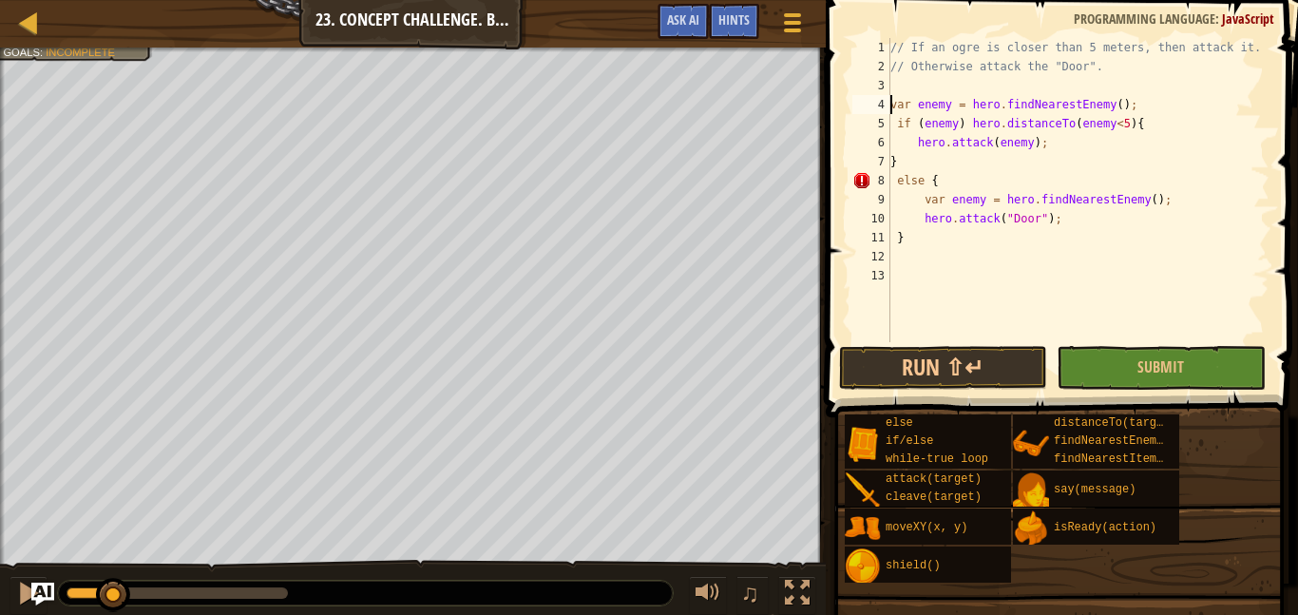
scroll to position [9, 1]
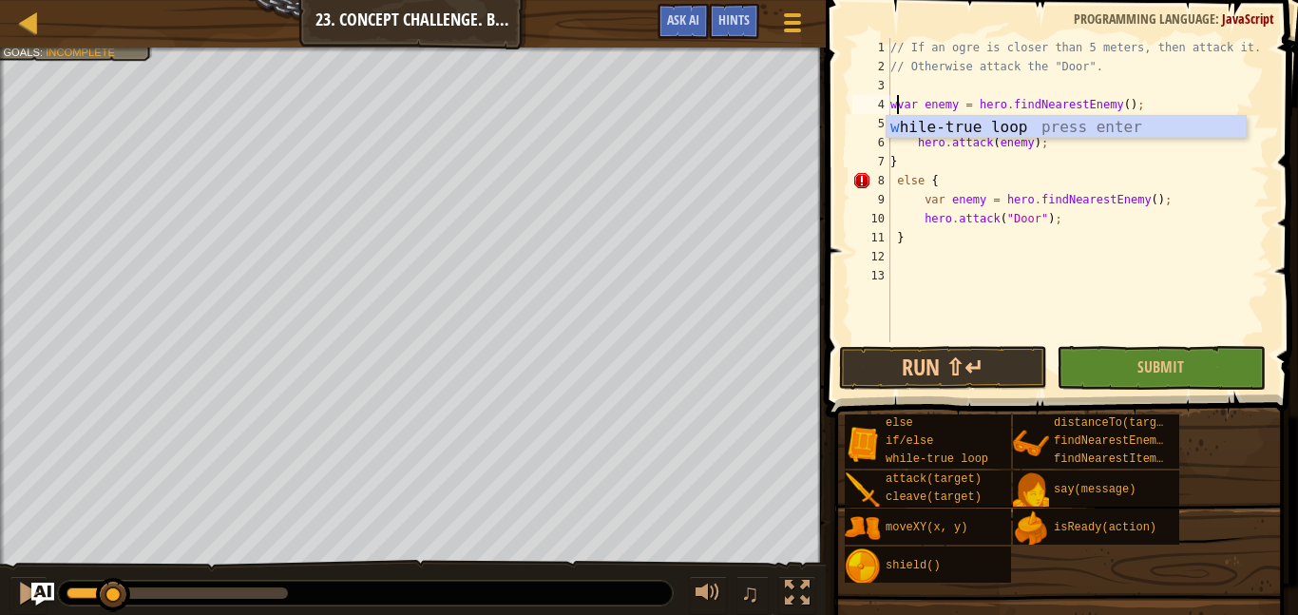
type textarea "var enemy = hero.findNearestEnemy();"
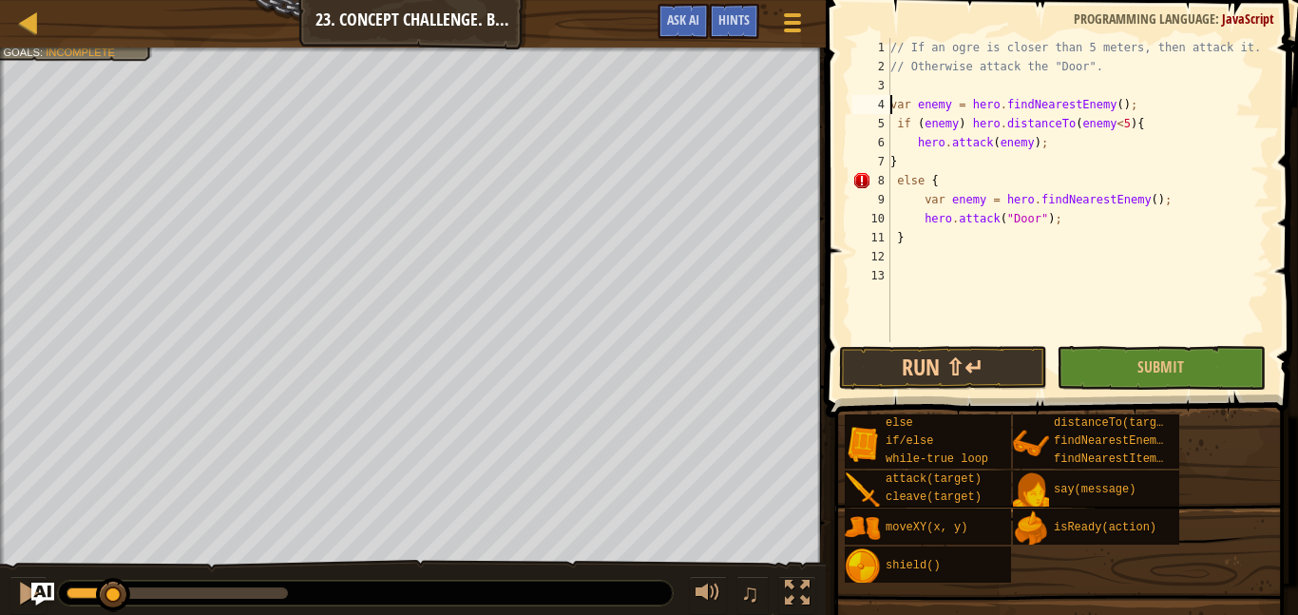
scroll to position [9, 0]
type textarea "w"
click at [926, 113] on div "w hile-true loop press enter" at bounding box center [1065, 131] width 359 height 68
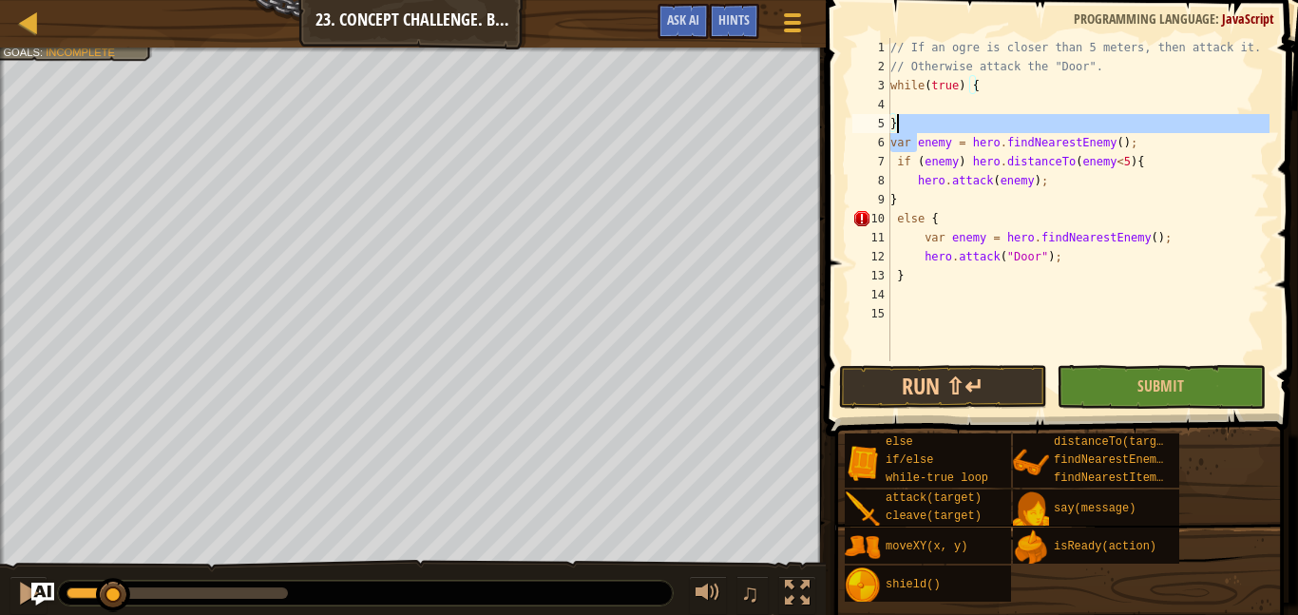
drag, startPoint x: 920, startPoint y: 134, endPoint x: 898, endPoint y: 126, distance: 23.1
click at [898, 126] on div "// If an ogre is closer than 5 meters, then attack it. // Otherwise attack the …" at bounding box center [1077, 218] width 383 height 361
click at [898, 126] on div "// If an ogre is closer than 5 meters, then attack it. // Otherwise attack the …" at bounding box center [1077, 199] width 383 height 323
click at [898, 126] on div "// If an ogre is closer than 5 meters, then attack it. // Otherwise attack the …" at bounding box center [1077, 218] width 383 height 361
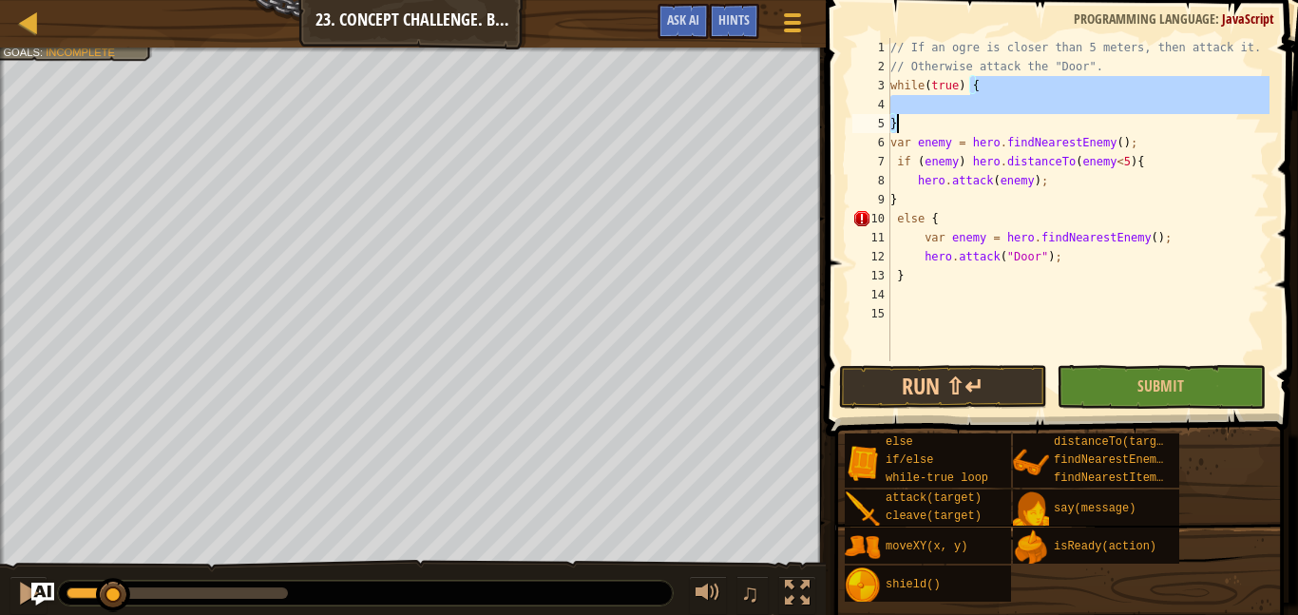
click at [895, 124] on div "// If an ogre is closer than 5 meters, then attack it. // Otherwise attack the …" at bounding box center [1077, 199] width 383 height 323
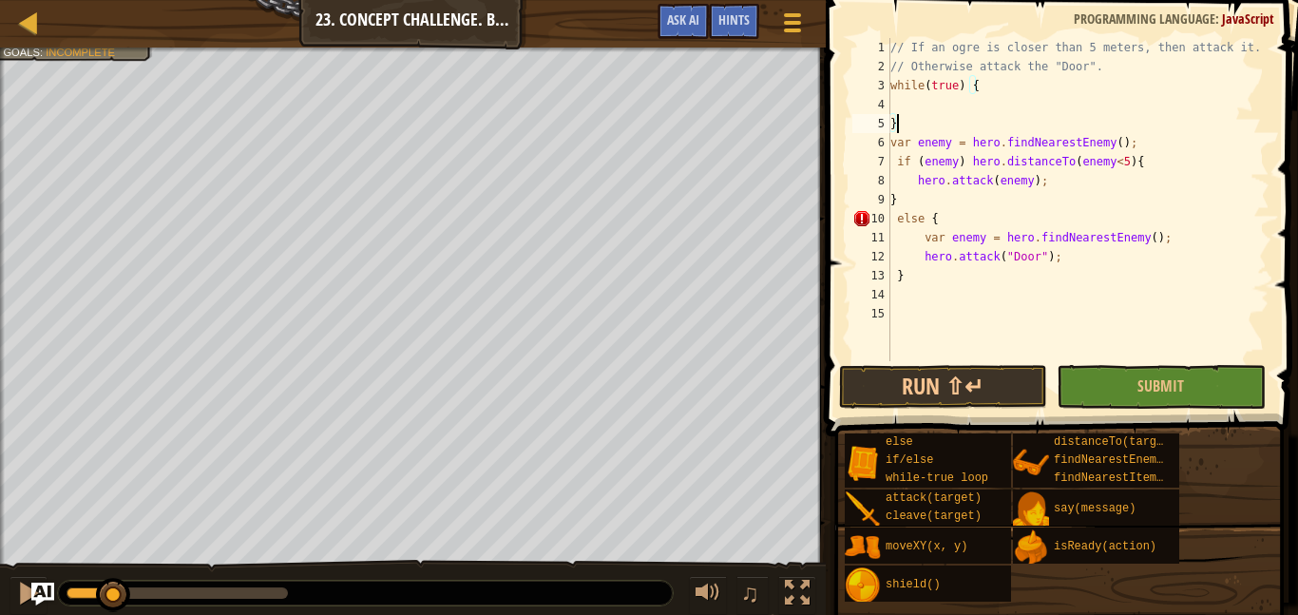
click at [890, 123] on div "// If an ogre is closer than 5 meters, then attack it. // Otherwise attack the …" at bounding box center [1077, 218] width 383 height 361
type textarea "var enemy = hero.findNearestEnemy();"
type textarea "}"
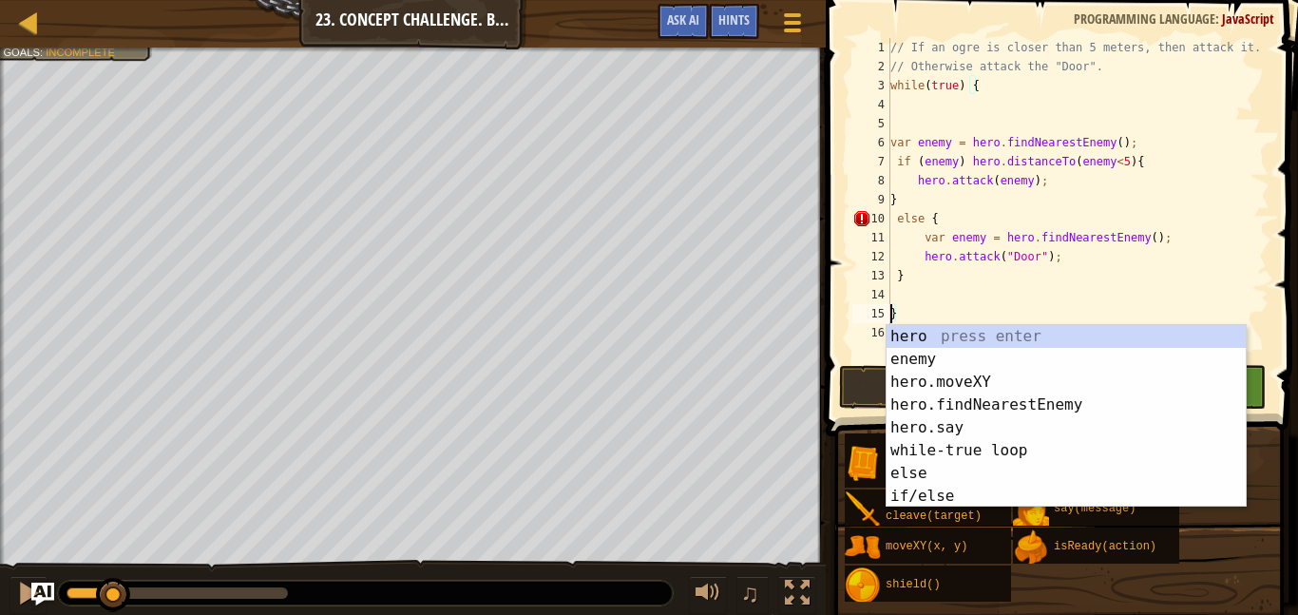
click at [942, 292] on div "// If an ogre is closer than 5 meters, then attack it. // Otherwise attack the …" at bounding box center [1077, 218] width 383 height 361
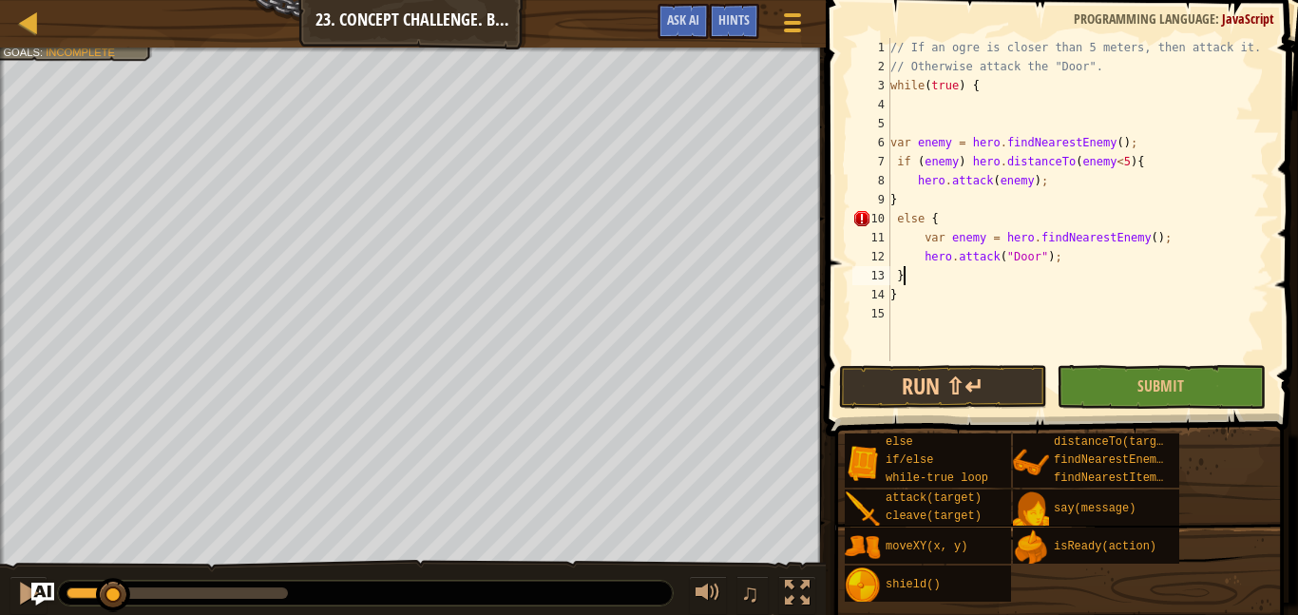
scroll to position [9, 1]
click at [942, 387] on button "Run ⇧↵" at bounding box center [943, 387] width 208 height 44
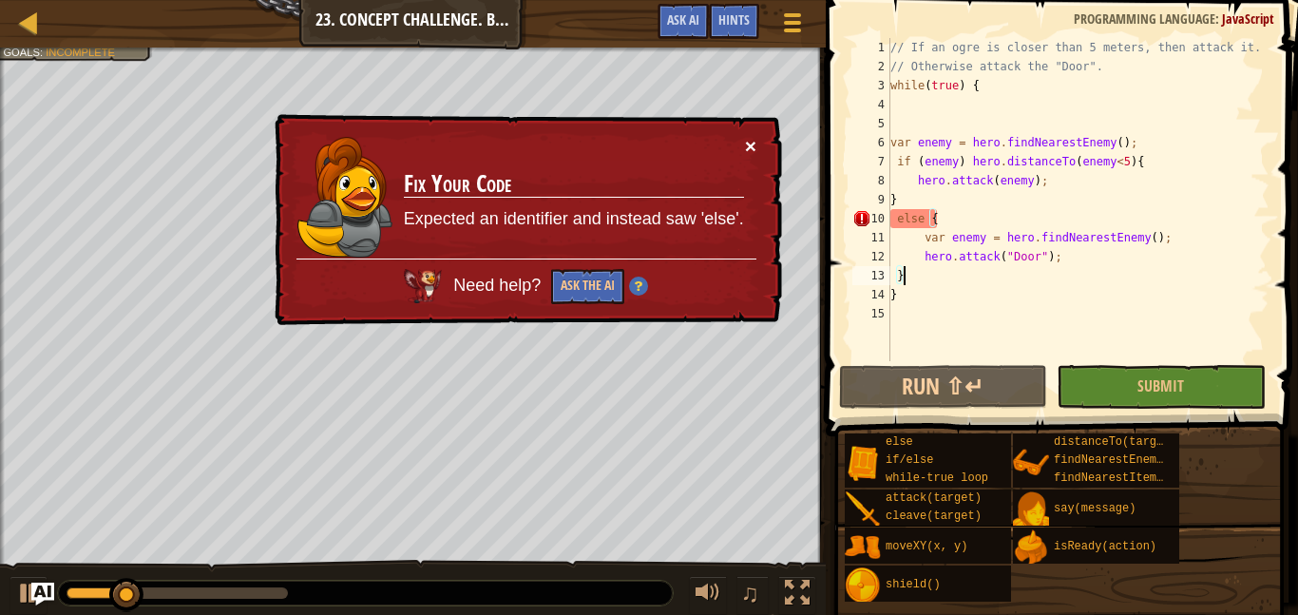
click at [749, 137] on button "×" at bounding box center [750, 147] width 11 height 20
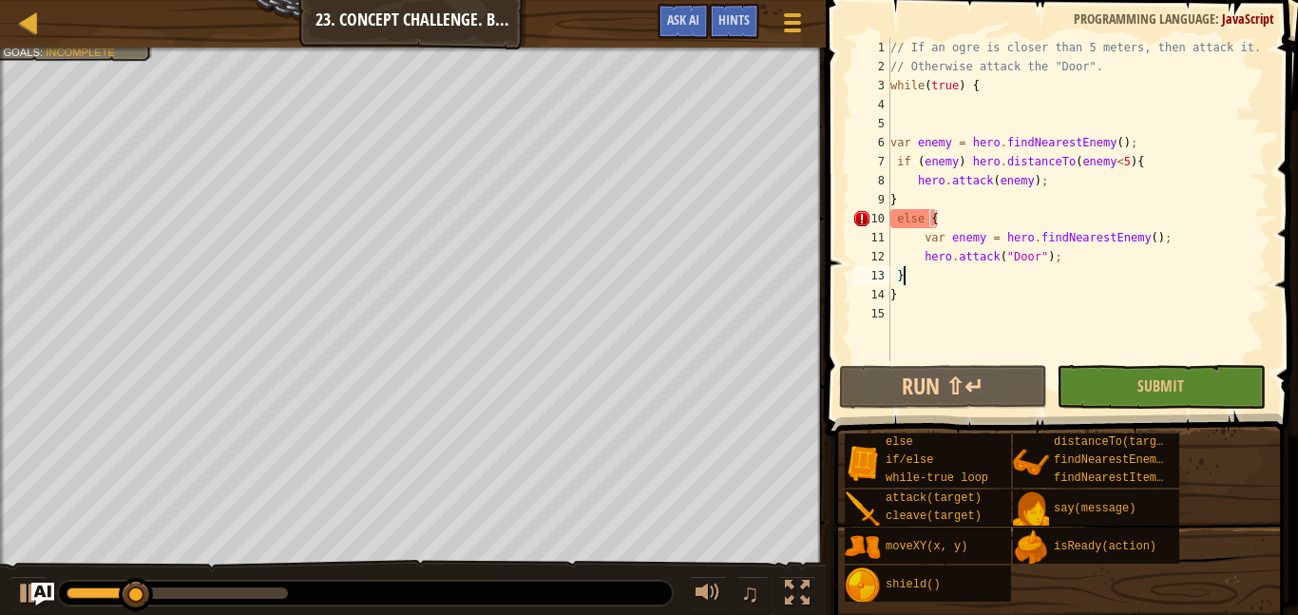
click at [923, 227] on div "// If an ogre is closer than 5 meters, then attack it. // Otherwise attack the …" at bounding box center [1077, 218] width 383 height 361
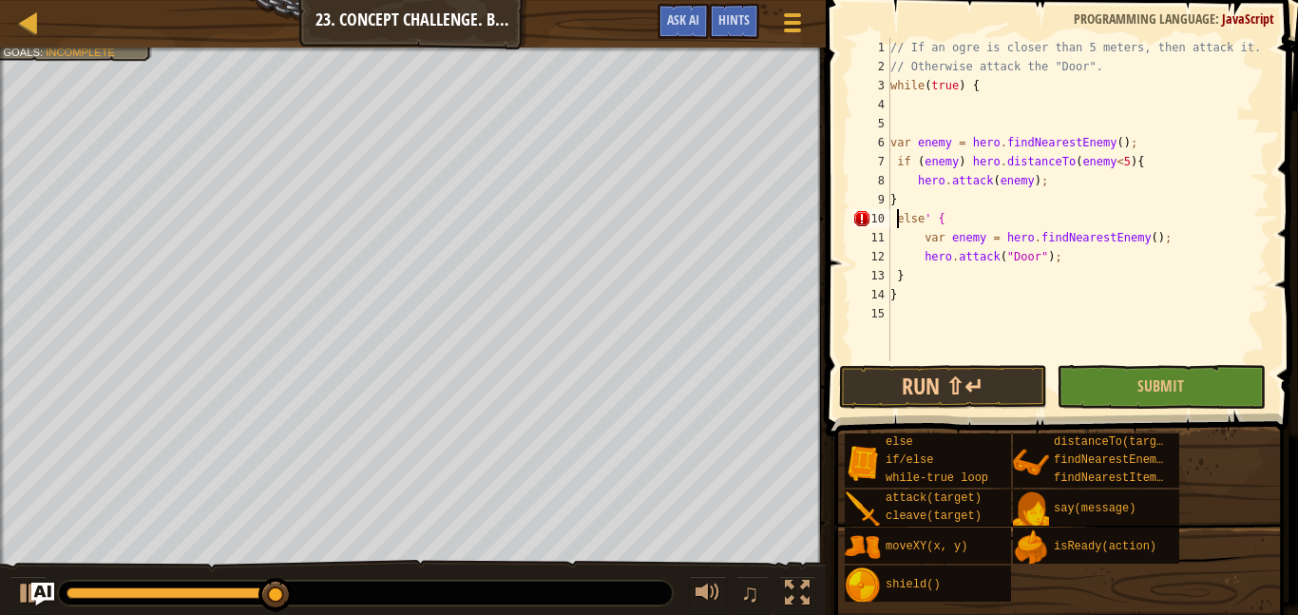
scroll to position [9, 2]
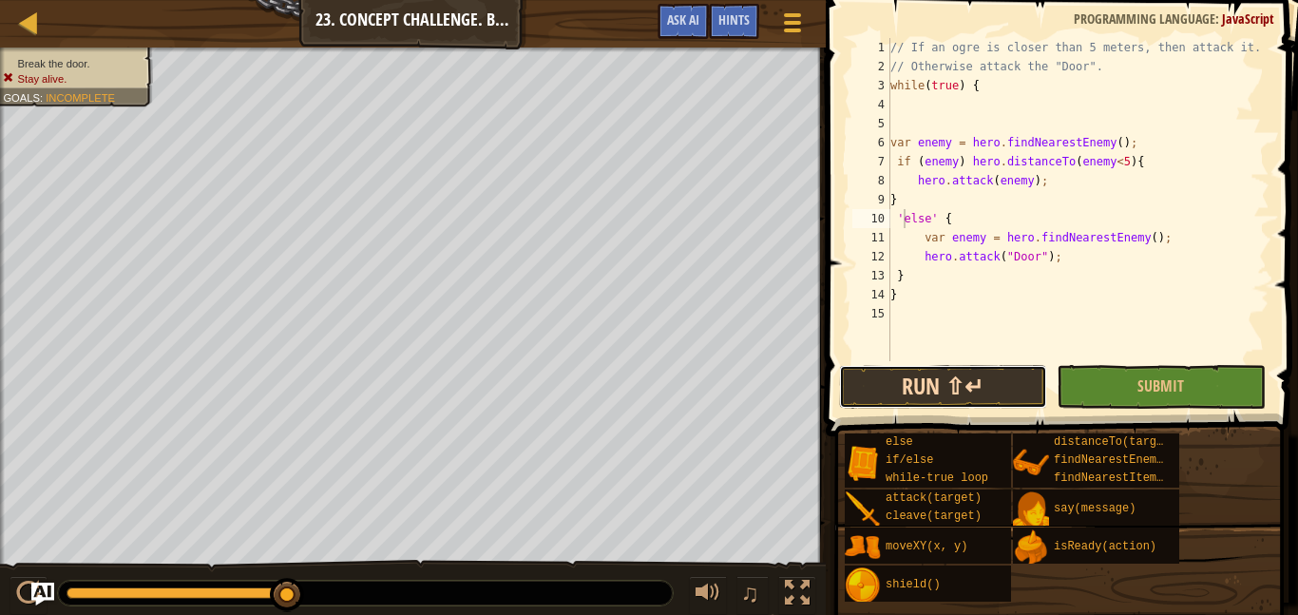
click at [997, 406] on button "Run ⇧↵" at bounding box center [943, 387] width 208 height 44
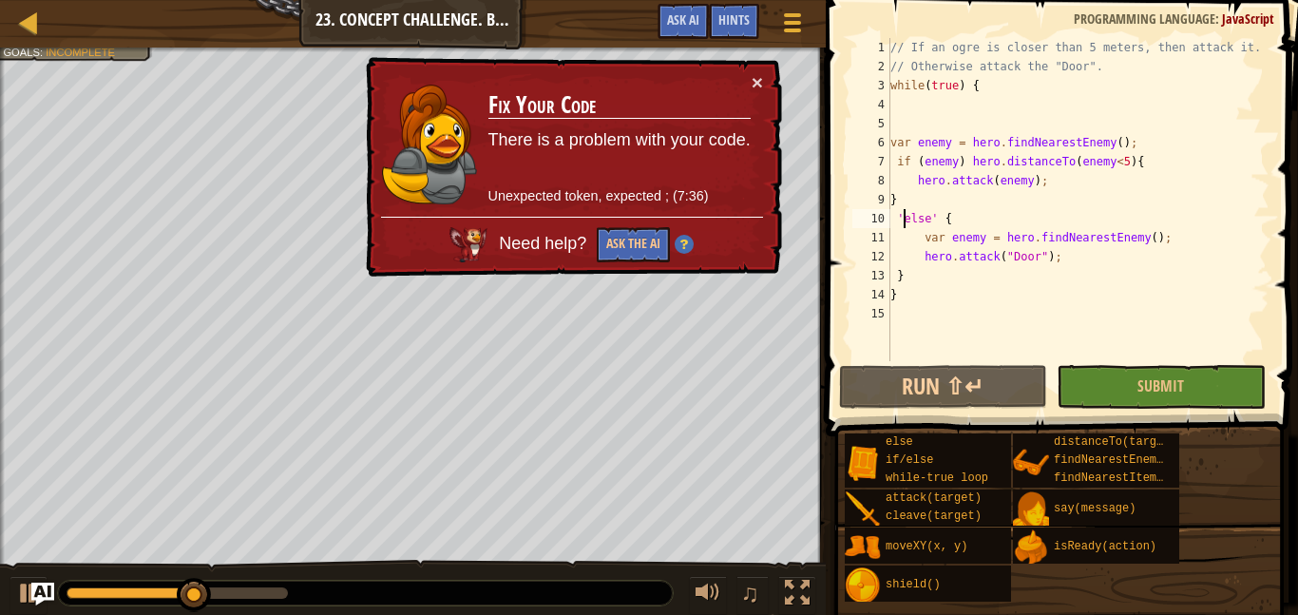
click at [1025, 185] on div "// If an ogre is closer than 5 meters, then attack it. // Otherwise attack the …" at bounding box center [1077, 218] width 383 height 361
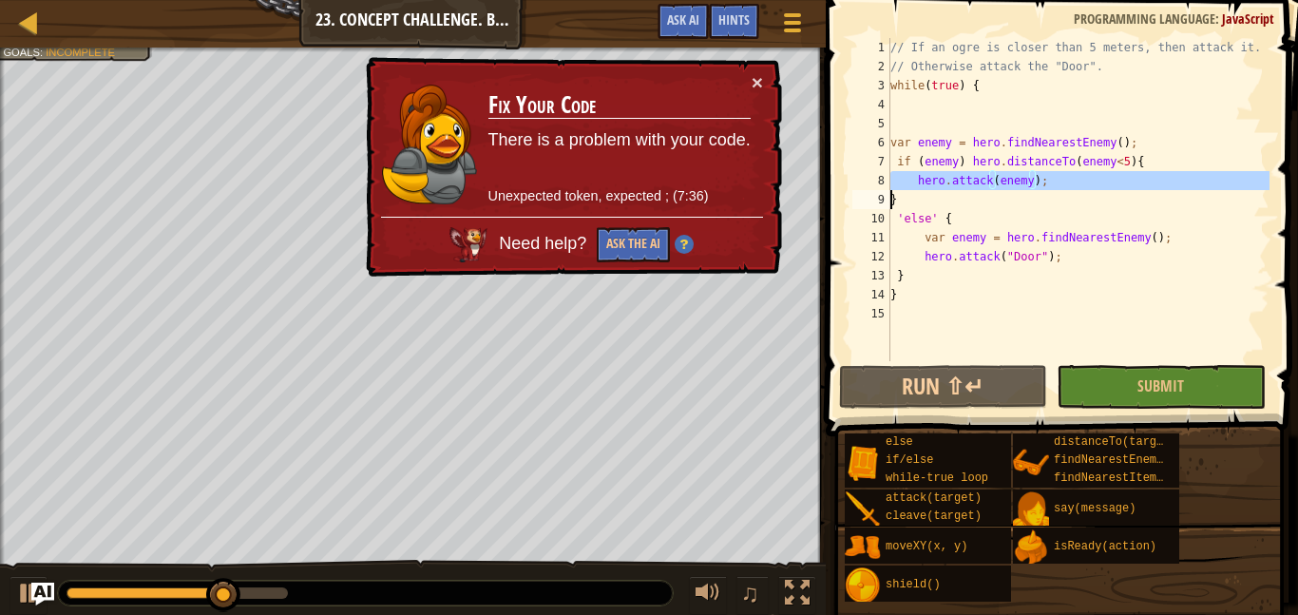
click at [1025, 185] on div "// If an ogre is closer than 5 meters, then attack it. // Otherwise attack the …" at bounding box center [1077, 218] width 383 height 361
click at [1025, 185] on div "// If an ogre is closer than 5 meters, then attack it. // Otherwise attack the …" at bounding box center [1077, 199] width 383 height 323
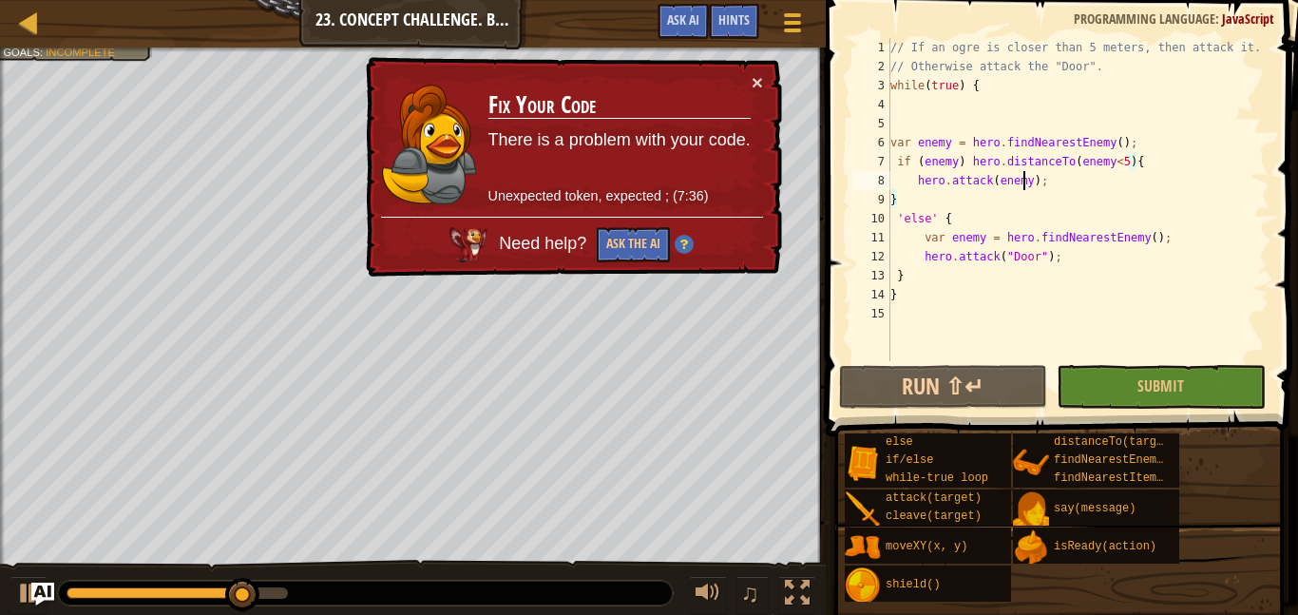
click at [1025, 185] on div "// If an ogre is closer than 5 meters, then attack it. // Otherwise attack the …" at bounding box center [1077, 218] width 383 height 361
type textarea "hero.attack();"
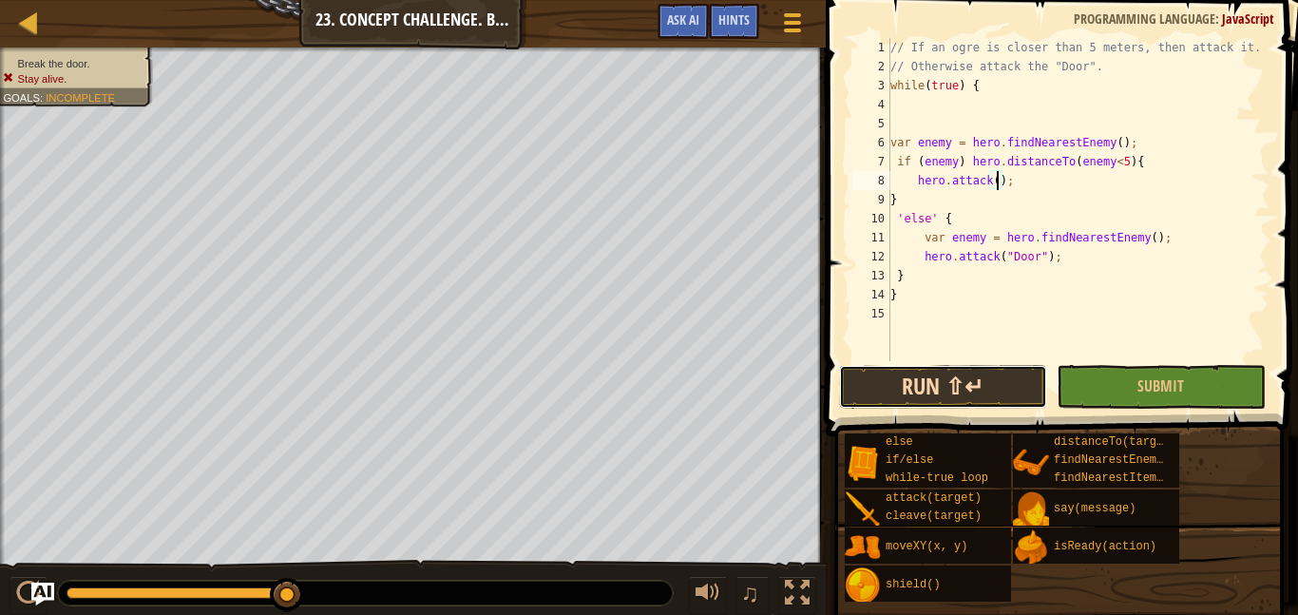
click at [934, 392] on button "Run ⇧↵" at bounding box center [943, 387] width 208 height 44
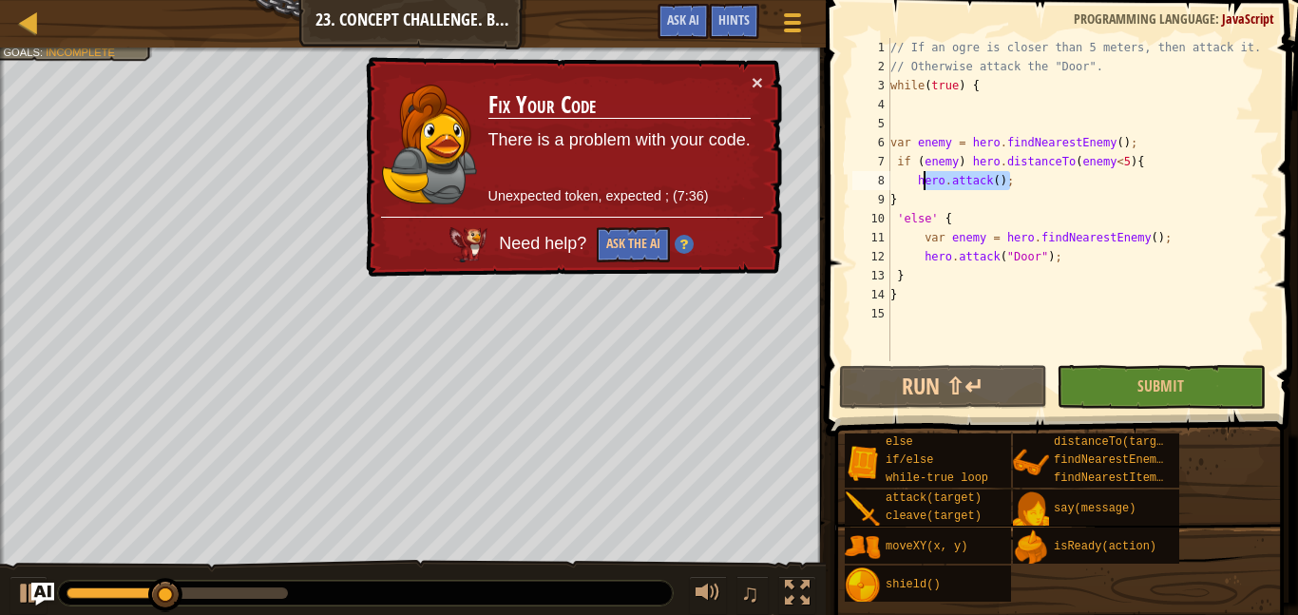
drag, startPoint x: 1013, startPoint y: 189, endPoint x: 919, endPoint y: 184, distance: 94.2
click at [919, 184] on div "// If an ogre is closer than 5 meters, then attack it. // Otherwise attack the …" at bounding box center [1077, 218] width 383 height 361
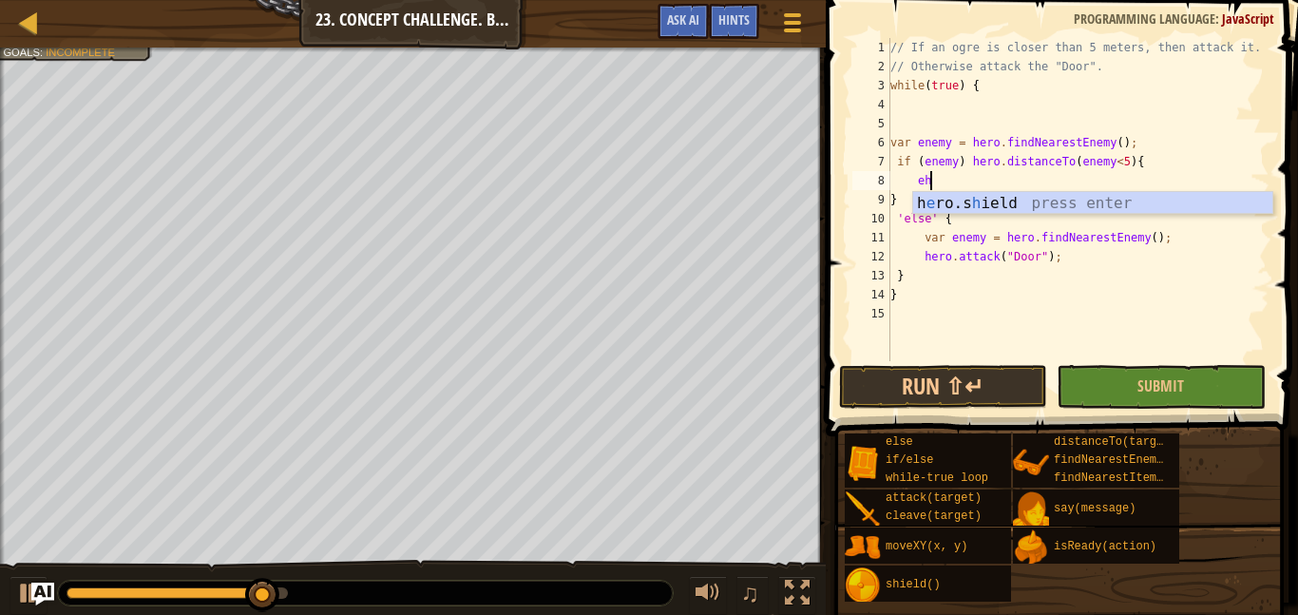
type textarea "e"
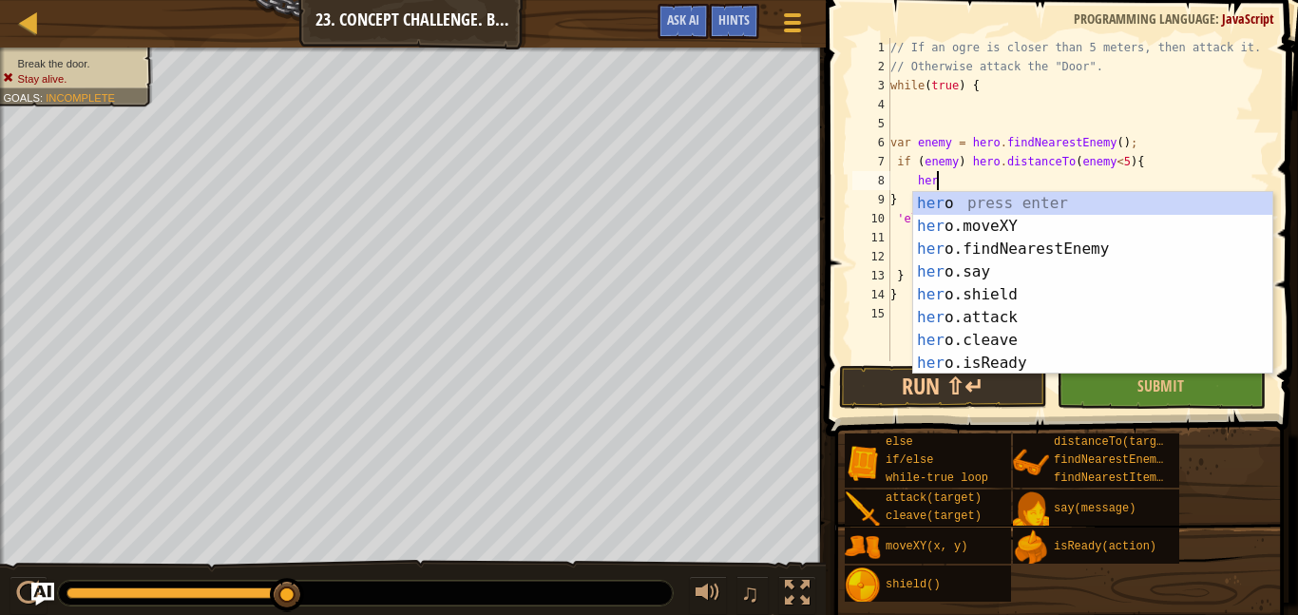
scroll to position [9, 6]
click at [996, 339] on div "her o press enter her o.moveXY press enter her o.findNearestEnemy press enter h…" at bounding box center [1092, 306] width 359 height 228
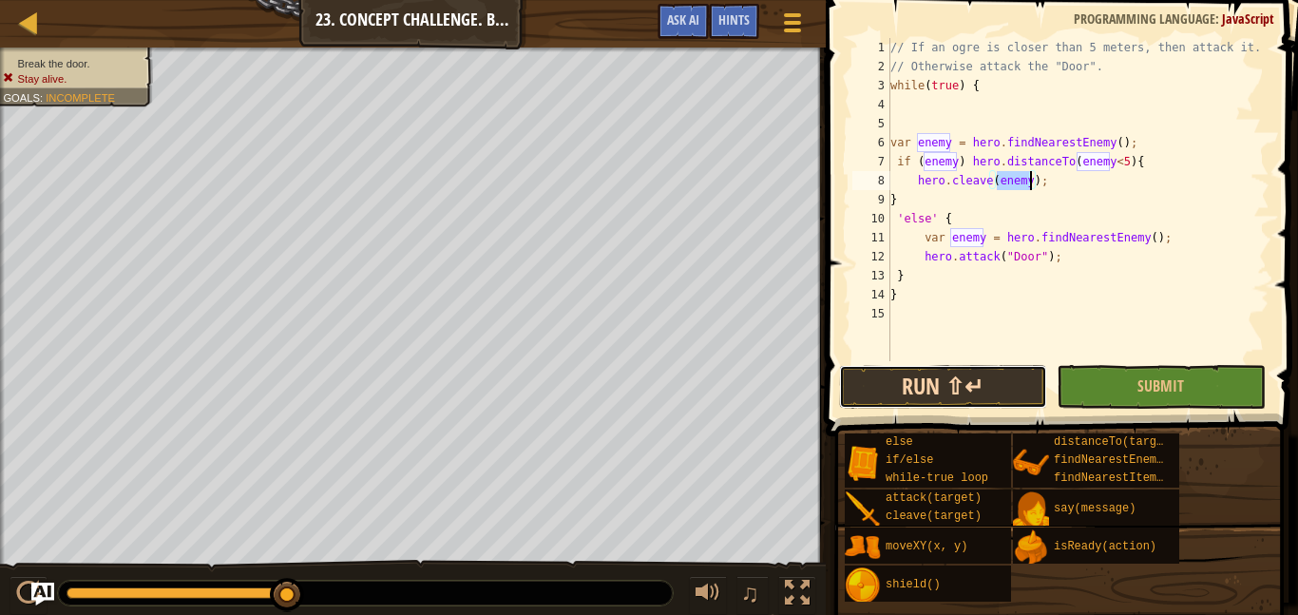
click at [994, 388] on button "Run ⇧↵" at bounding box center [943, 387] width 208 height 44
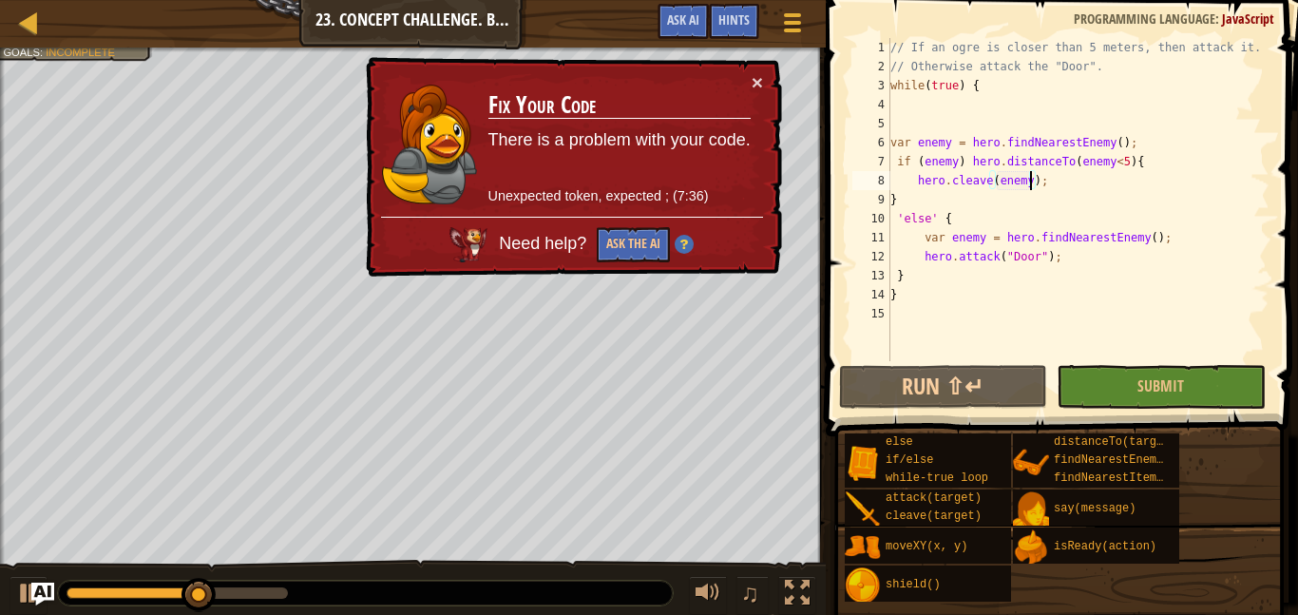
click at [774, 82] on div "× Fix Your Code There is a problem with your code. Unexpected token, expected ;…" at bounding box center [572, 167] width 422 height 223
click at [779, 93] on div "× Fix Your Code There is a problem with your code. Unexpected token, expected ;…" at bounding box center [572, 166] width 424 height 227
click at [767, 81] on div "× Fix Your Code There is a problem with your code. Unexpected token, expected ;…" at bounding box center [571, 167] width 423 height 226
click at [756, 83] on button "×" at bounding box center [758, 84] width 12 height 20
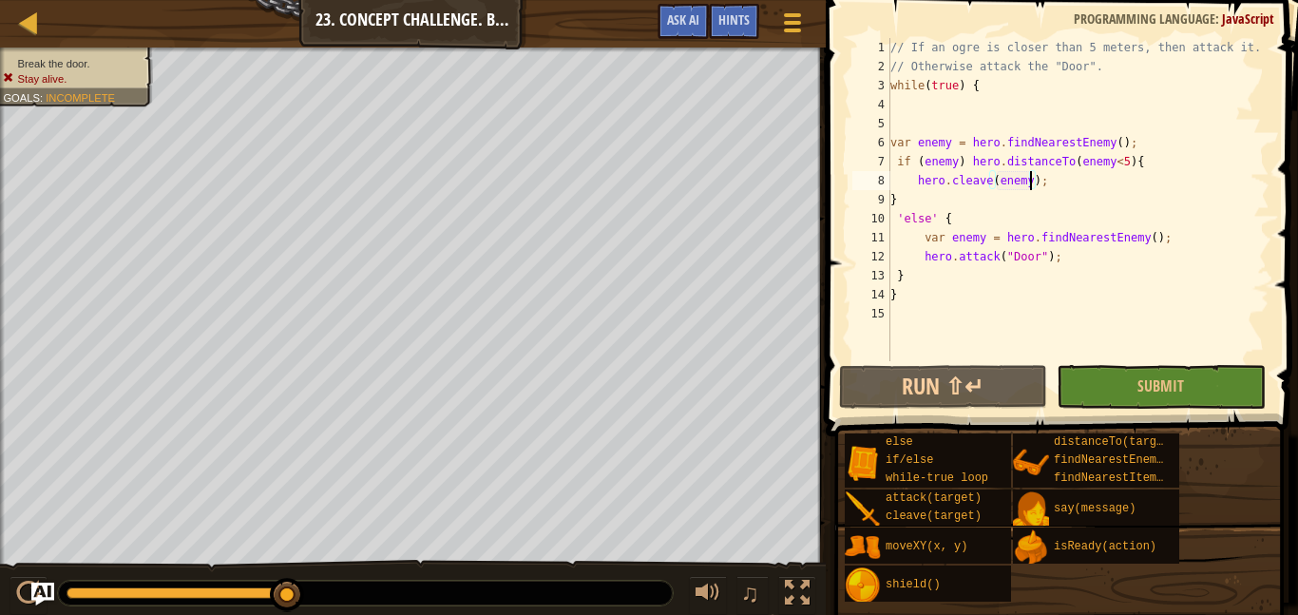
click at [947, 172] on div "// If an ogre is closer than 5 meters, then attack it. // Otherwise attack the …" at bounding box center [1077, 218] width 383 height 361
click at [942, 159] on div "// If an ogre is closer than 5 meters, then attack it. // Otherwise attack the …" at bounding box center [1077, 218] width 383 height 361
click at [965, 188] on div "// If an ogre is closer than 5 meters, then attack it. // Otherwise attack the …" at bounding box center [1077, 218] width 383 height 361
click at [1034, 189] on div "// If an ogre is closer than 5 meters, then attack it. // Otherwise attack the …" at bounding box center [1077, 218] width 383 height 361
click at [1022, 184] on div "// If an ogre is closer than 5 meters, then attack it. // Otherwise attack the …" at bounding box center [1077, 218] width 383 height 361
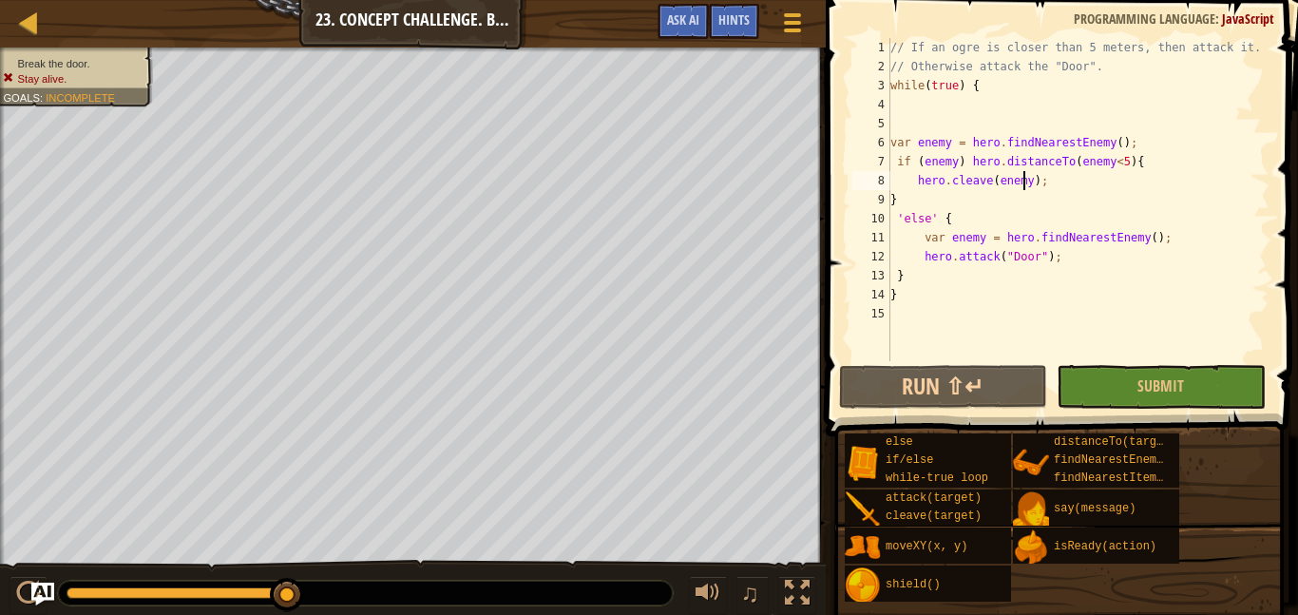
click at [1022, 184] on div "// If an ogre is closer than 5 meters, then attack it. // Otherwise attack the …" at bounding box center [1077, 218] width 383 height 361
click at [1025, 183] on div "// If an ogre is closer than 5 meters, then attack it. // Otherwise attack the …" at bounding box center [1077, 199] width 383 height 323
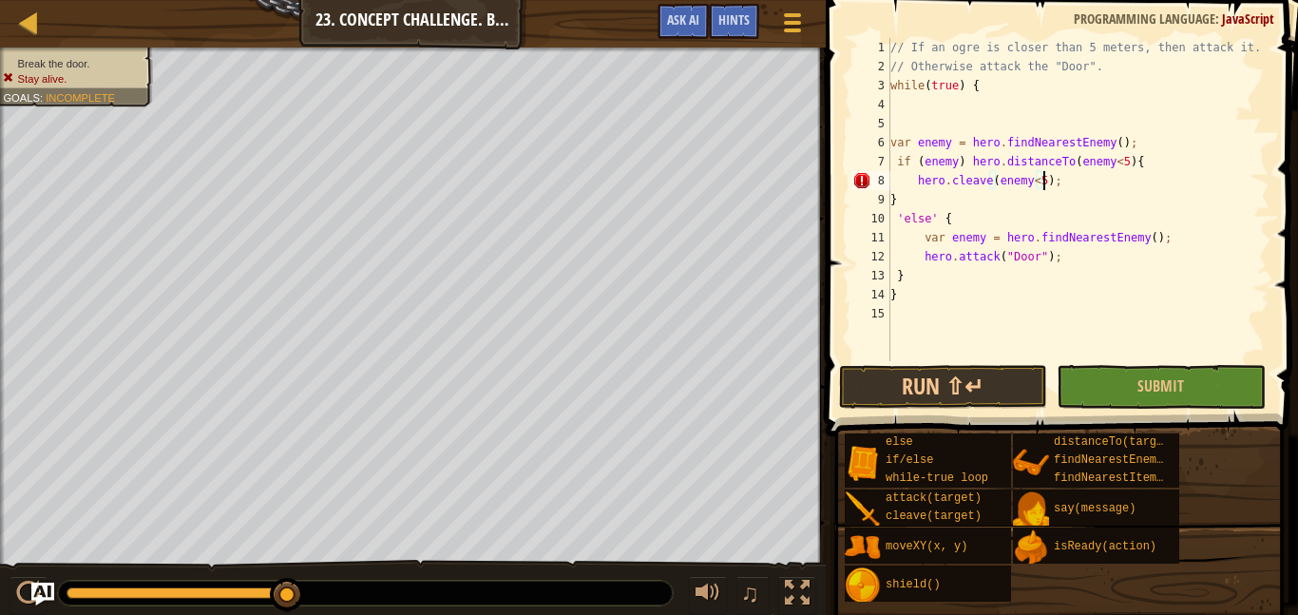
scroll to position [9, 22]
click at [1016, 368] on button "Run ⇧↵" at bounding box center [943, 387] width 208 height 44
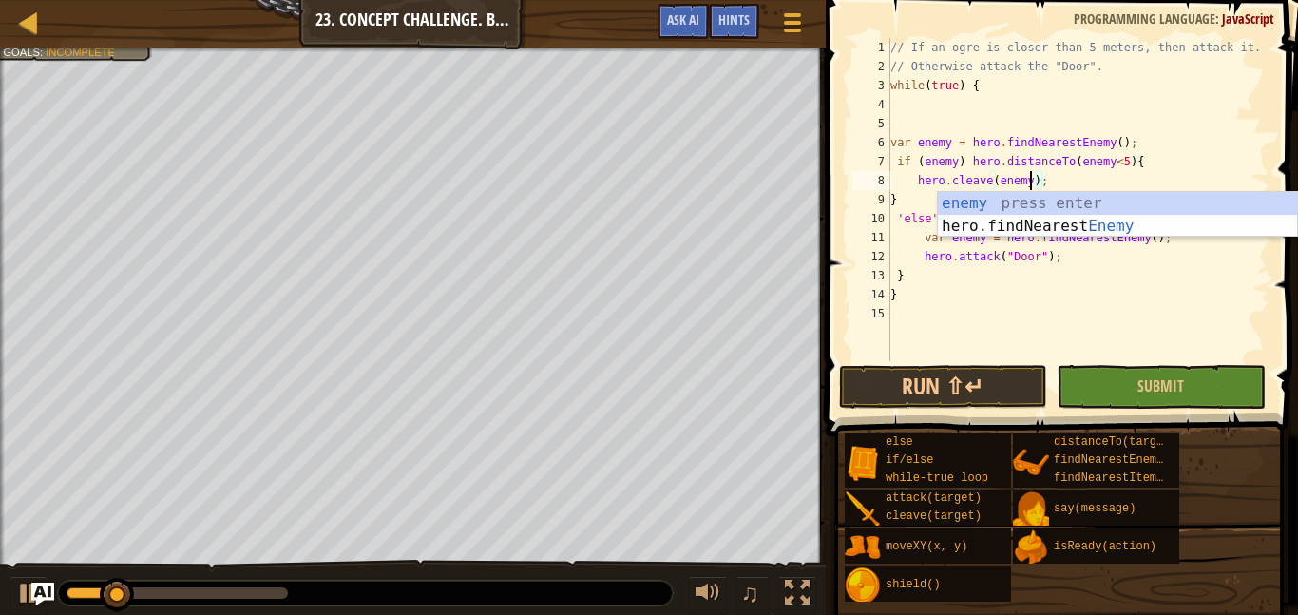
scroll to position [9, 20]
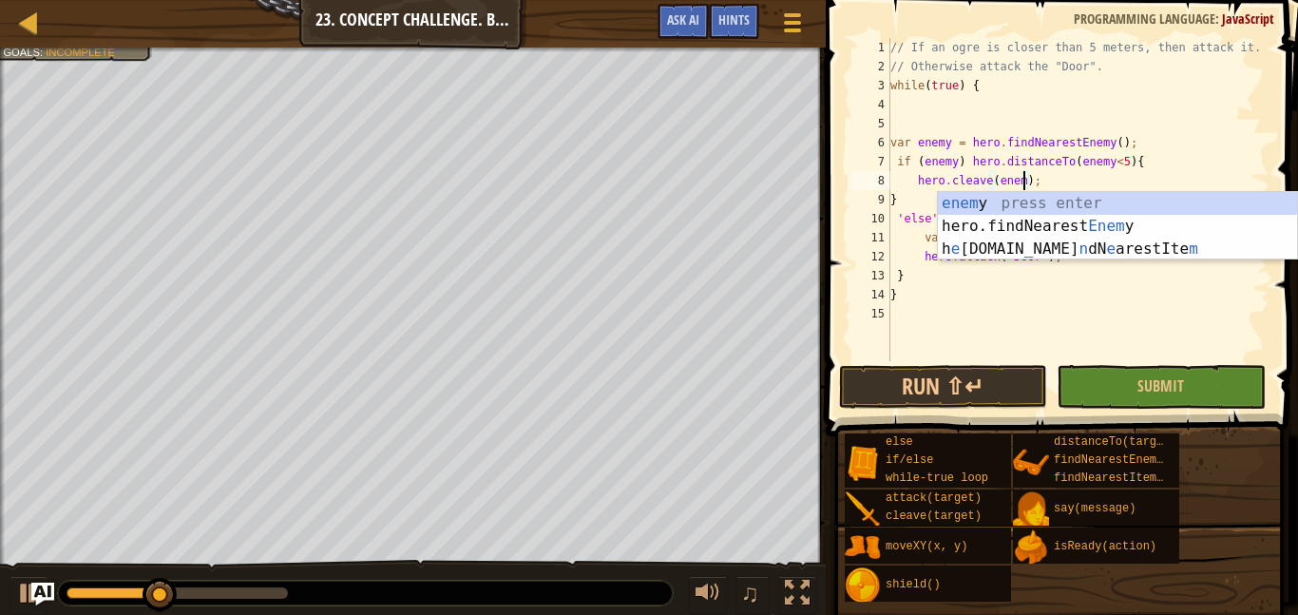
type textarea "hero.cleave(enemy);"
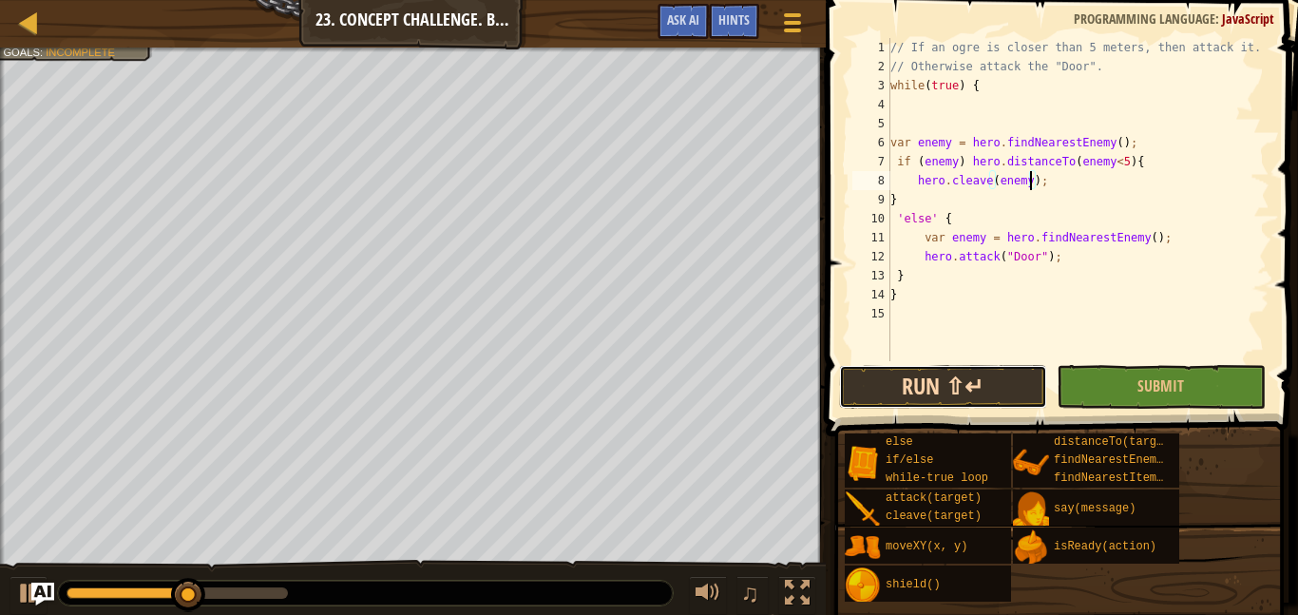
click at [941, 397] on button "Run ⇧↵" at bounding box center [943, 387] width 208 height 44
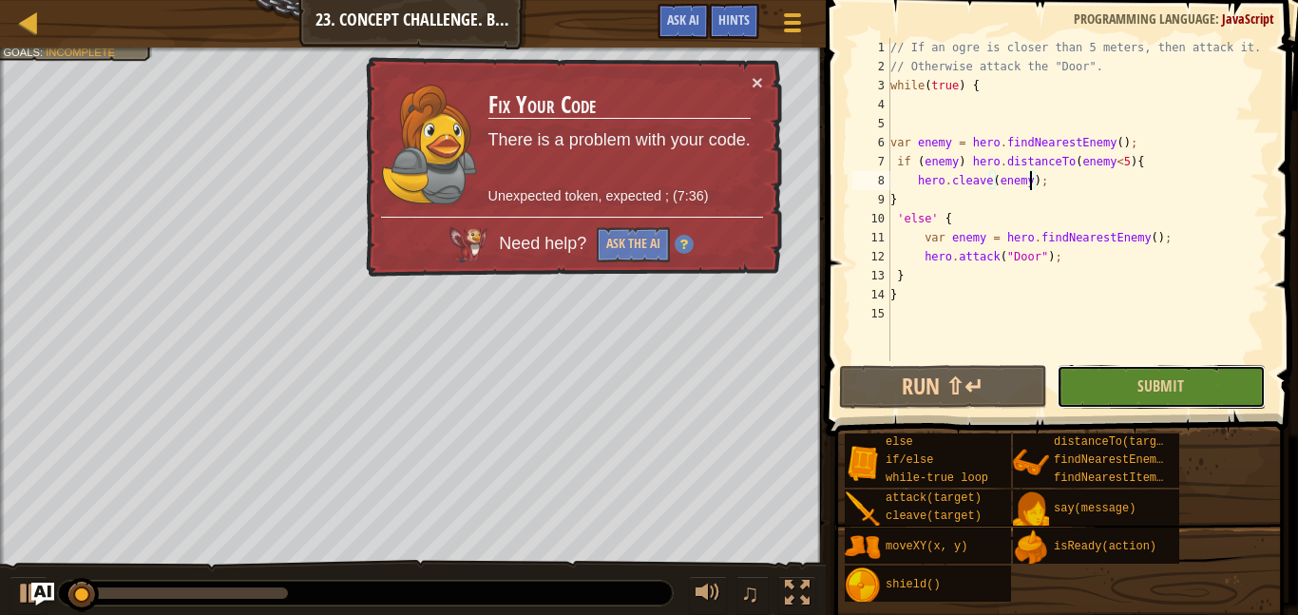
click at [1124, 398] on button "Submit" at bounding box center [1160, 387] width 208 height 44
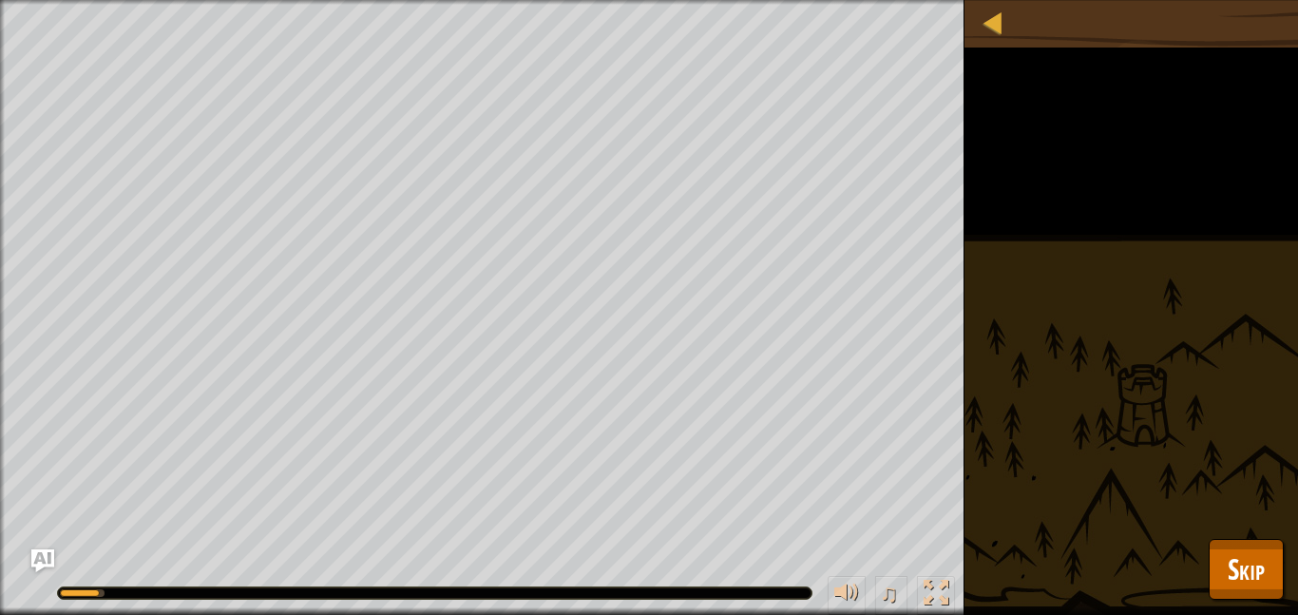
click at [1296, 552] on div "Break the door. Stay alive. Goals : Running... ♫ Illia 225 x: 34 y: 25 No target" at bounding box center [649, 307] width 1298 height 615
click at [1250, 572] on span "Skip" at bounding box center [1245, 568] width 37 height 39
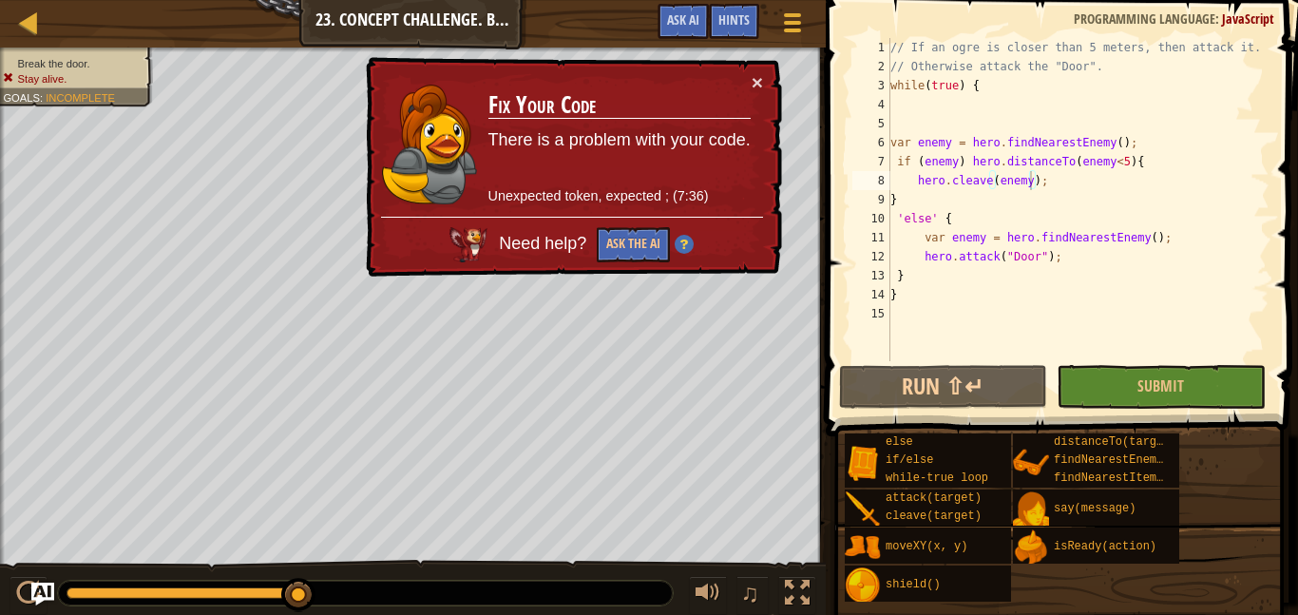
click at [716, 99] on h3 "Fix Your Code" at bounding box center [618, 105] width 262 height 30
click at [756, 82] on button "×" at bounding box center [756, 83] width 11 height 20
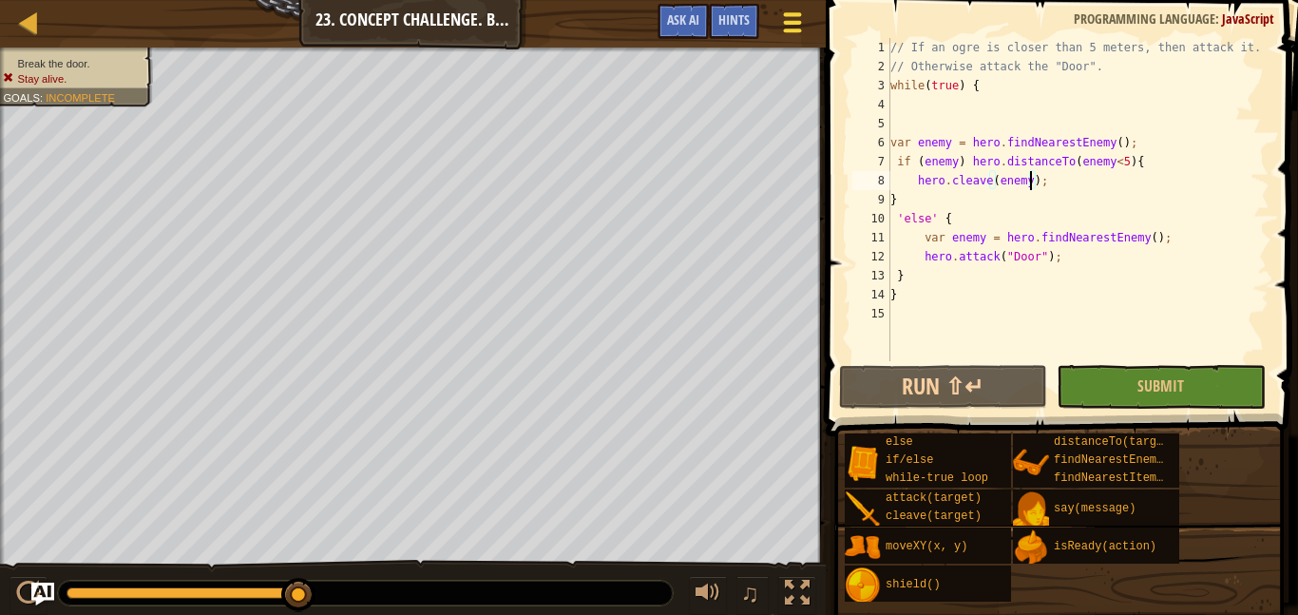
click at [803, 26] on div at bounding box center [792, 23] width 26 height 28
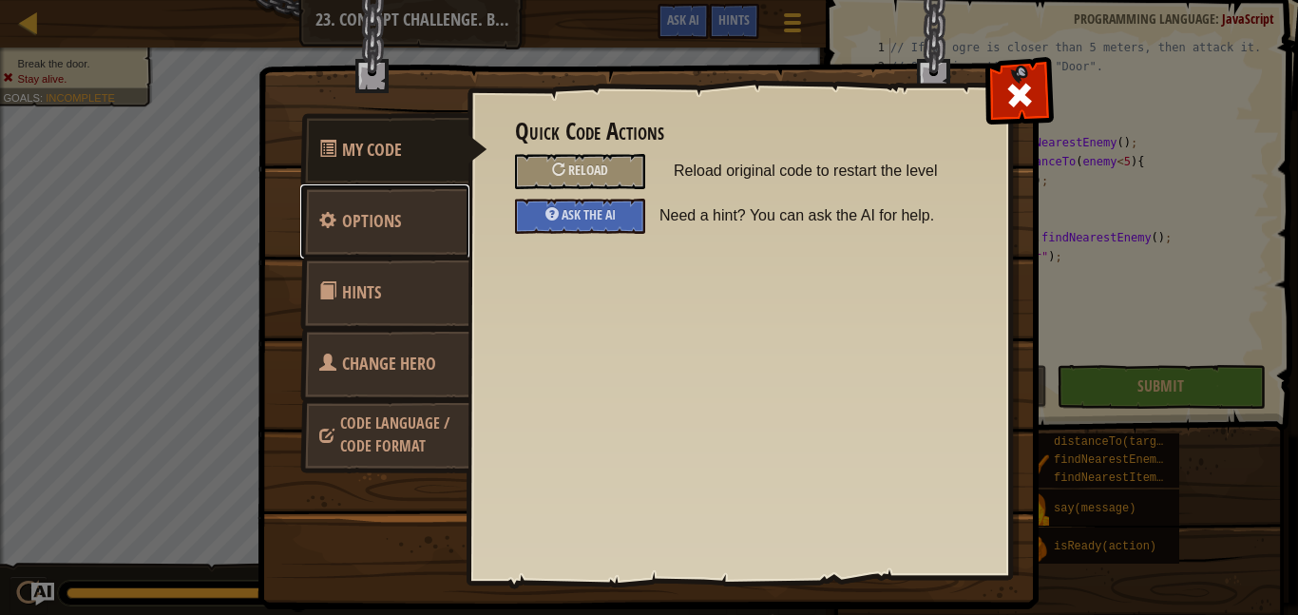
click at [399, 221] on span "Options" at bounding box center [371, 221] width 59 height 24
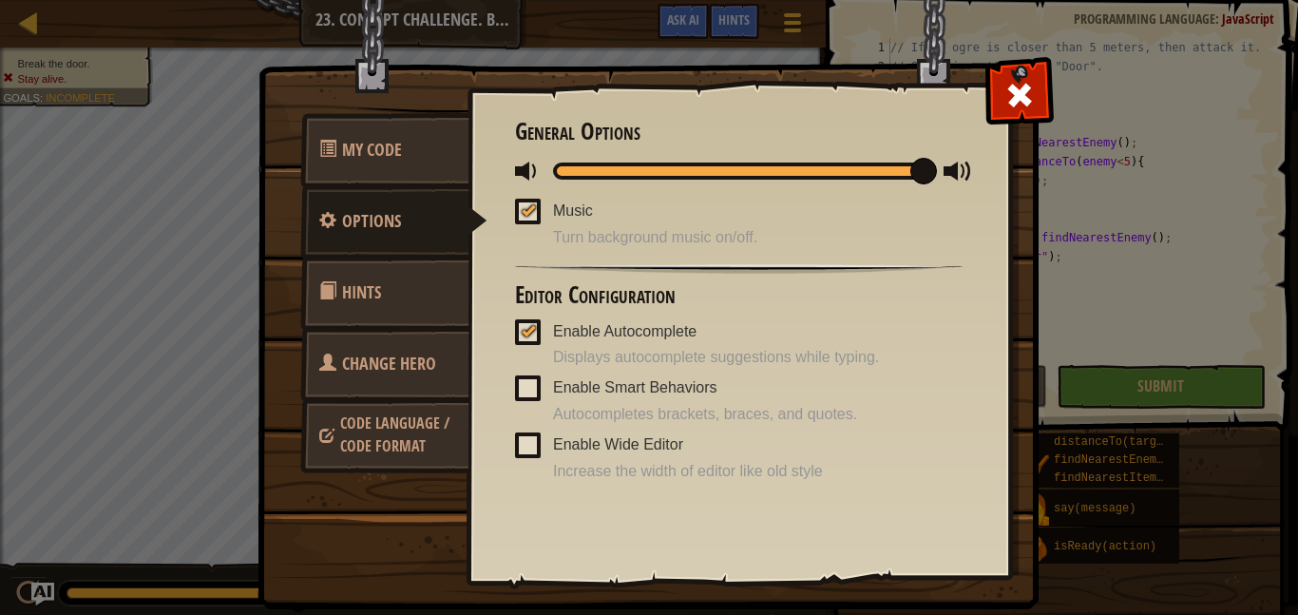
click at [417, 310] on link "Hints" at bounding box center [384, 293] width 169 height 74
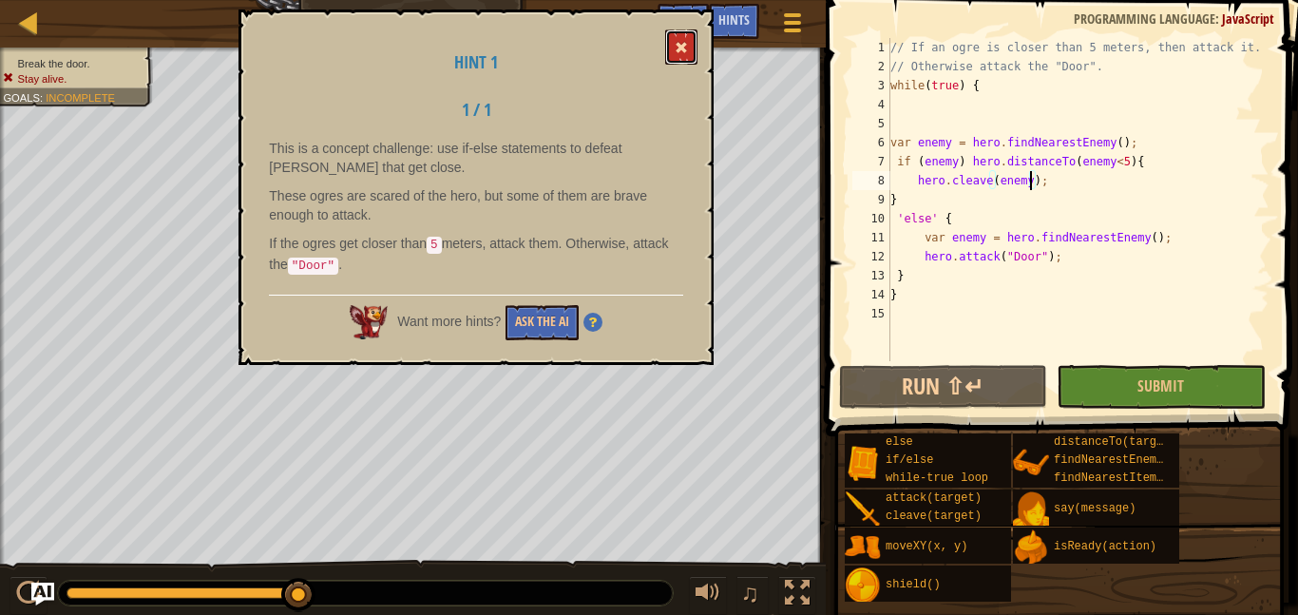
click at [696, 35] on button at bounding box center [681, 46] width 32 height 35
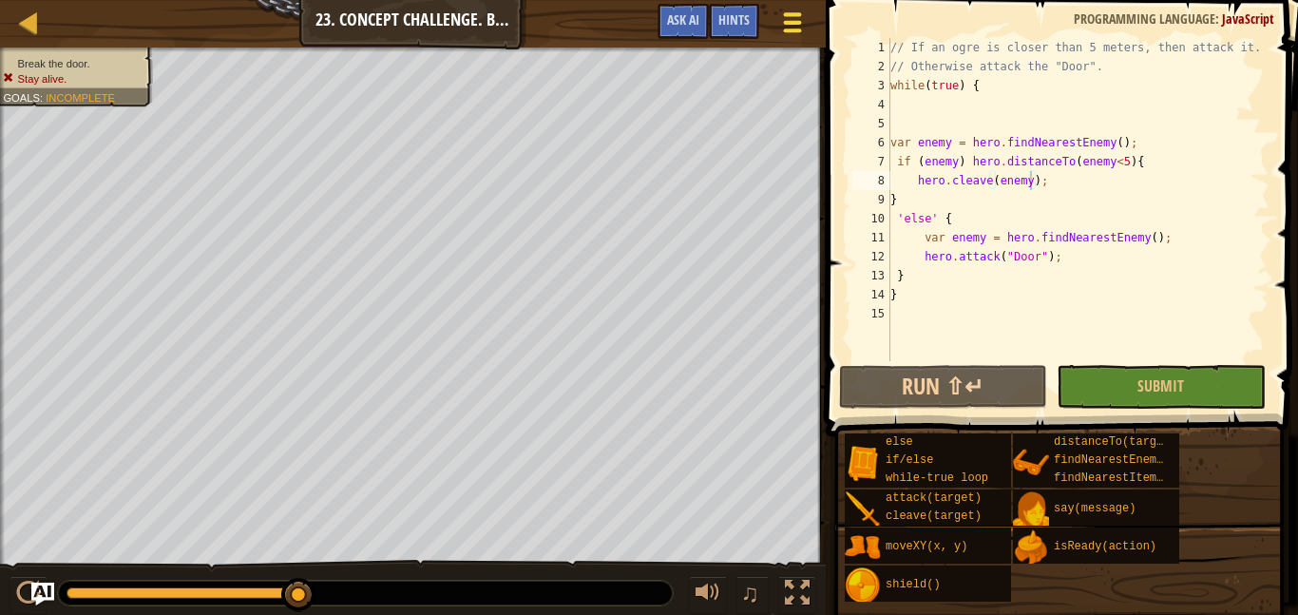
click at [810, 22] on button "Game Menu" at bounding box center [793, 26] width 50 height 47
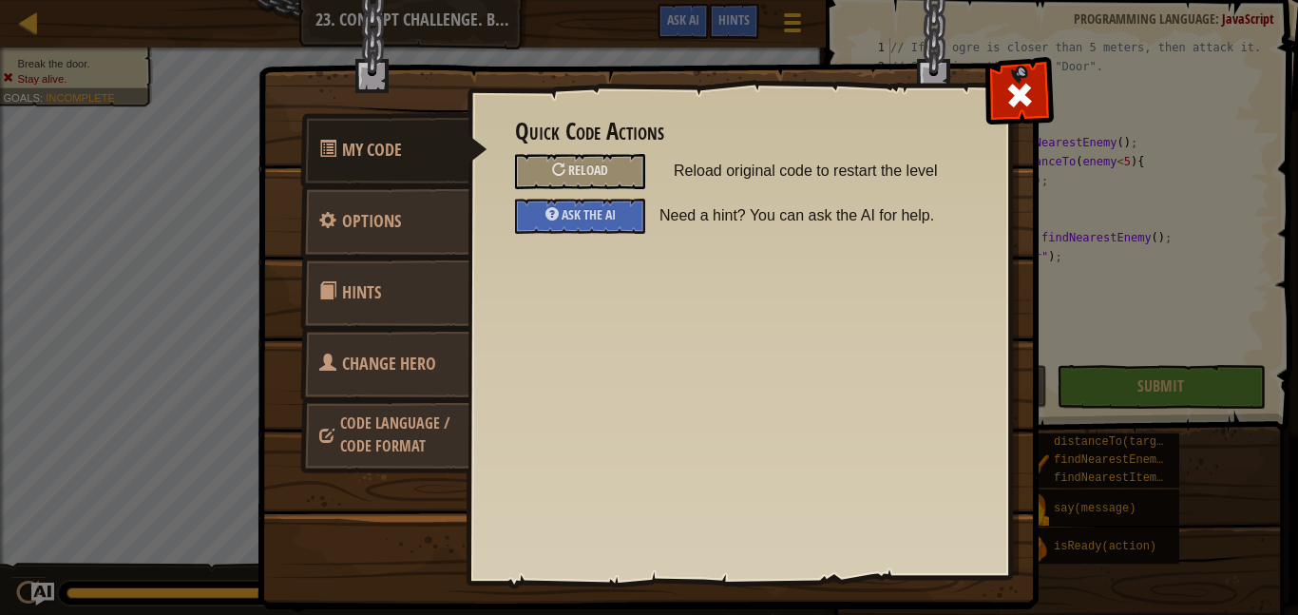
click at [427, 361] on span "Change Hero" at bounding box center [389, 363] width 94 height 24
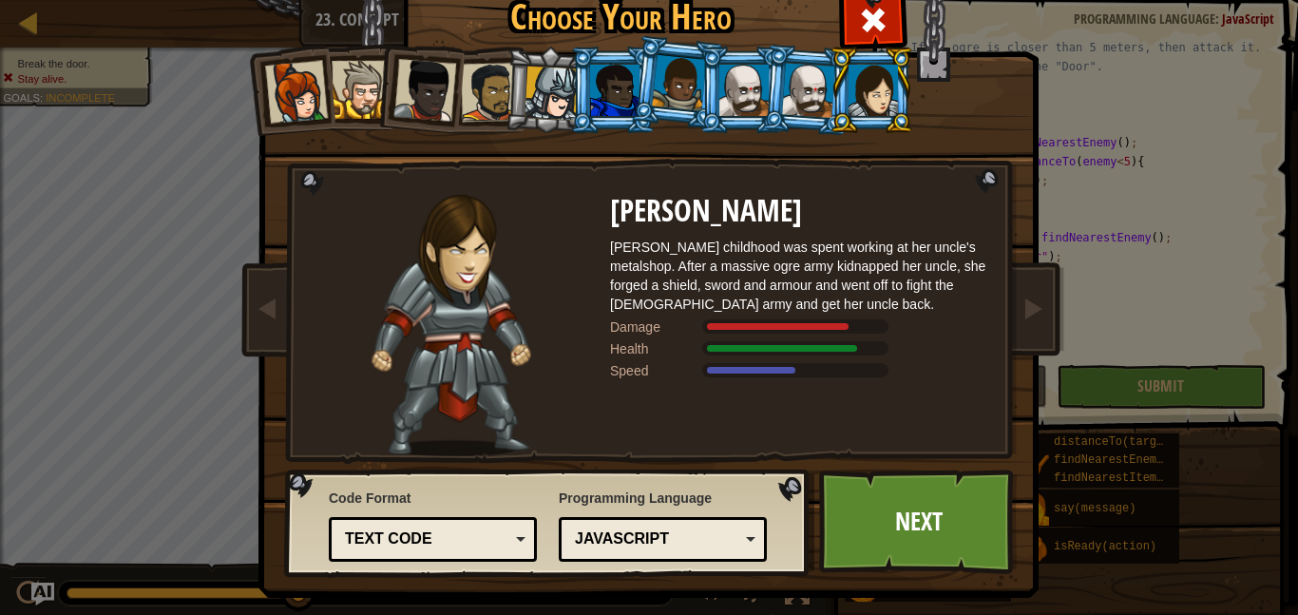
click at [886, 45] on div "Captain [PERSON_NAME] Anya is a no-nonsense leader who isn't afraid to go in an…" at bounding box center [649, 244] width 712 height 414
click at [877, 31] on span at bounding box center [873, 20] width 30 height 30
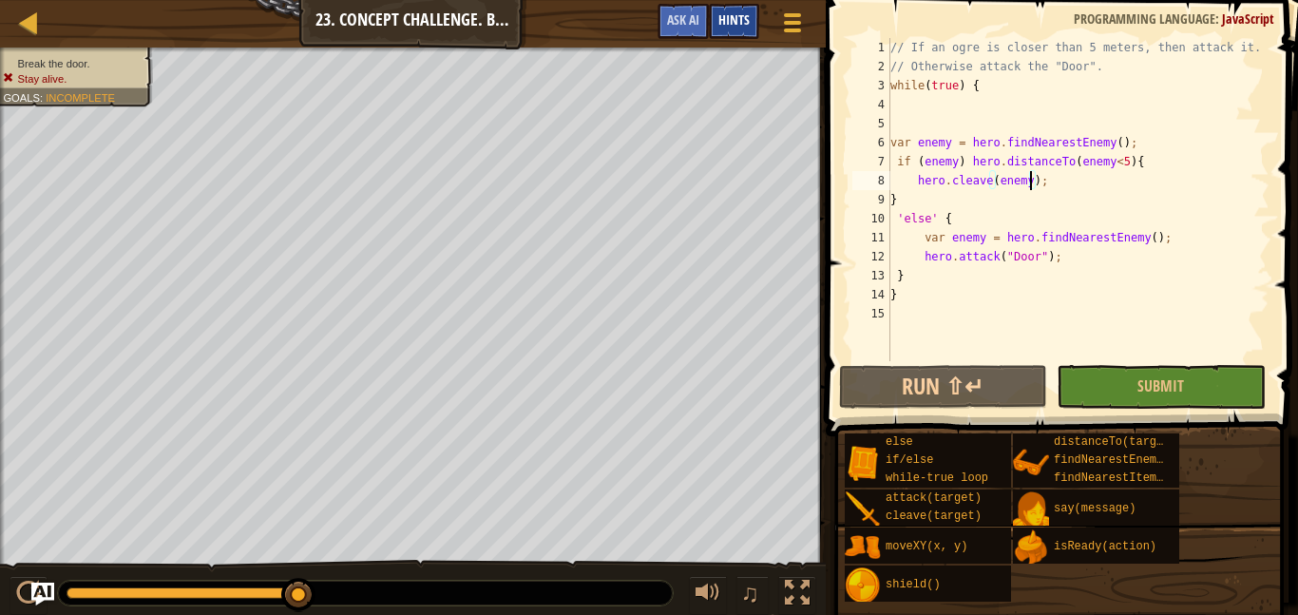
click at [758, 36] on div "Hints" at bounding box center [734, 21] width 50 height 35
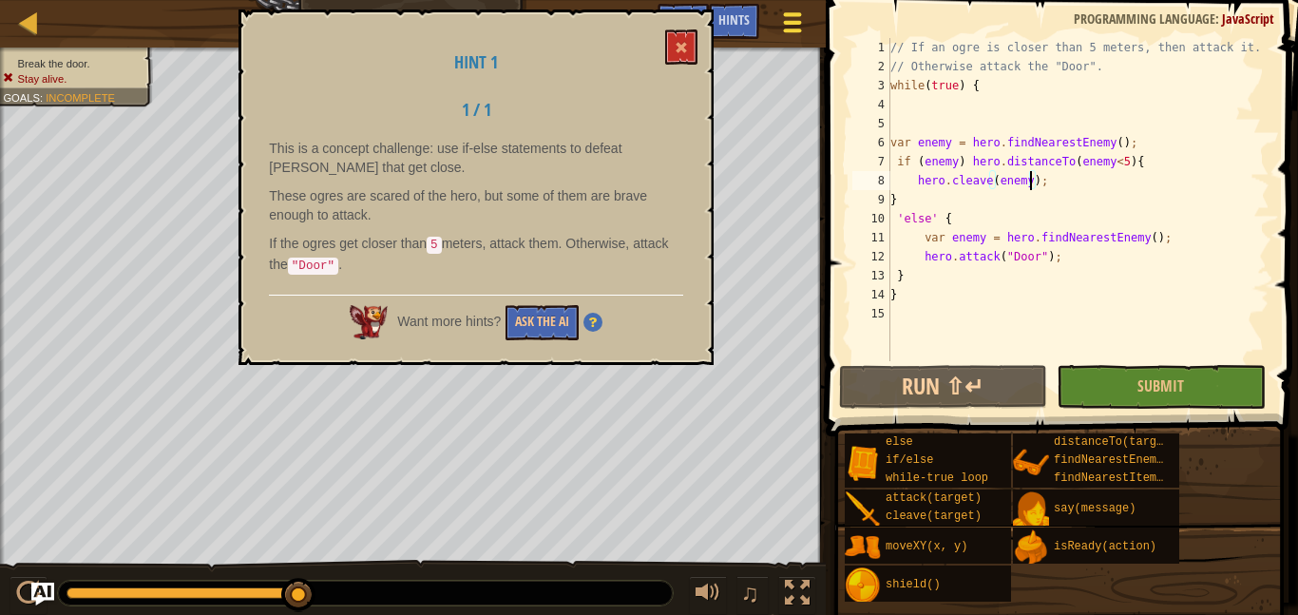
click at [785, 37] on button "Game Menu" at bounding box center [793, 26] width 50 height 47
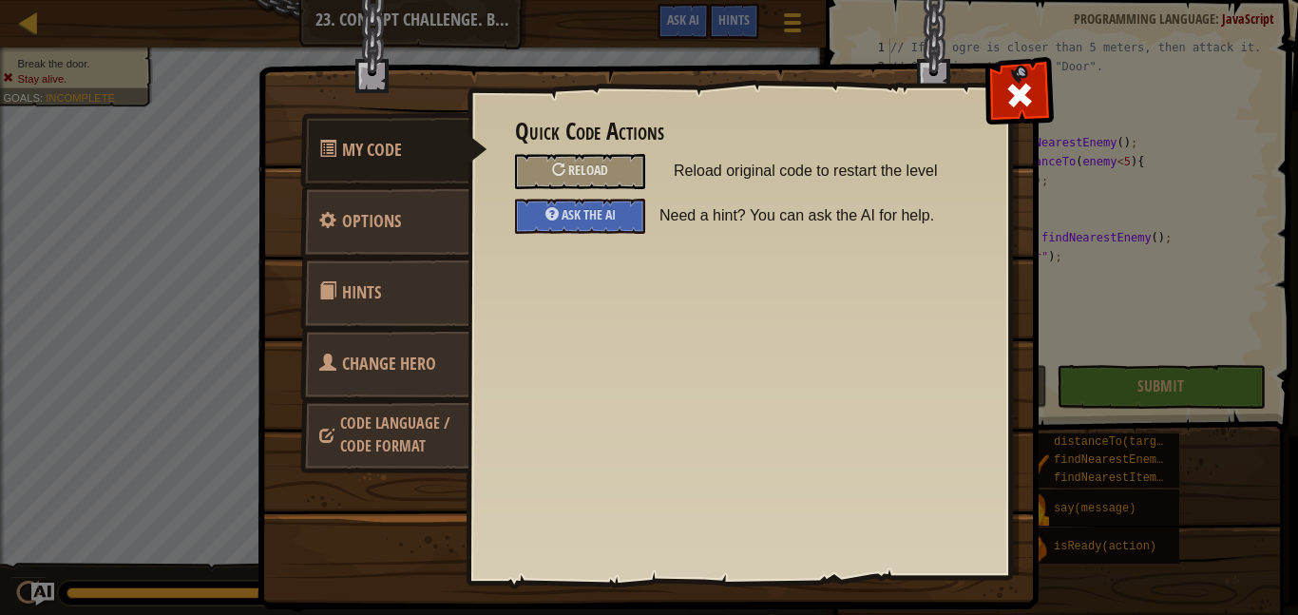
click at [426, 445] on link "Code Language / Code Format" at bounding box center [384, 434] width 169 height 72
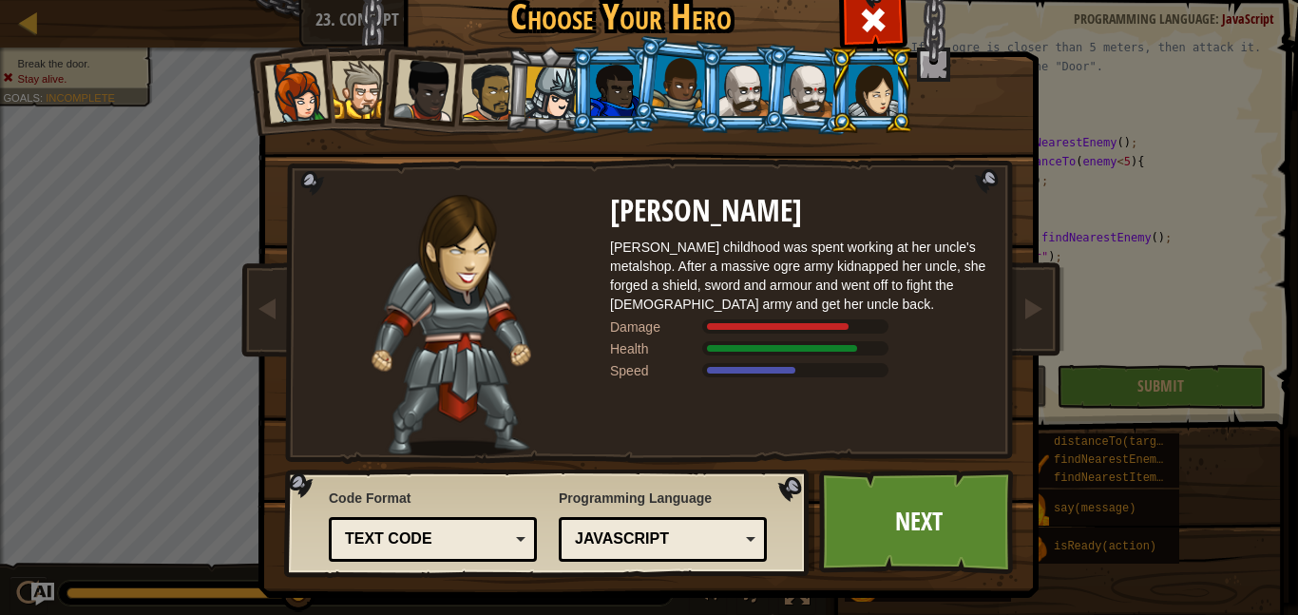
click at [675, 556] on div "Python (Default) JavaScript Lua C++ Java (Experimental) JavaScript" at bounding box center [663, 539] width 208 height 45
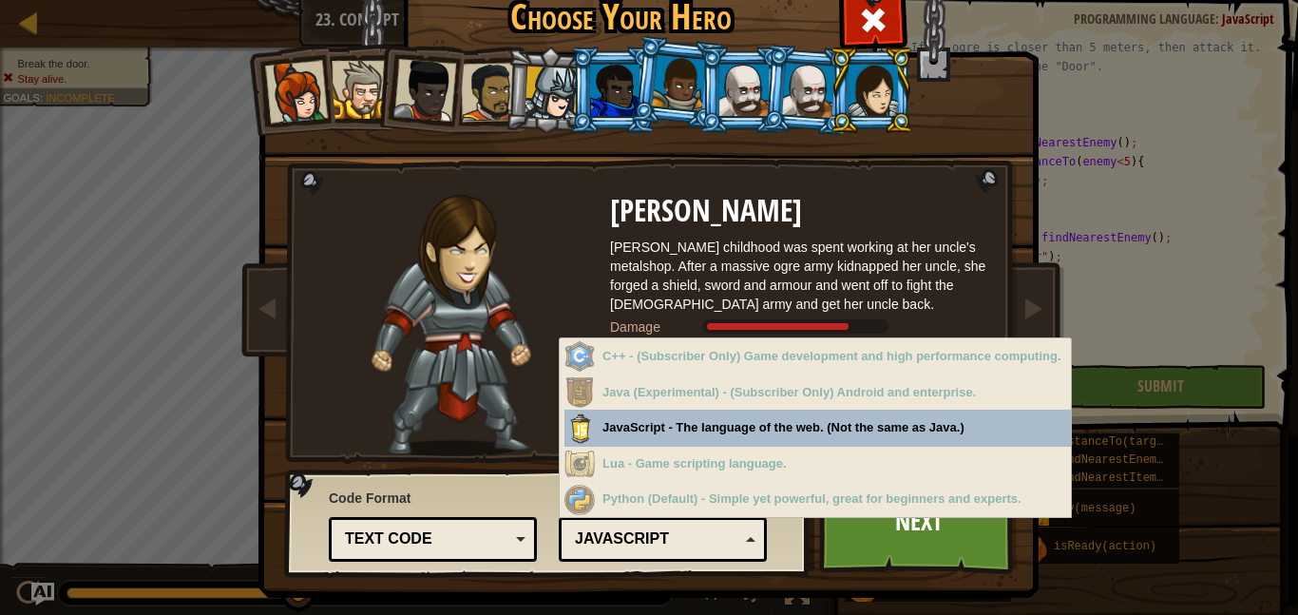
click at [715, 481] on div "Python (Default) - Simple yet powerful, great for beginners and experts." at bounding box center [817, 499] width 506 height 37
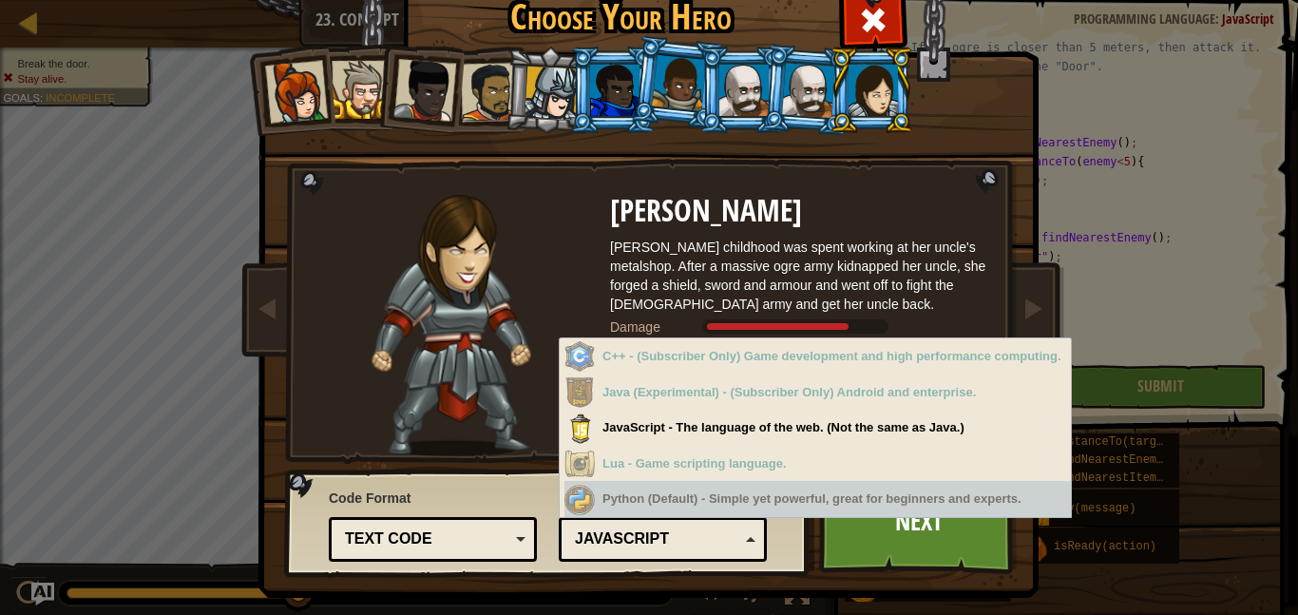
click at [701, 516] on div "Python (Default) - Simple yet powerful, great for beginners and experts." at bounding box center [817, 499] width 506 height 37
click at [698, 541] on div "JavaScript" at bounding box center [657, 539] width 164 height 22
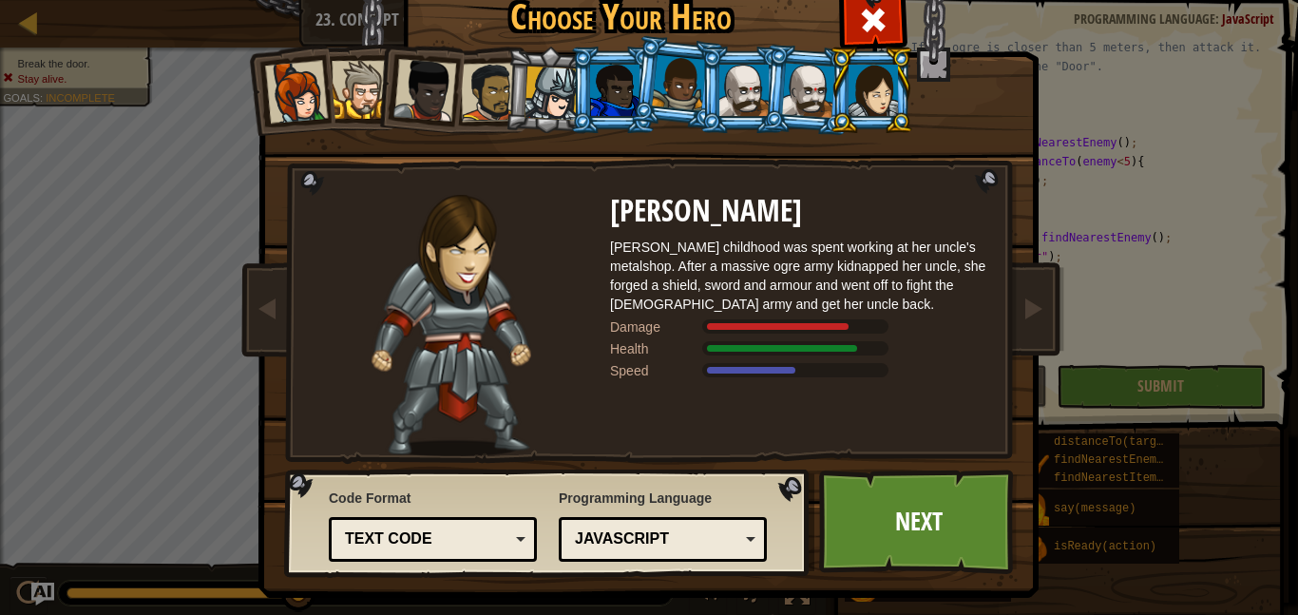
click at [484, 534] on div "Text code" at bounding box center [427, 539] width 164 height 22
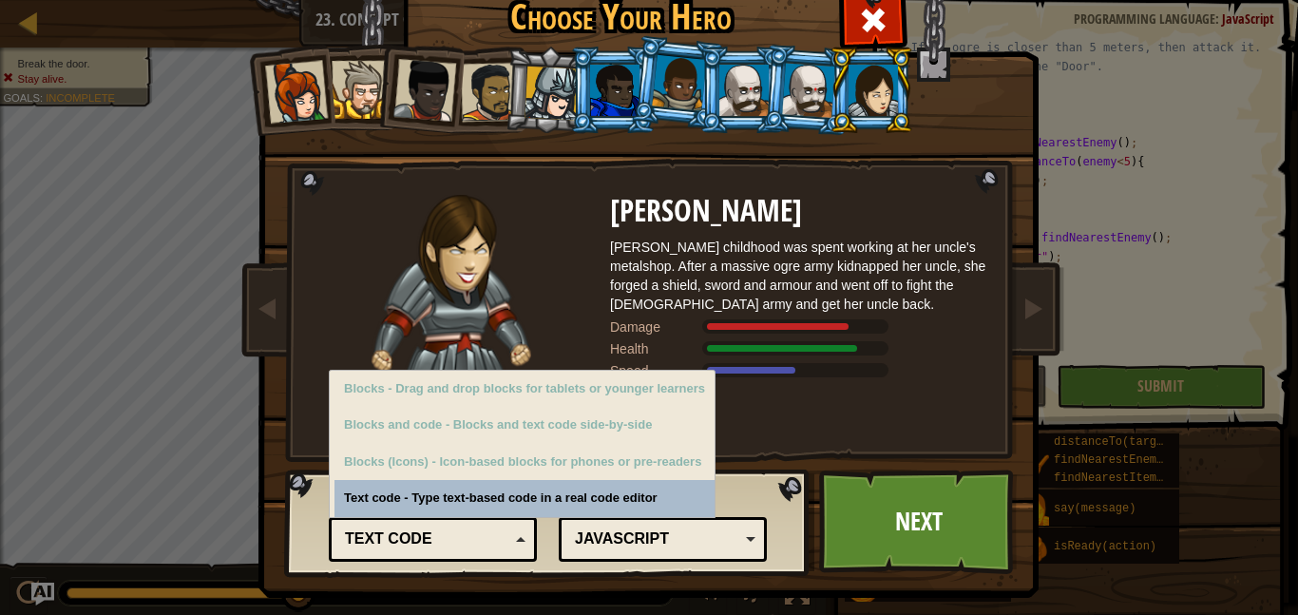
click at [506, 553] on div "Text code" at bounding box center [432, 538] width 183 height 29
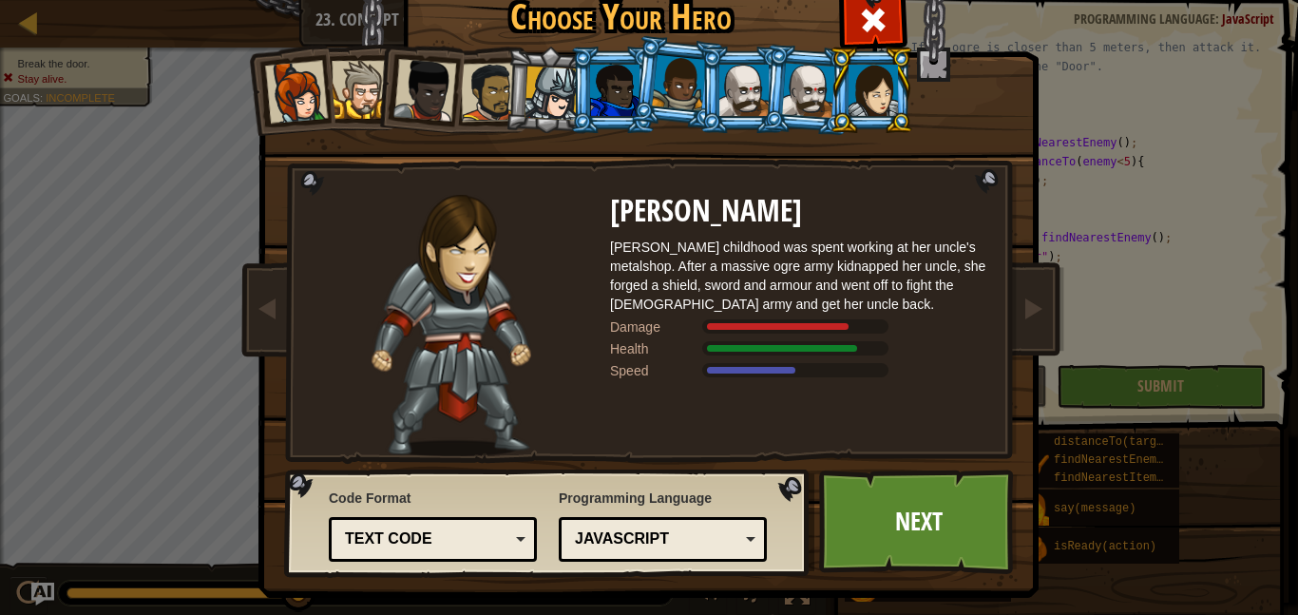
click at [599, 556] on div "Python (Default) JavaScript Lua C++ Java (Experimental) JavaScript" at bounding box center [663, 539] width 208 height 45
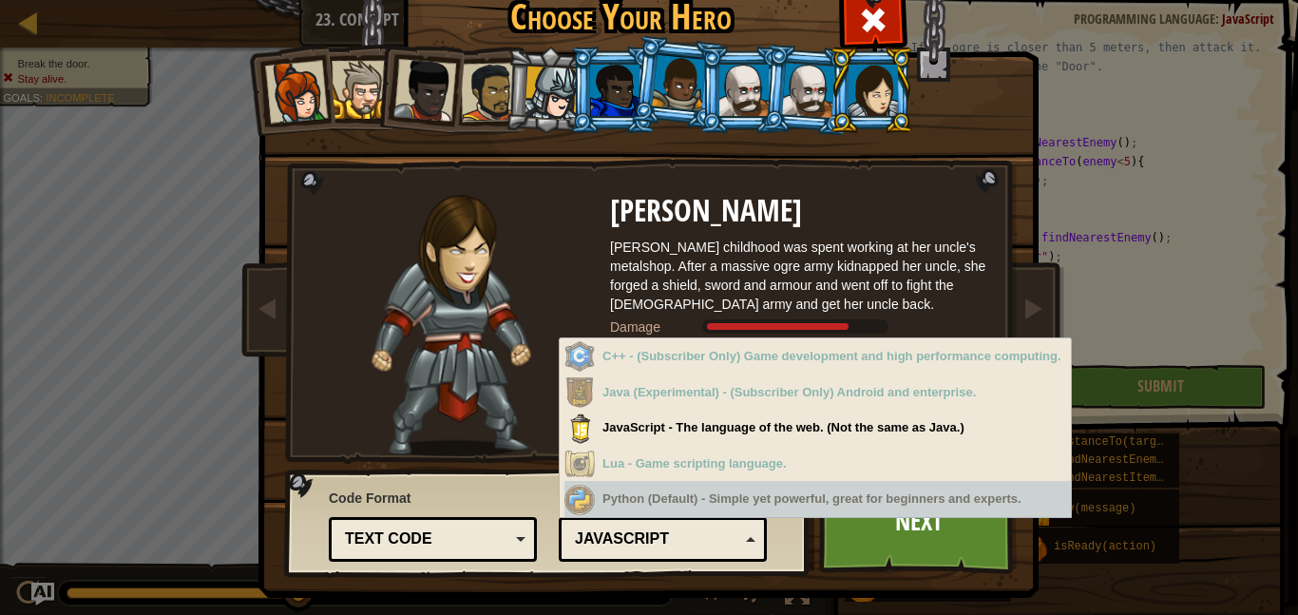
click at [648, 558] on div "Python (Default) JavaScript Lua C++ Java (Experimental) JavaScript" at bounding box center [663, 539] width 208 height 45
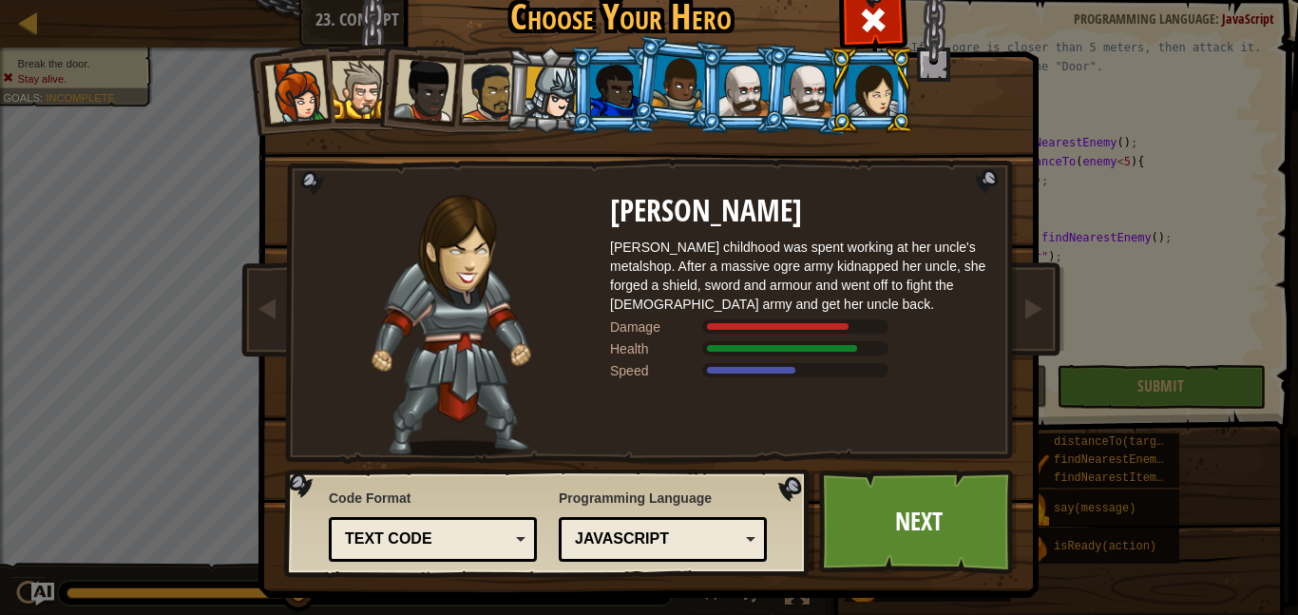
click at [693, 546] on div "JavaScript" at bounding box center [657, 539] width 164 height 22
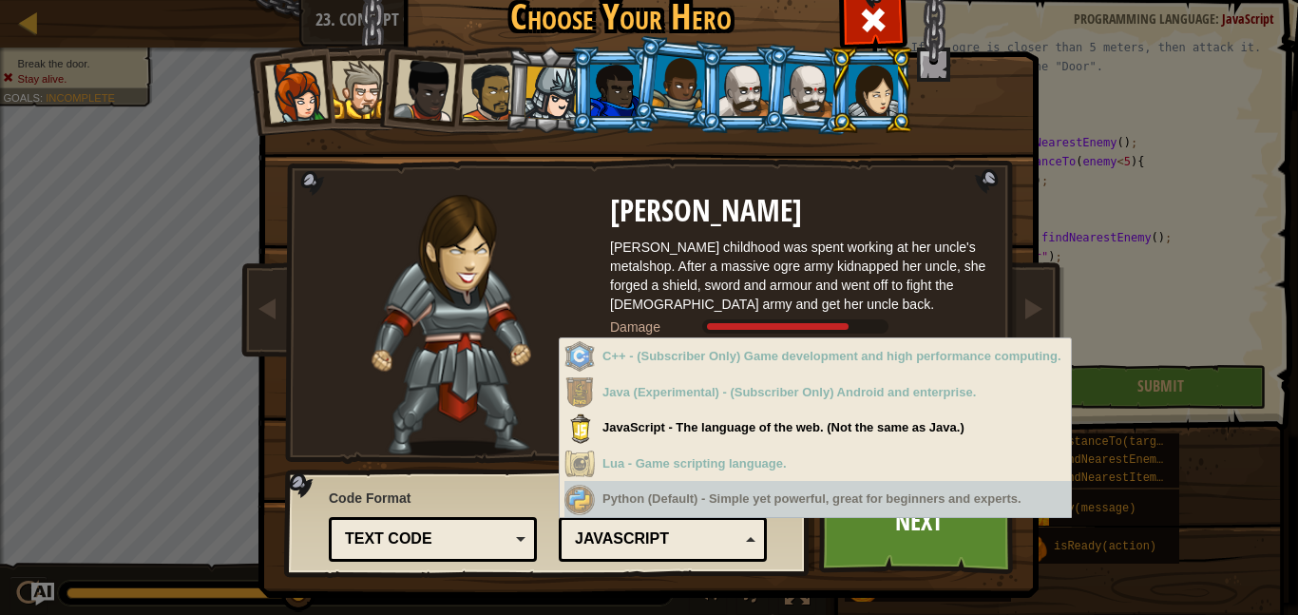
click at [670, 548] on div "JavaScript" at bounding box center [657, 539] width 164 height 22
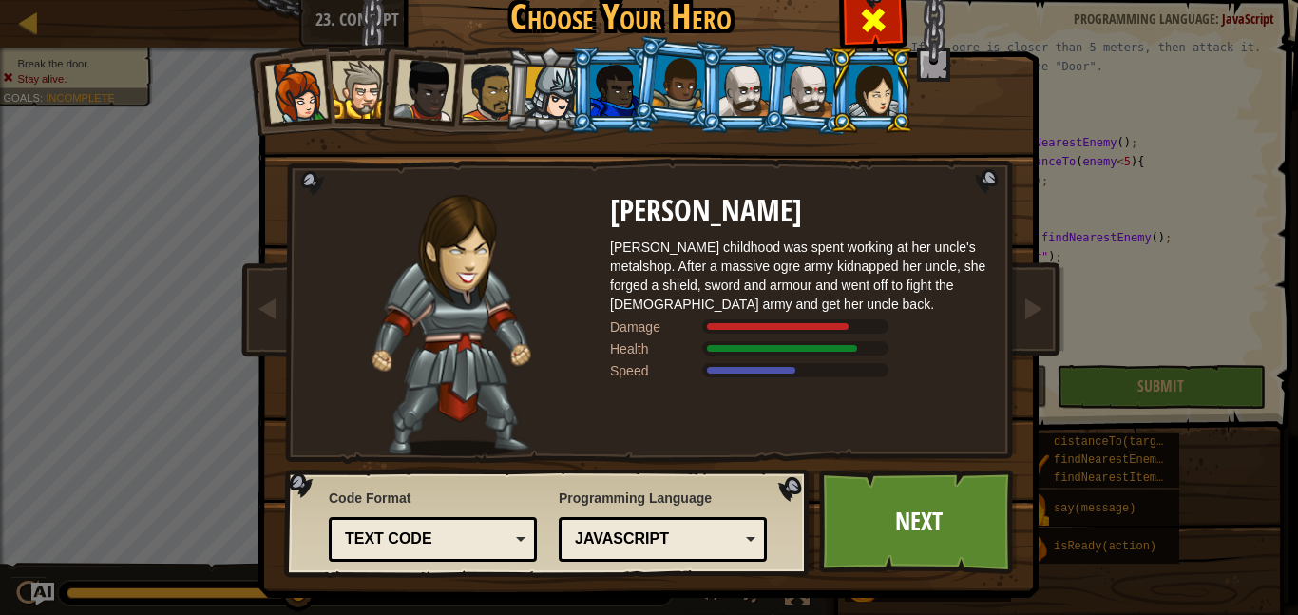
click at [862, 24] on span at bounding box center [873, 20] width 30 height 30
